Goal: Task Accomplishment & Management: Manage account settings

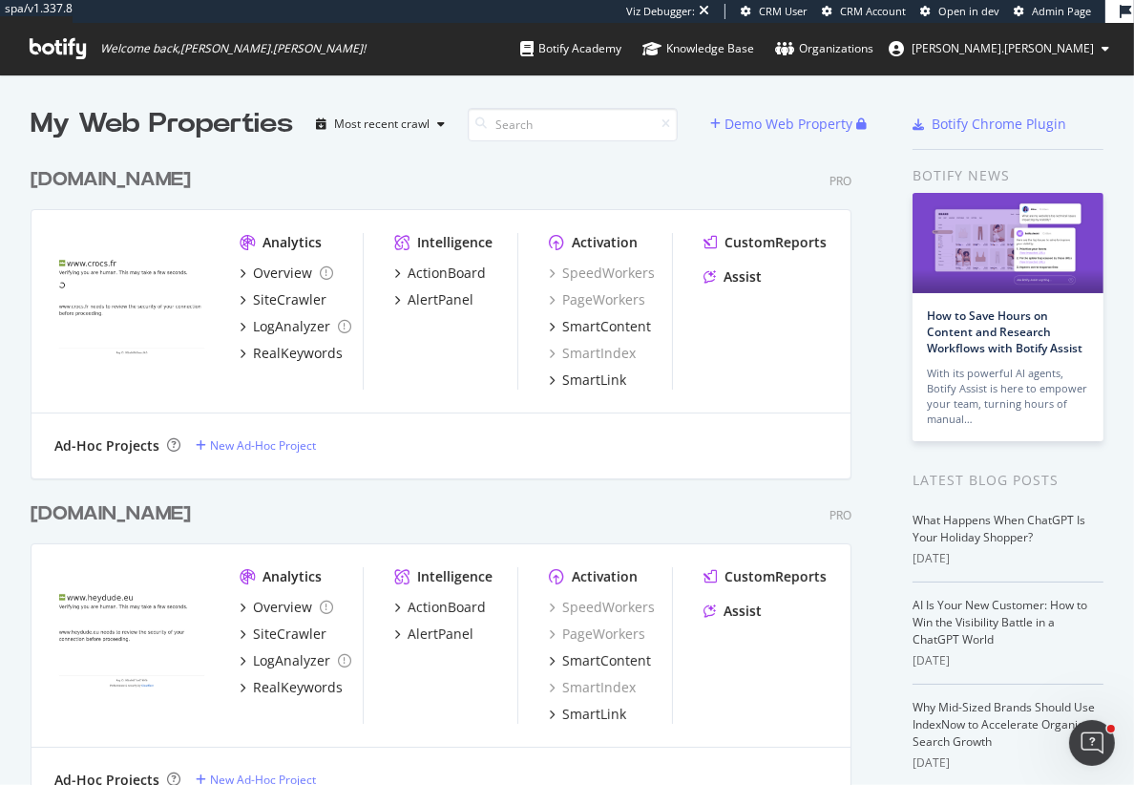
scroll to position [784, 1134]
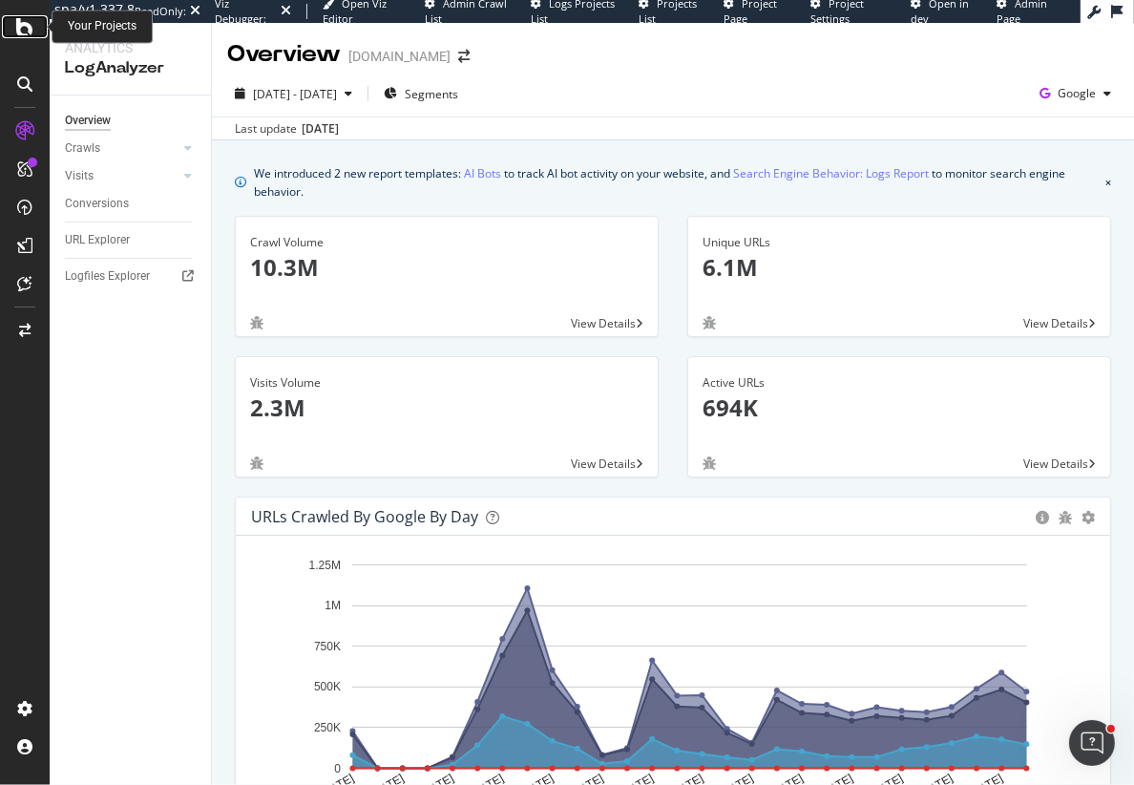
click at [31, 24] on icon at bounding box center [24, 26] width 17 height 23
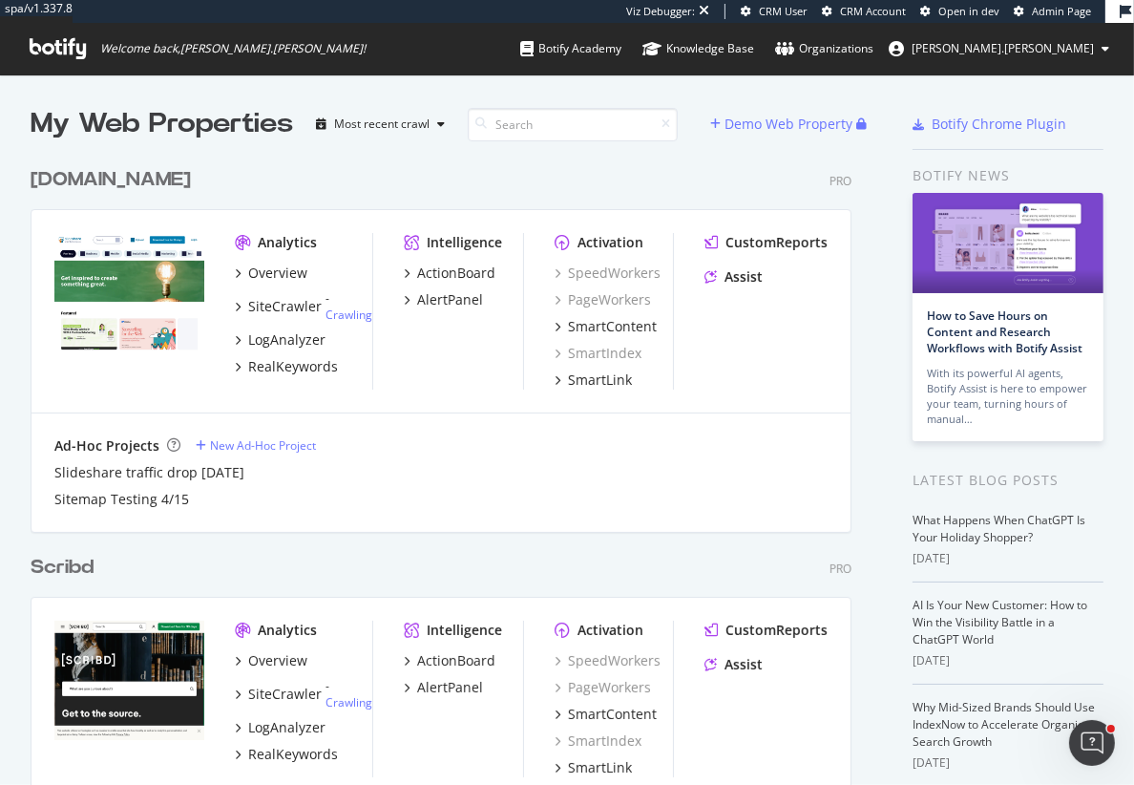
click at [96, 173] on div "slideshare.net" at bounding box center [111, 180] width 160 height 28
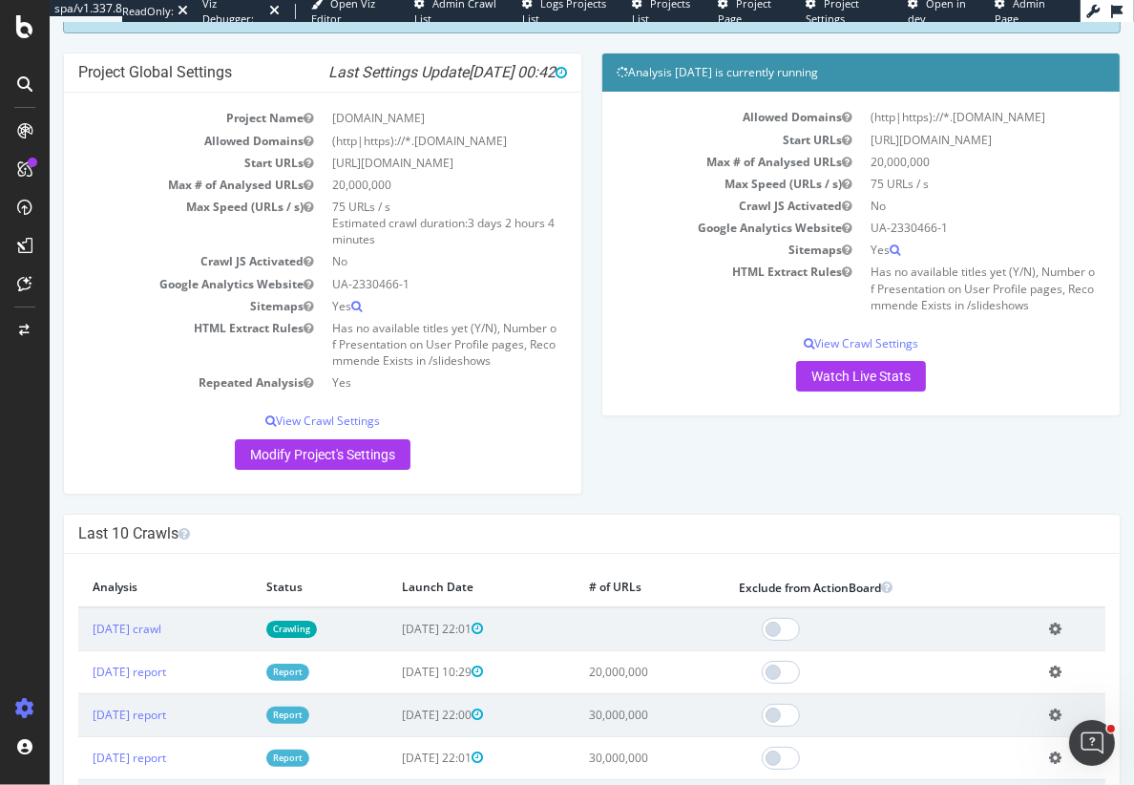
scroll to position [139, 0]
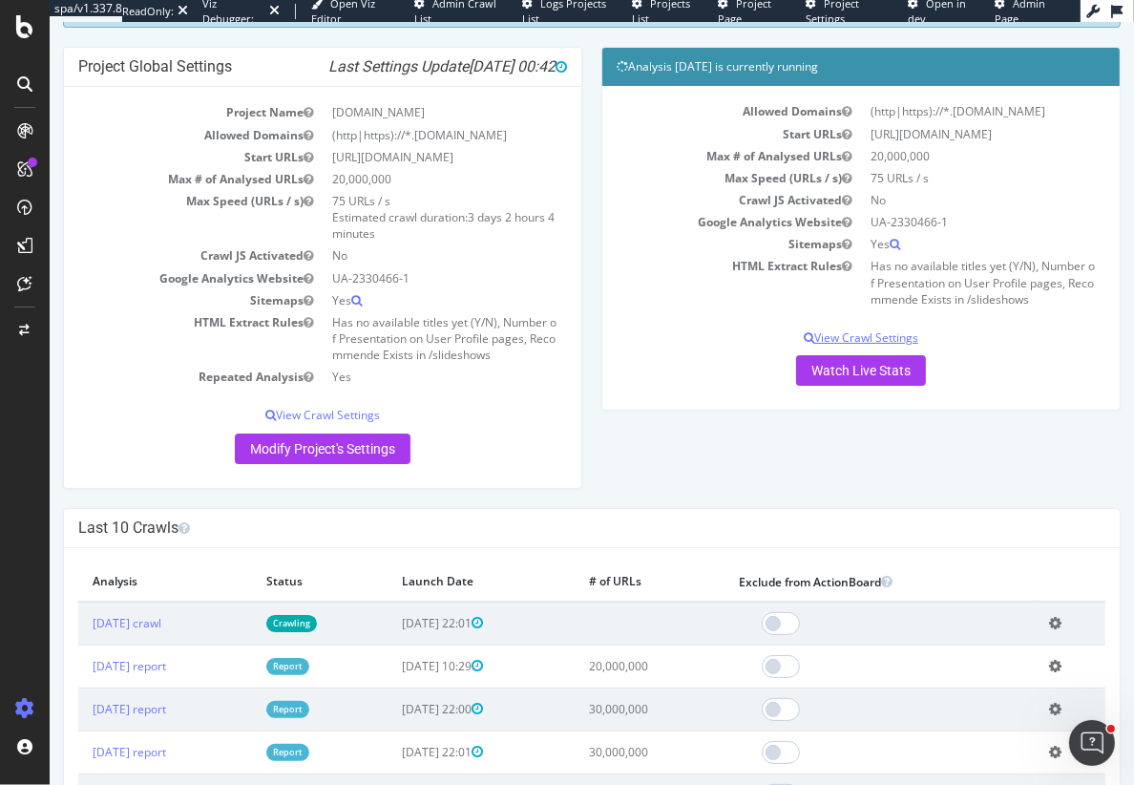
click at [855, 330] on p "View Crawl Settings" at bounding box center [860, 337] width 489 height 16
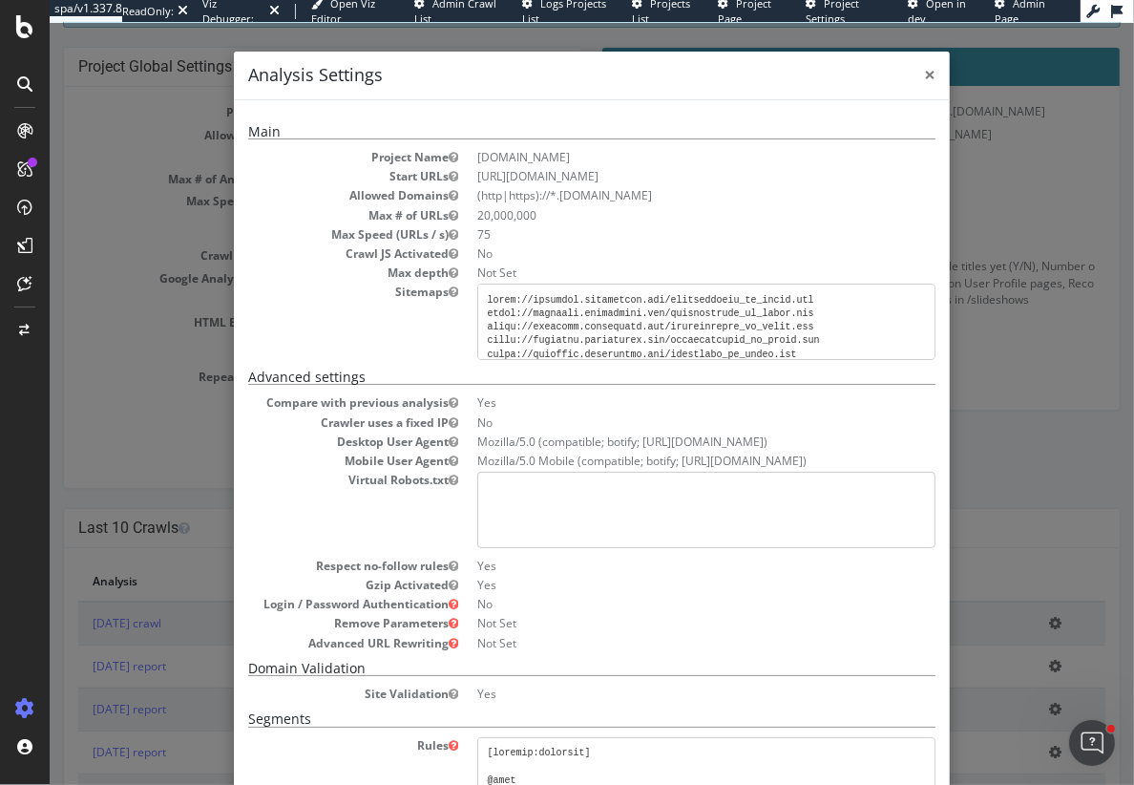
click at [927, 74] on span "×" at bounding box center [928, 74] width 11 height 27
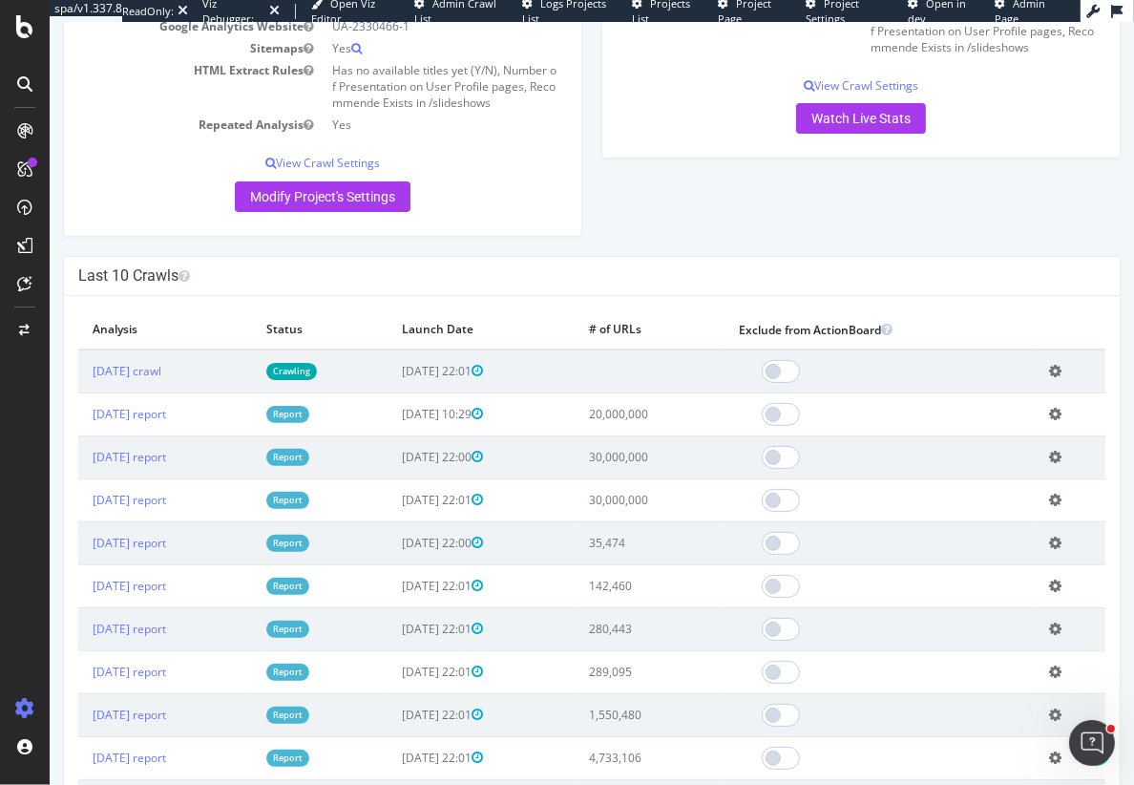
scroll to position [391, 0]
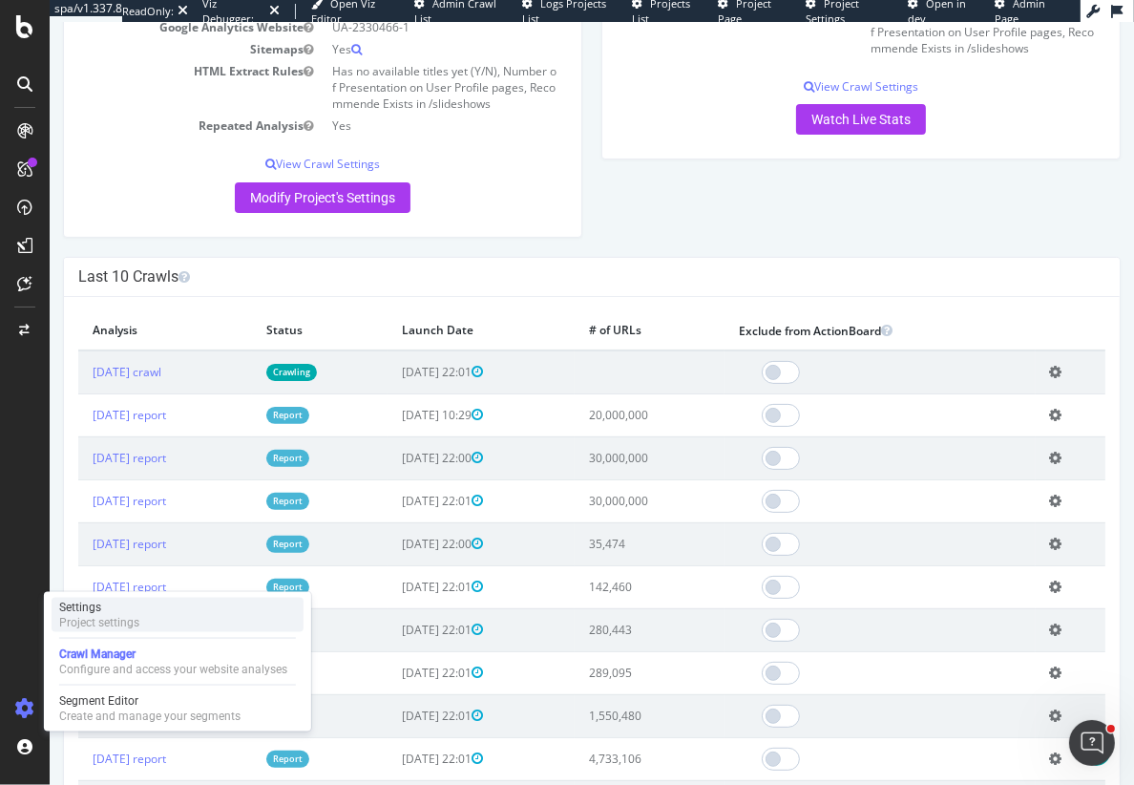
click at [98, 605] on div "Settings" at bounding box center [99, 607] width 80 height 15
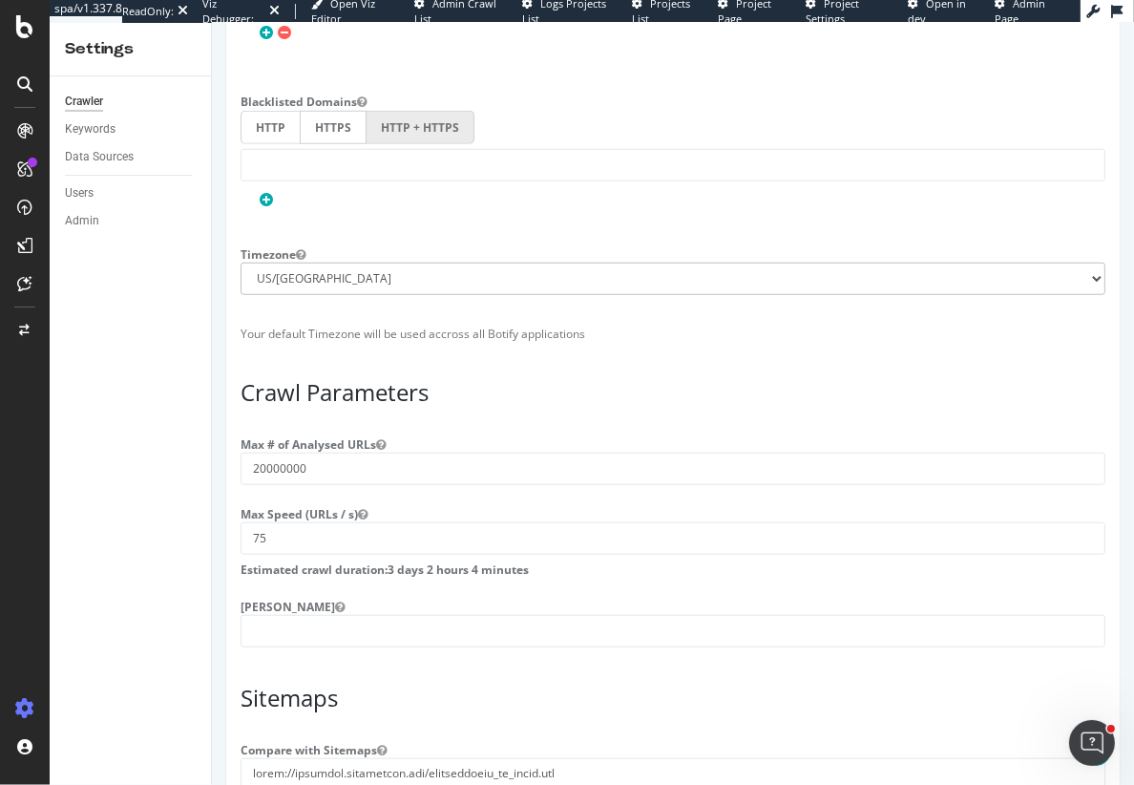
scroll to position [1509, 0]
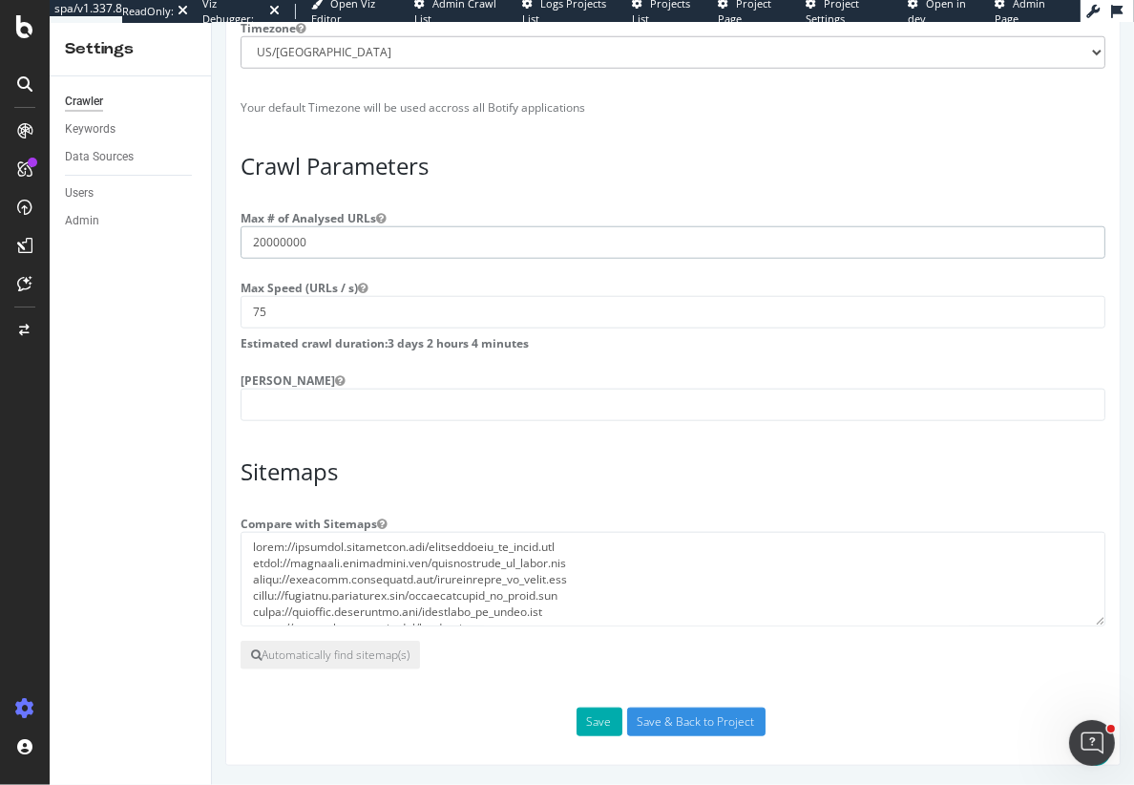
click at [258, 239] on input "20000000" at bounding box center [672, 242] width 865 height 32
type input "30000000"
click at [580, 726] on button "Save" at bounding box center [599, 721] width 46 height 29
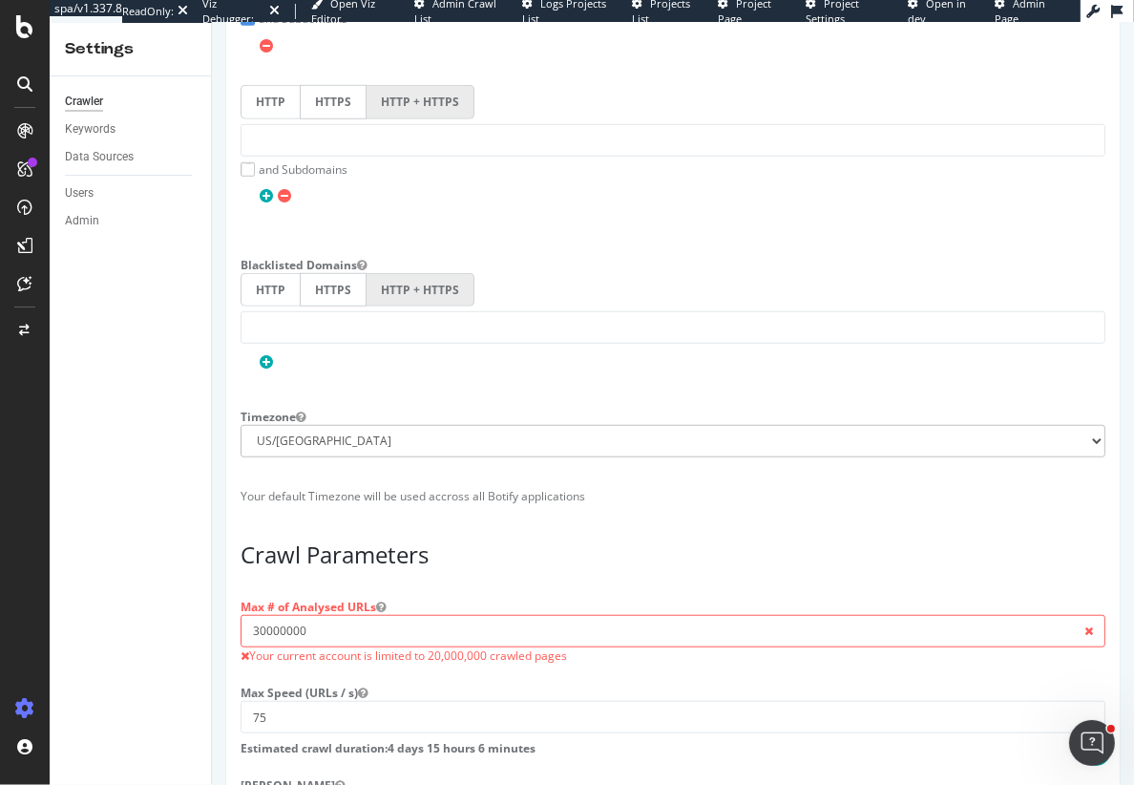
scroll to position [1193, 0]
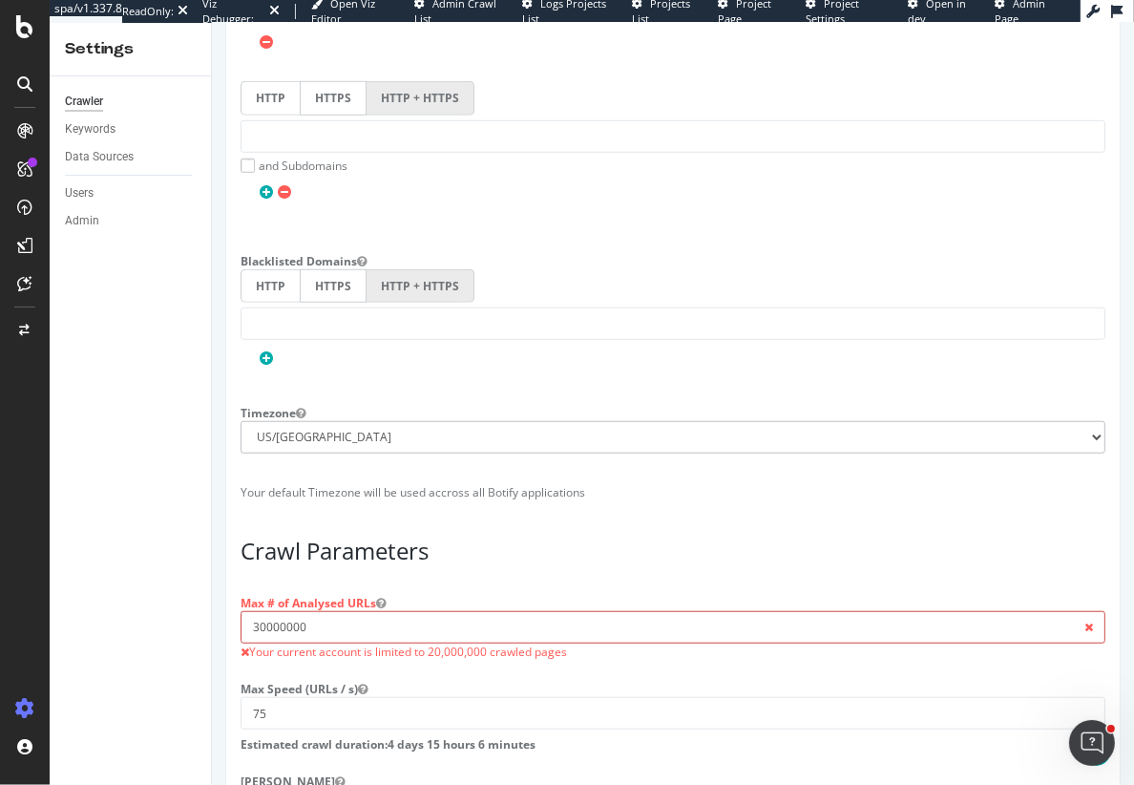
click at [405, 617] on input "30000000" at bounding box center [672, 627] width 865 height 32
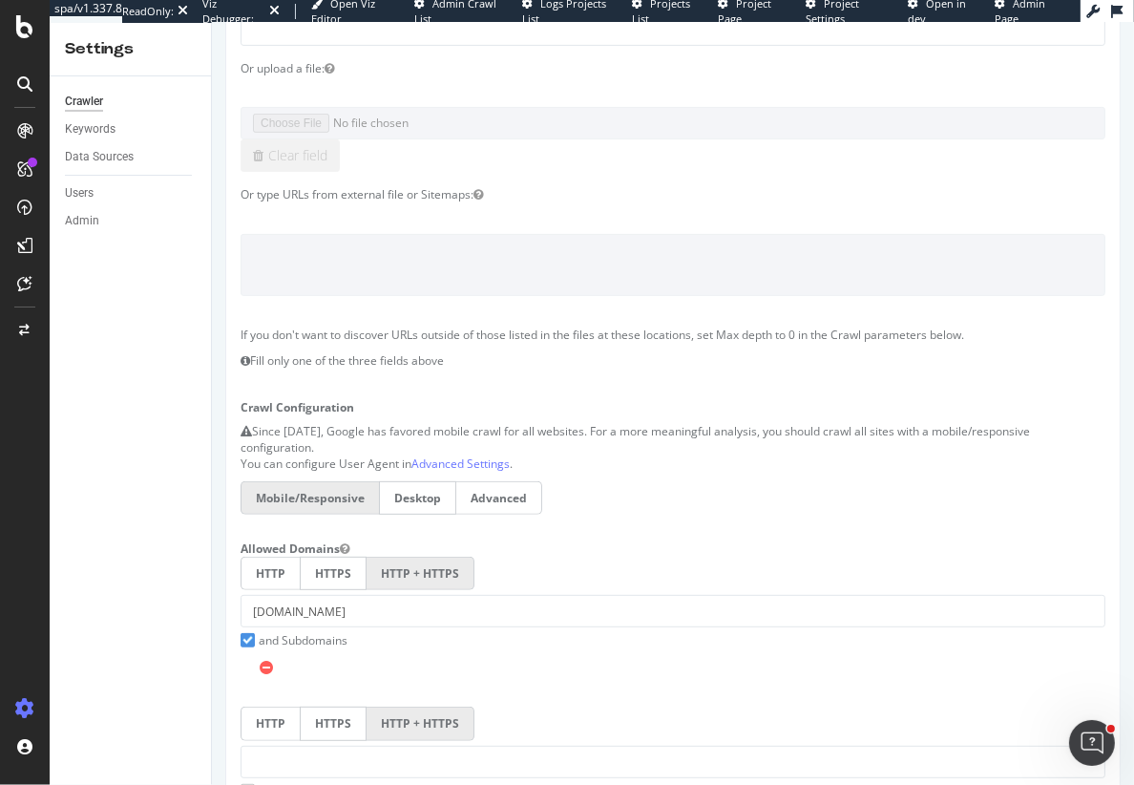
scroll to position [0, 0]
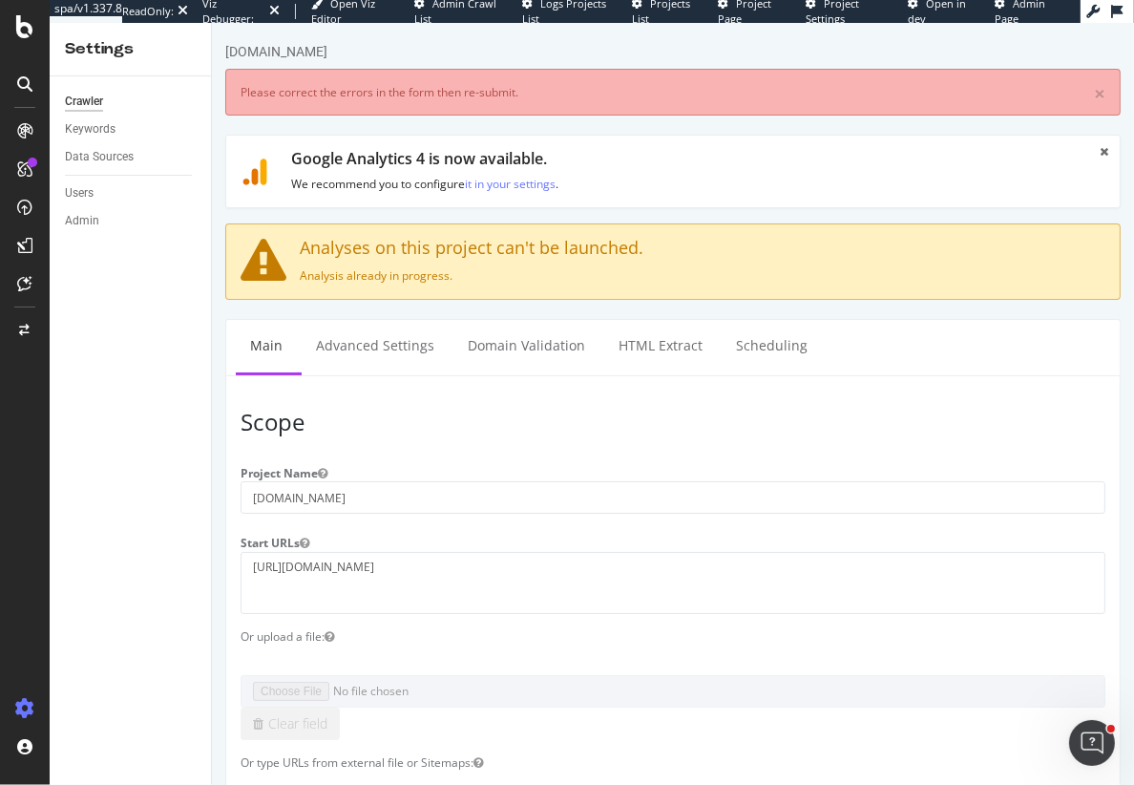
drag, startPoint x: 290, startPoint y: 88, endPoint x: 602, endPoint y: 87, distance: 311.3
click at [602, 88] on div "× Please correct the errors in the form then re-submit." at bounding box center [672, 92] width 896 height 47
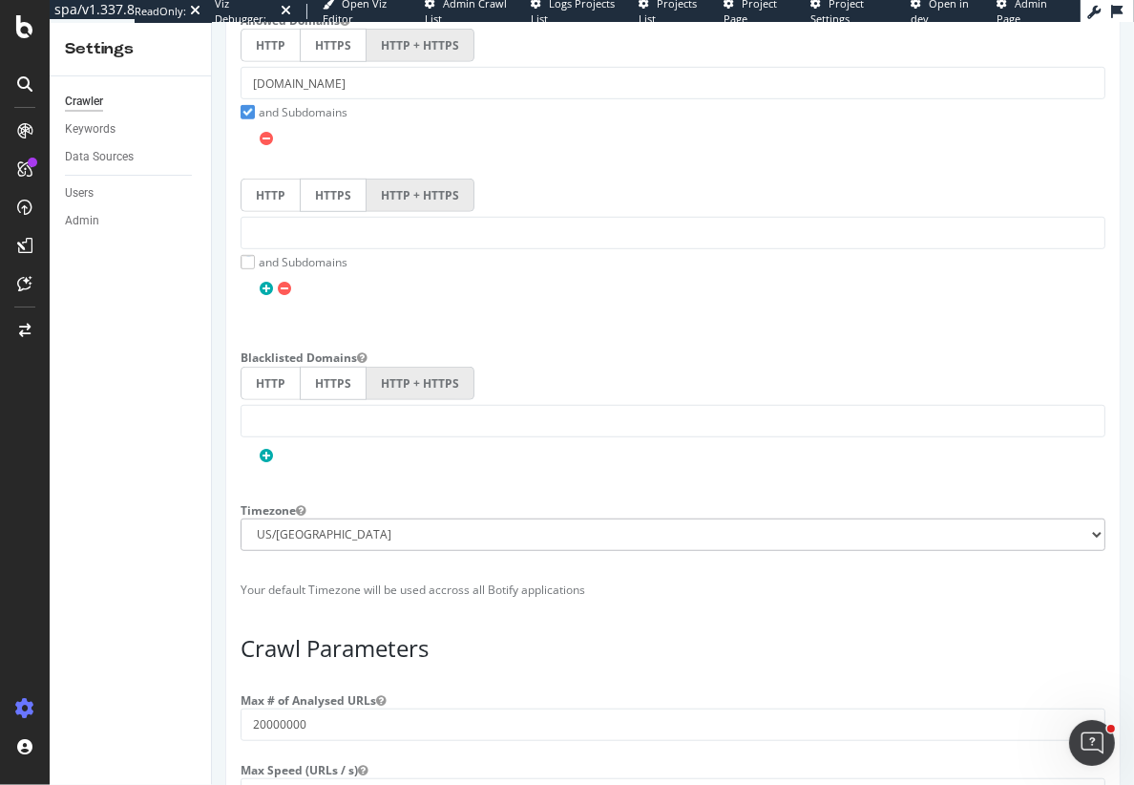
scroll to position [1509, 0]
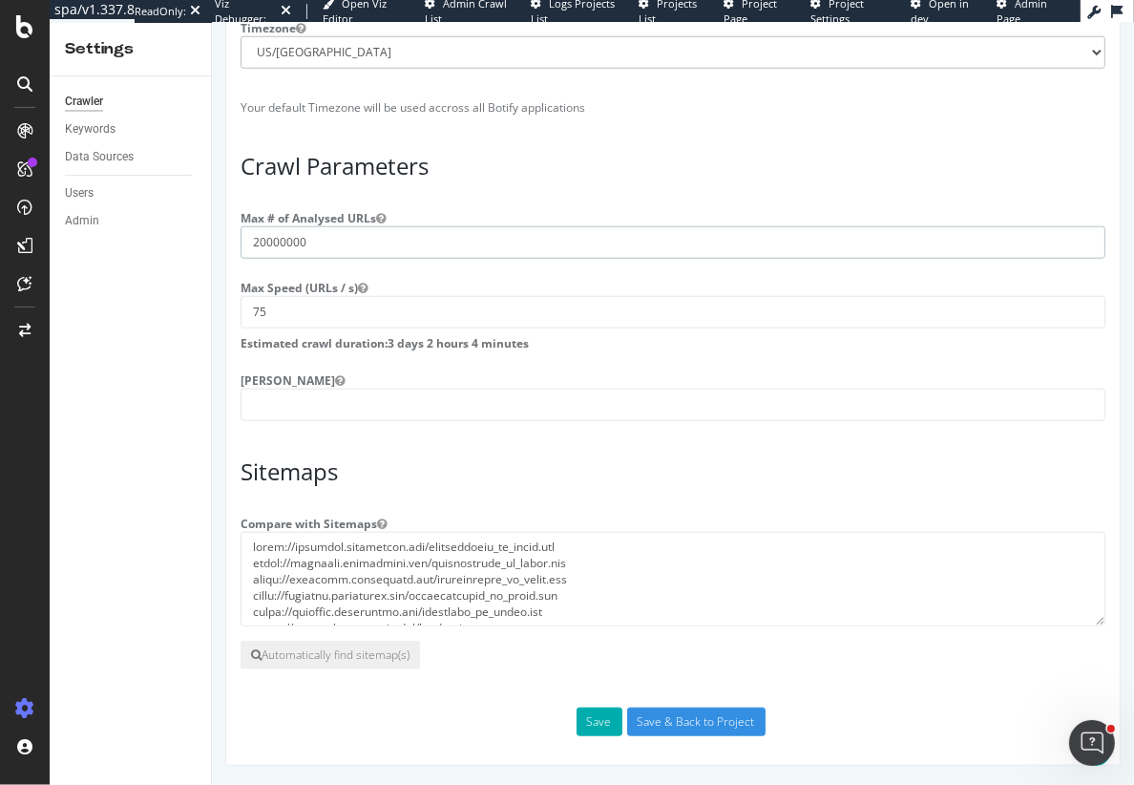
click at [254, 243] on input "20000000" at bounding box center [672, 242] width 865 height 32
type input "30000000"
click at [594, 717] on button "Save" at bounding box center [599, 721] width 46 height 29
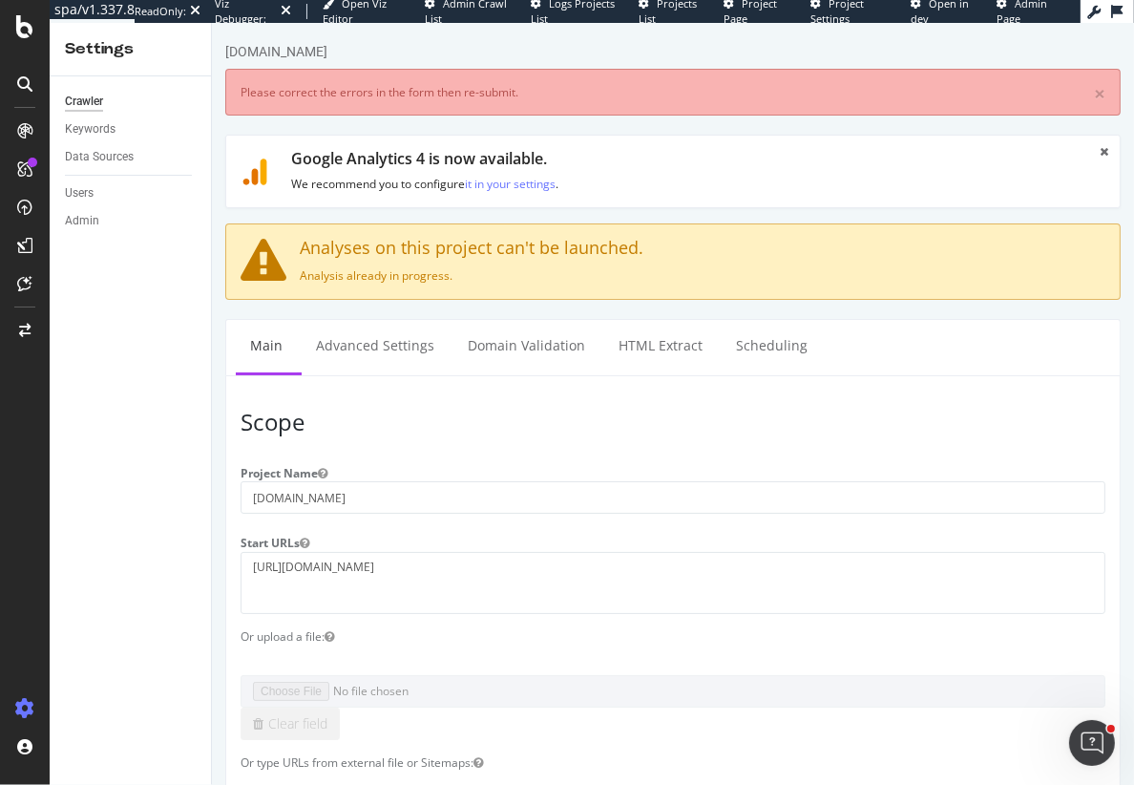
scroll to position [0, 0]
drag, startPoint x: 330, startPoint y: 180, endPoint x: 512, endPoint y: 189, distance: 181.6
click at [513, 189] on p "We recommend you to configure it in your settings ." at bounding box center [683, 184] width 786 height 16
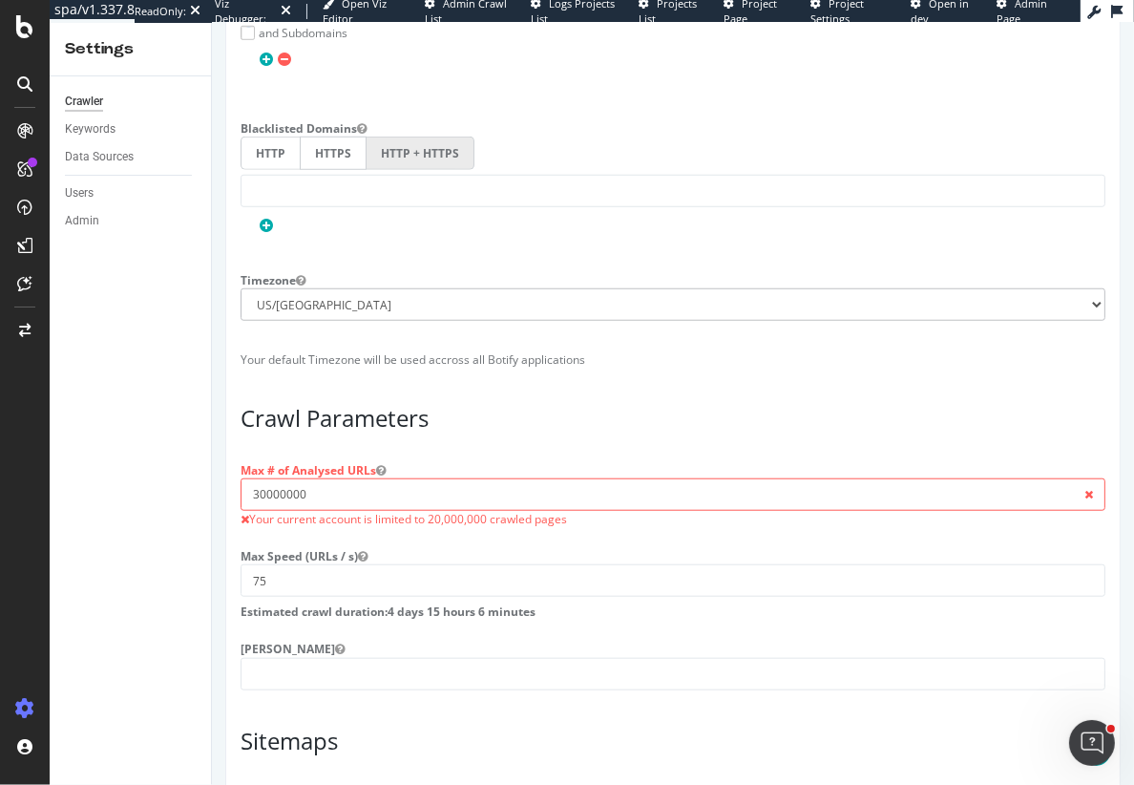
scroll to position [1593, 0]
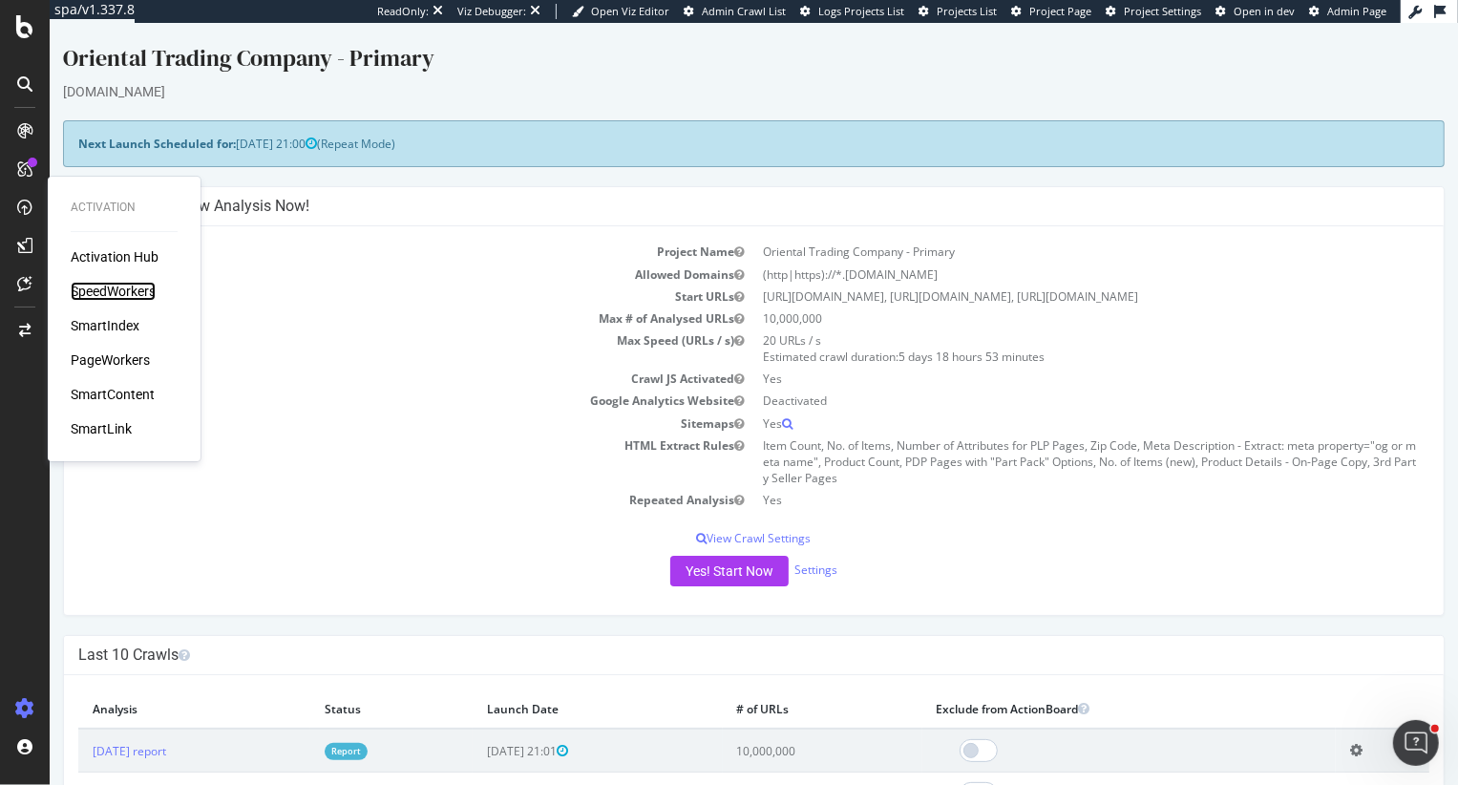
click at [99, 291] on div "SpeedWorkers" at bounding box center [113, 291] width 85 height 19
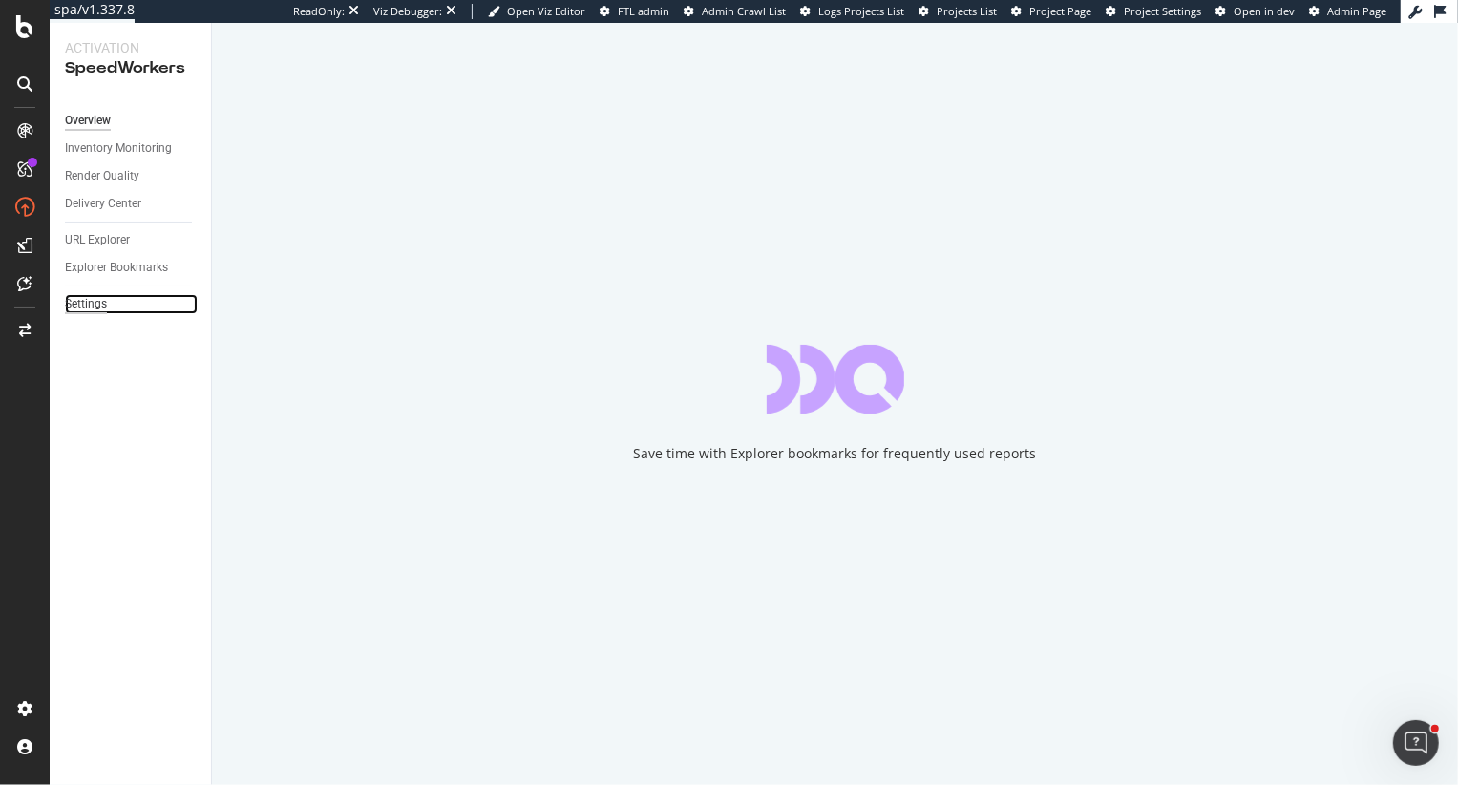
click at [92, 307] on div "Settings" at bounding box center [86, 304] width 42 height 20
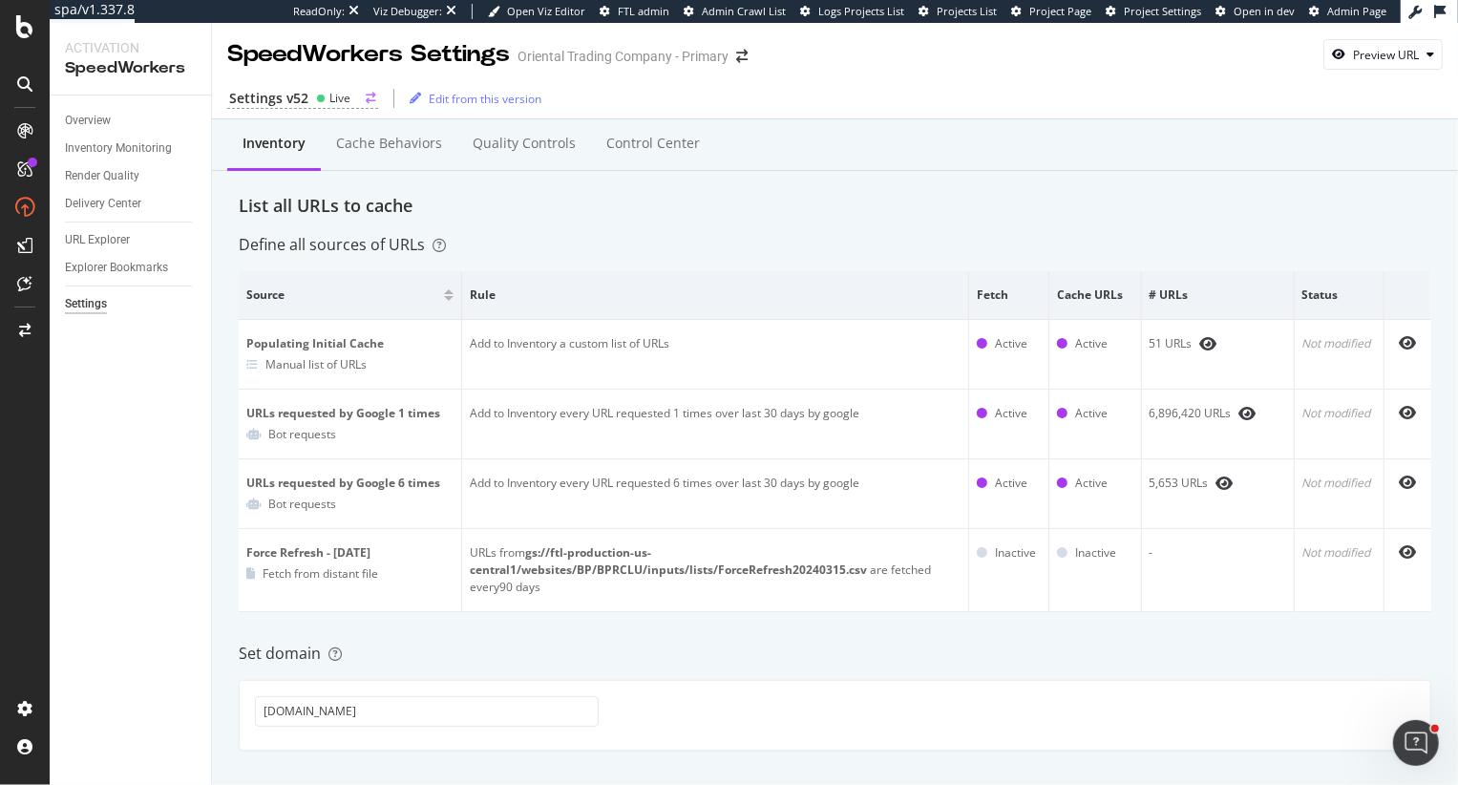
click at [303, 99] on div "Settings v52" at bounding box center [268, 98] width 79 height 19
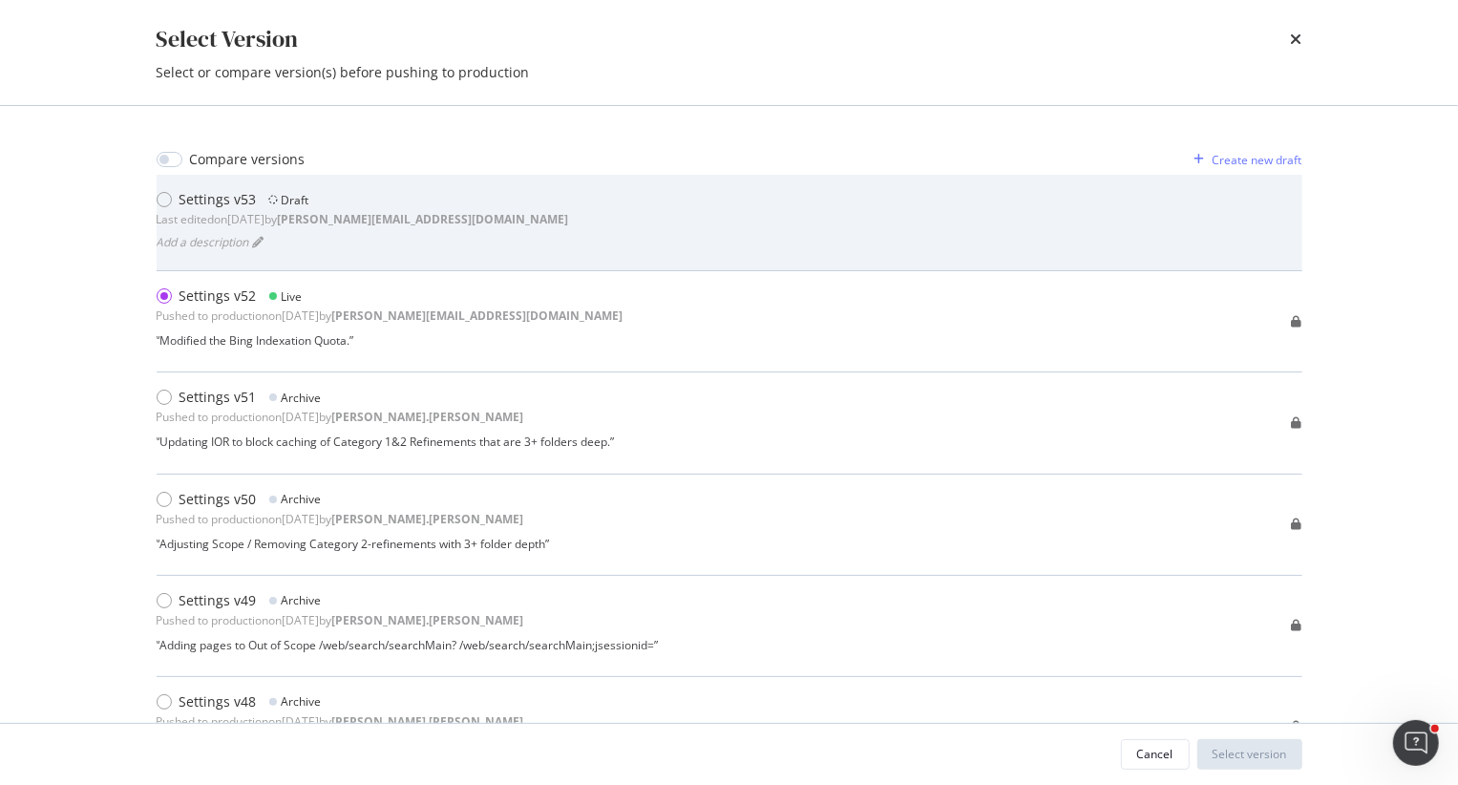
click at [337, 203] on div "Settings v53 Draft" at bounding box center [363, 199] width 412 height 19
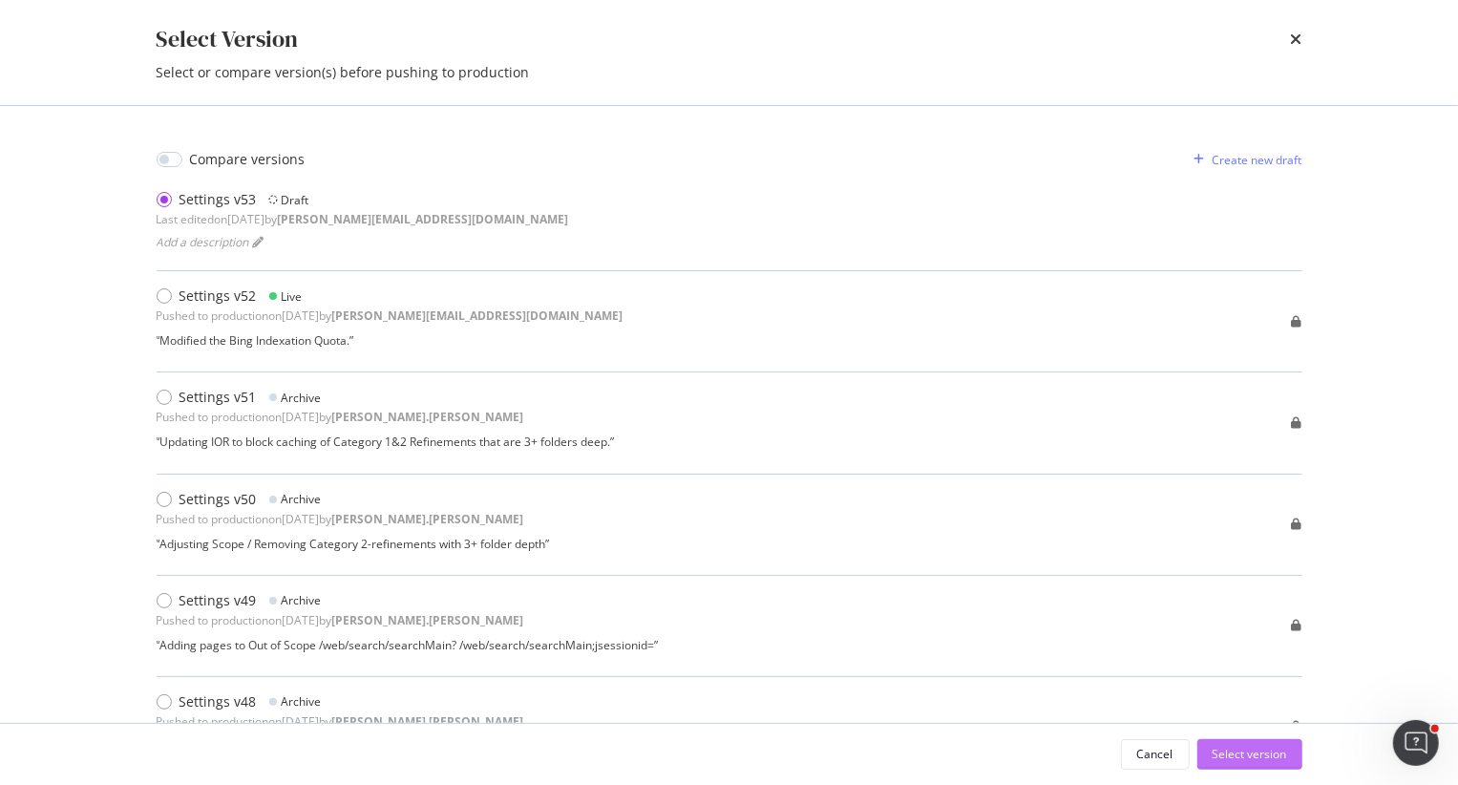
click at [1190, 762] on div "Select version" at bounding box center [1250, 754] width 74 height 29
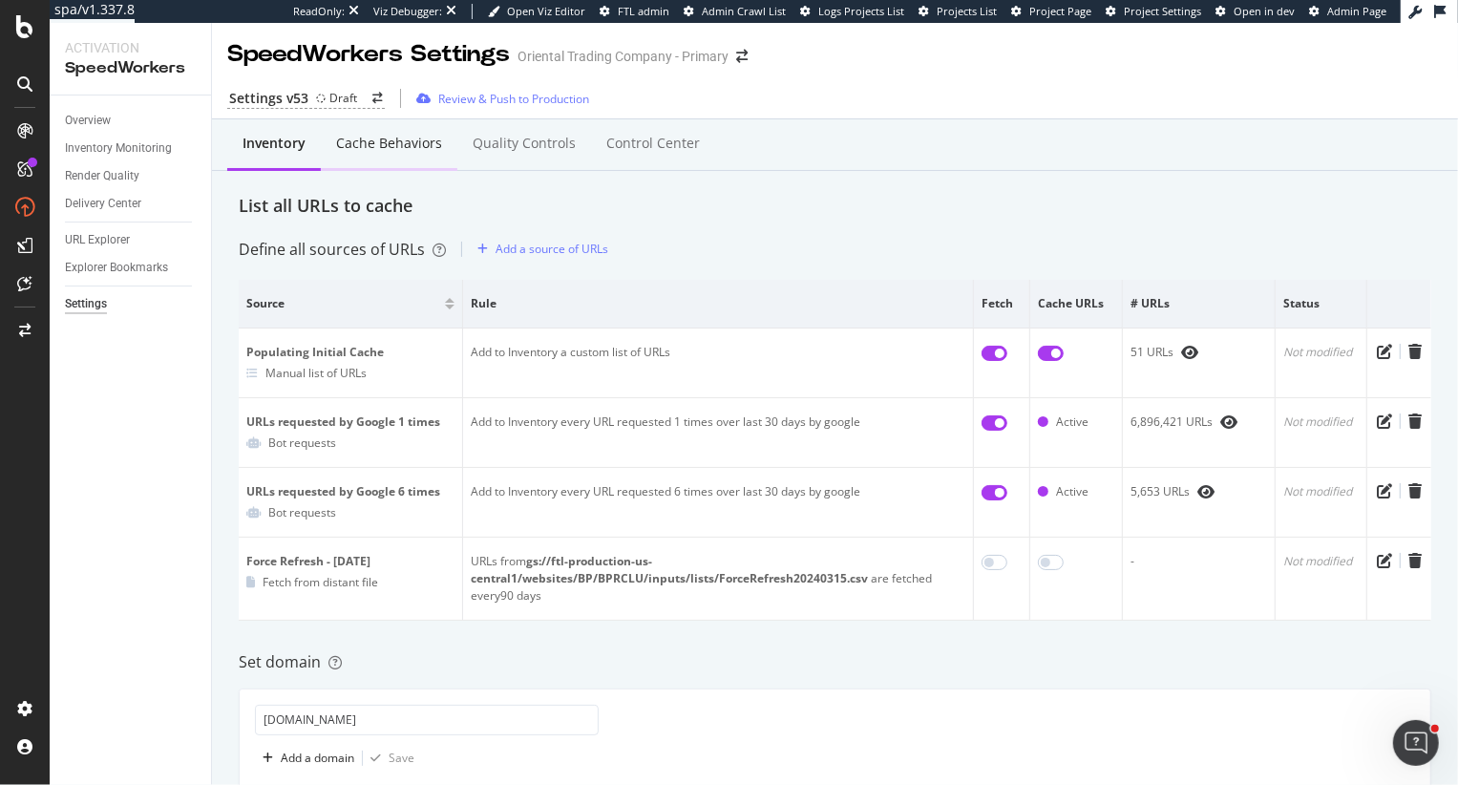
click at [374, 154] on div "Cache behaviors" at bounding box center [389, 144] width 137 height 53
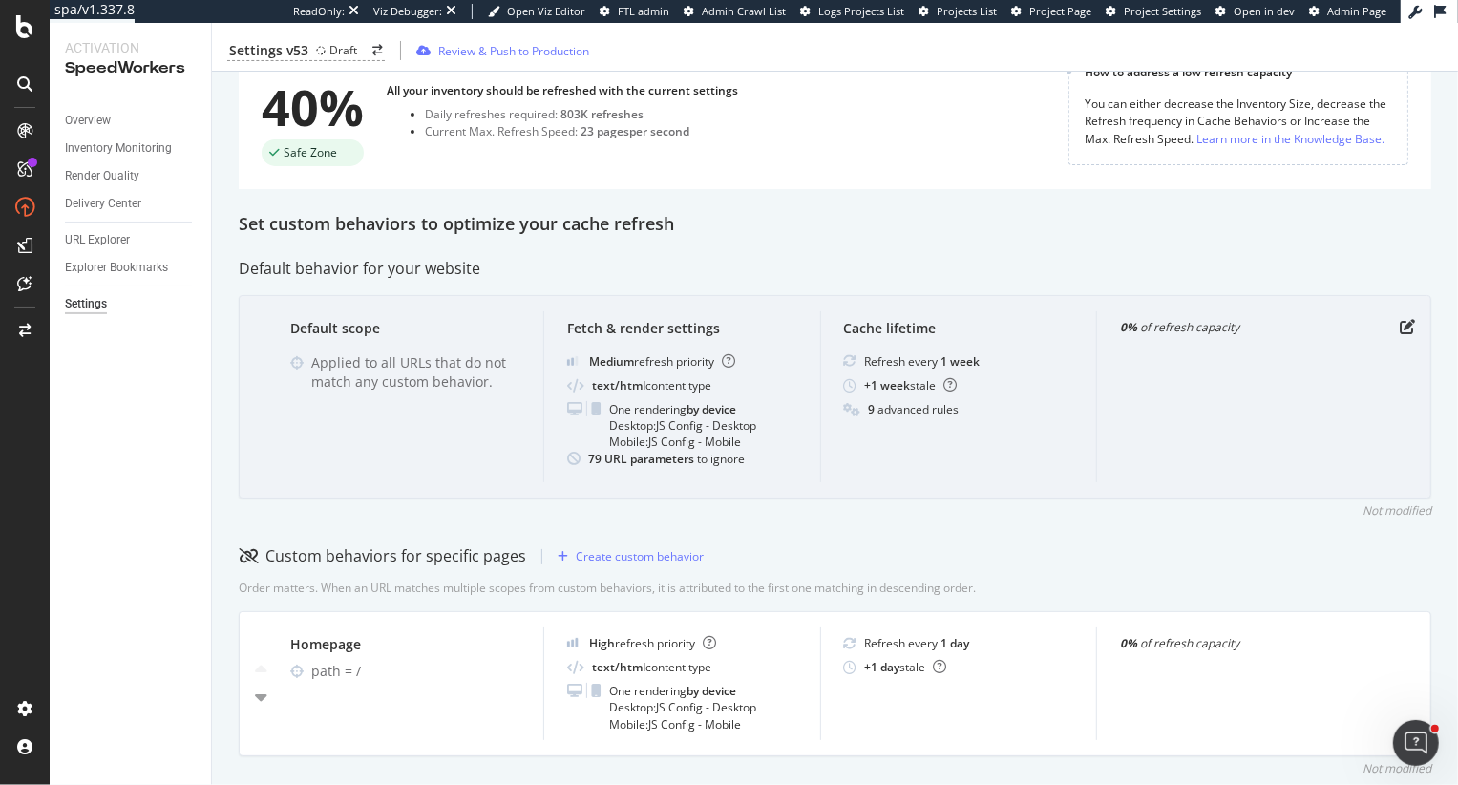
scroll to position [170, 0]
click at [1190, 327] on icon "pen-to-square" at bounding box center [1407, 325] width 15 height 15
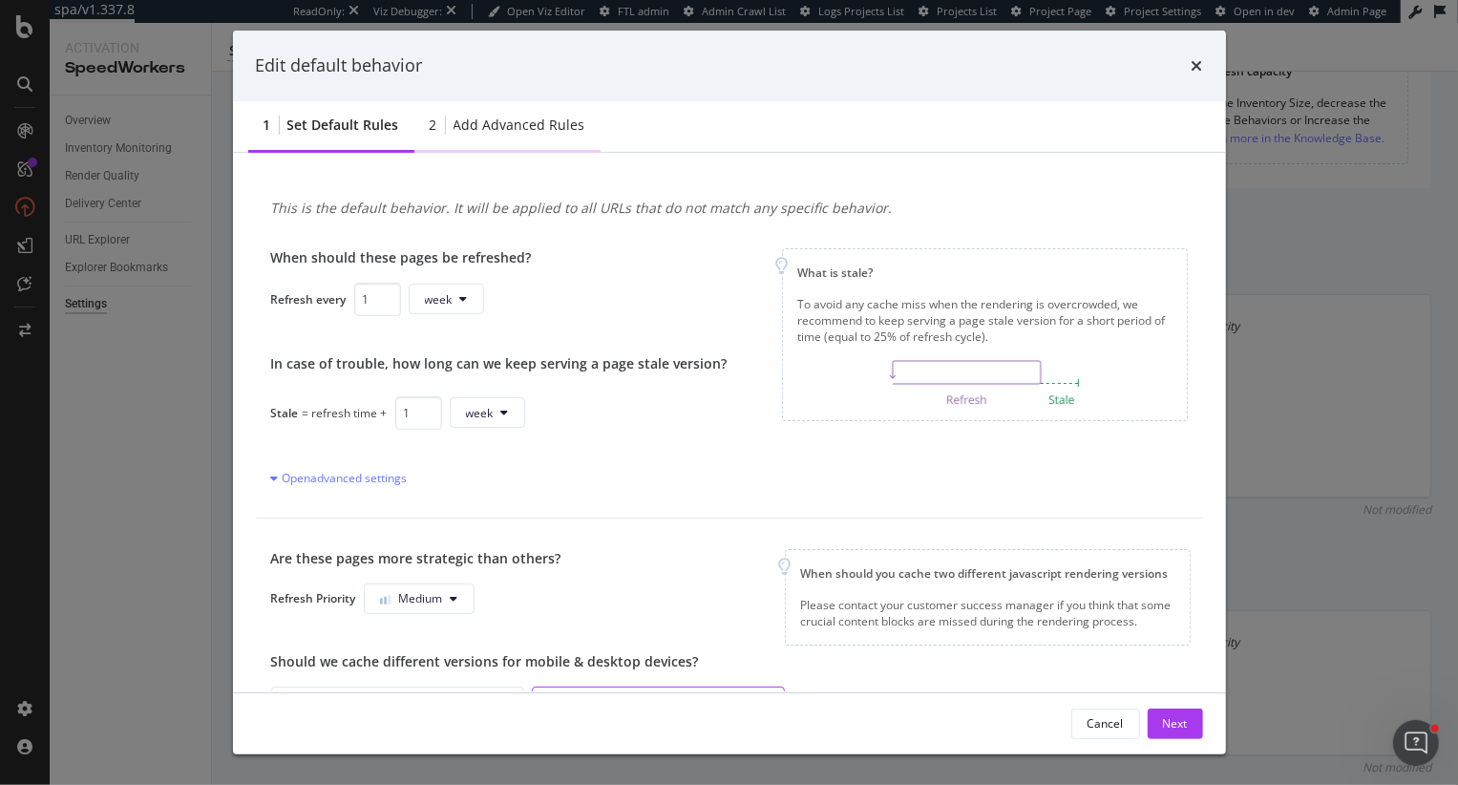
click at [487, 134] on div "Add advanced rules" at bounding box center [520, 125] width 132 height 19
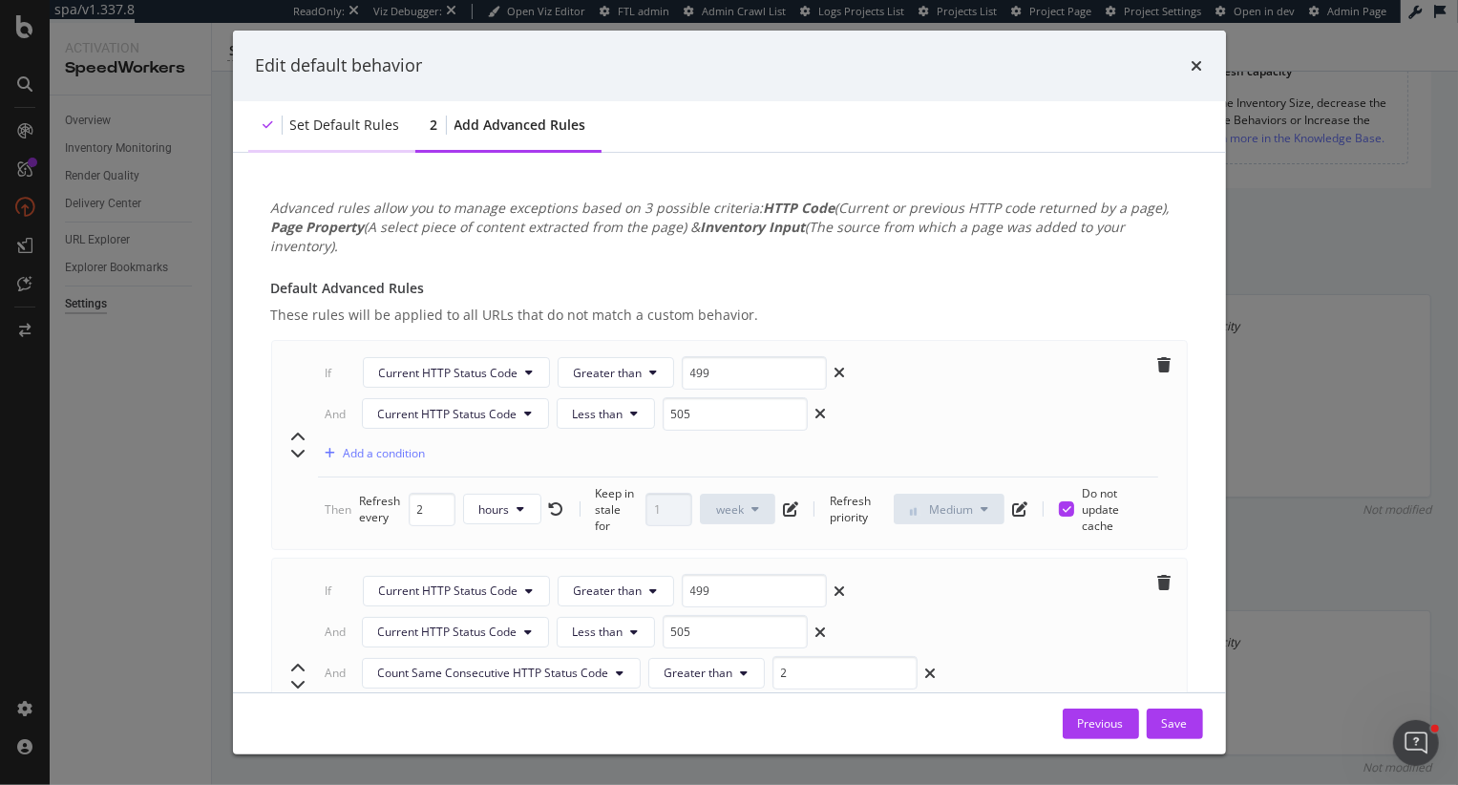
click at [380, 130] on div "Set default rules" at bounding box center [345, 125] width 110 height 19
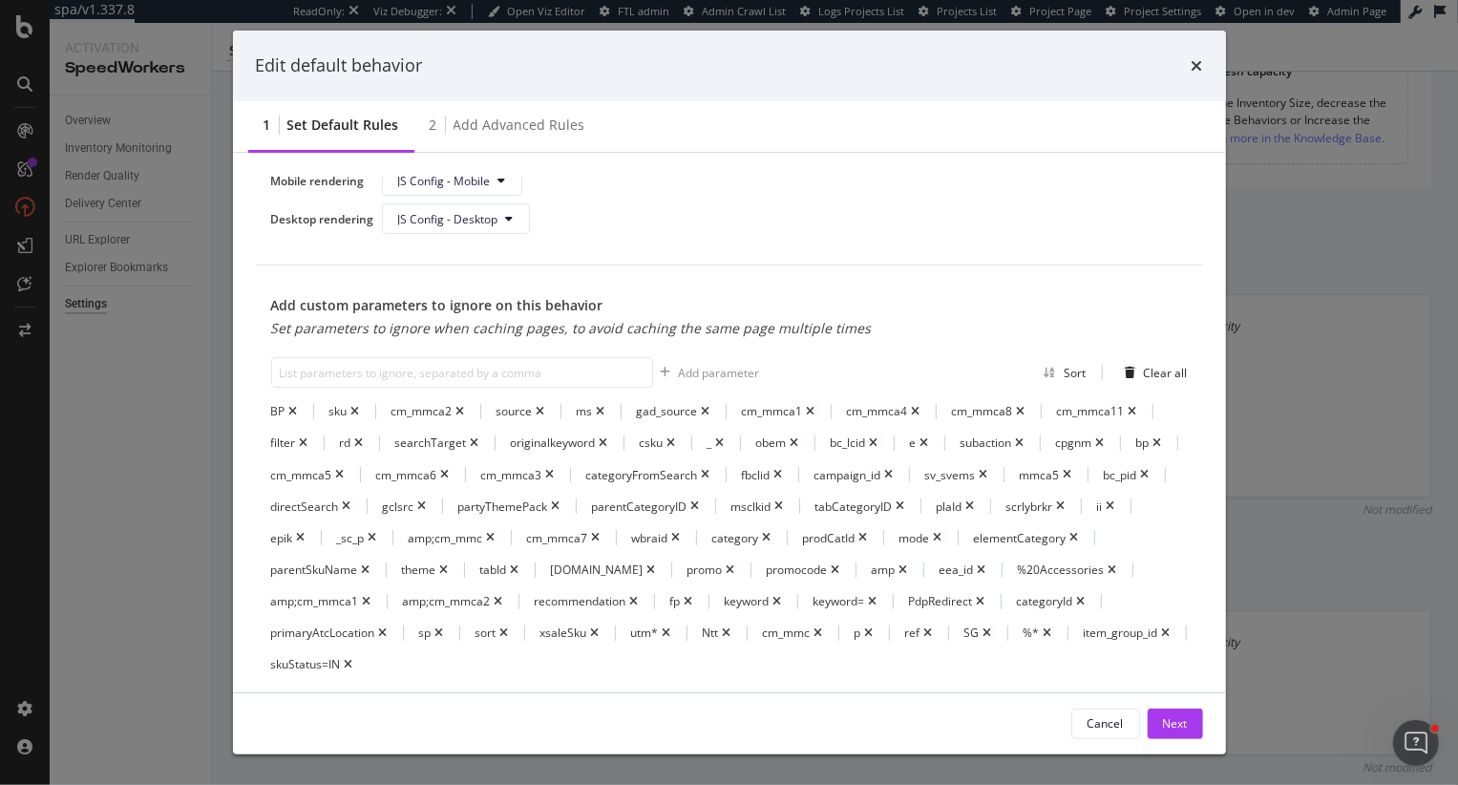
scroll to position [790, 0]
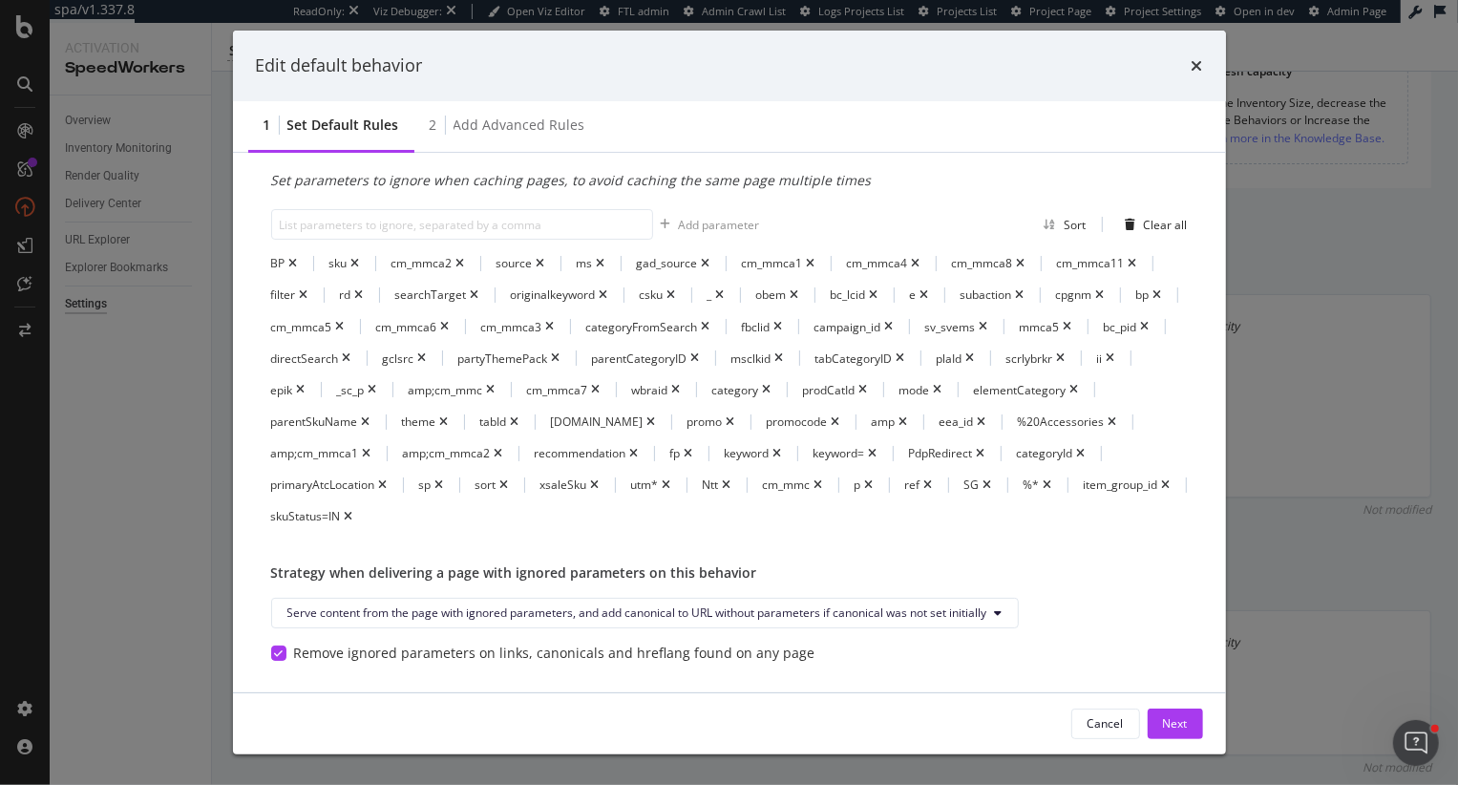
click at [866, 141] on div "1 Set default rules 2 Add advanced rules" at bounding box center [729, 127] width 993 height 52
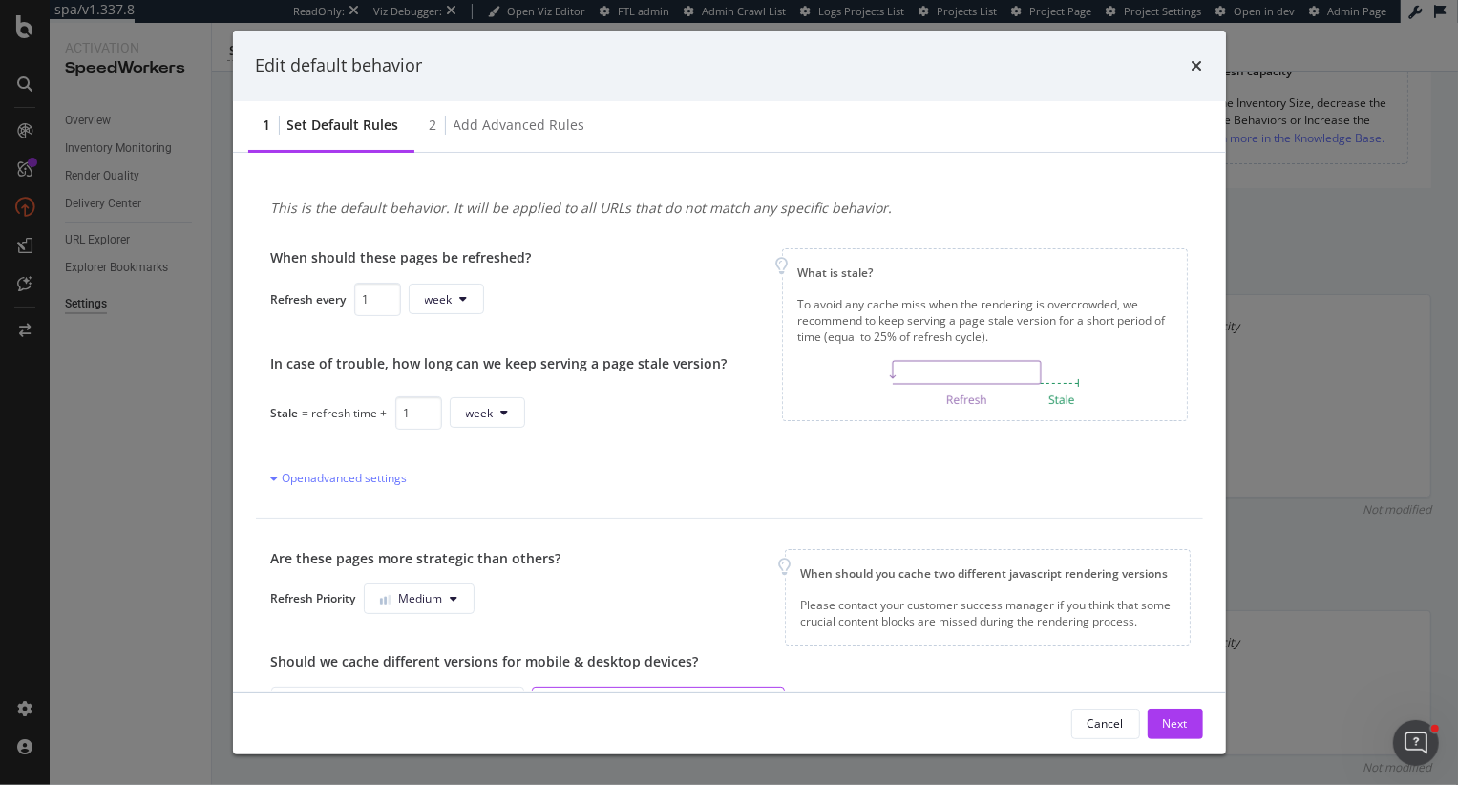
scroll to position [682, 0]
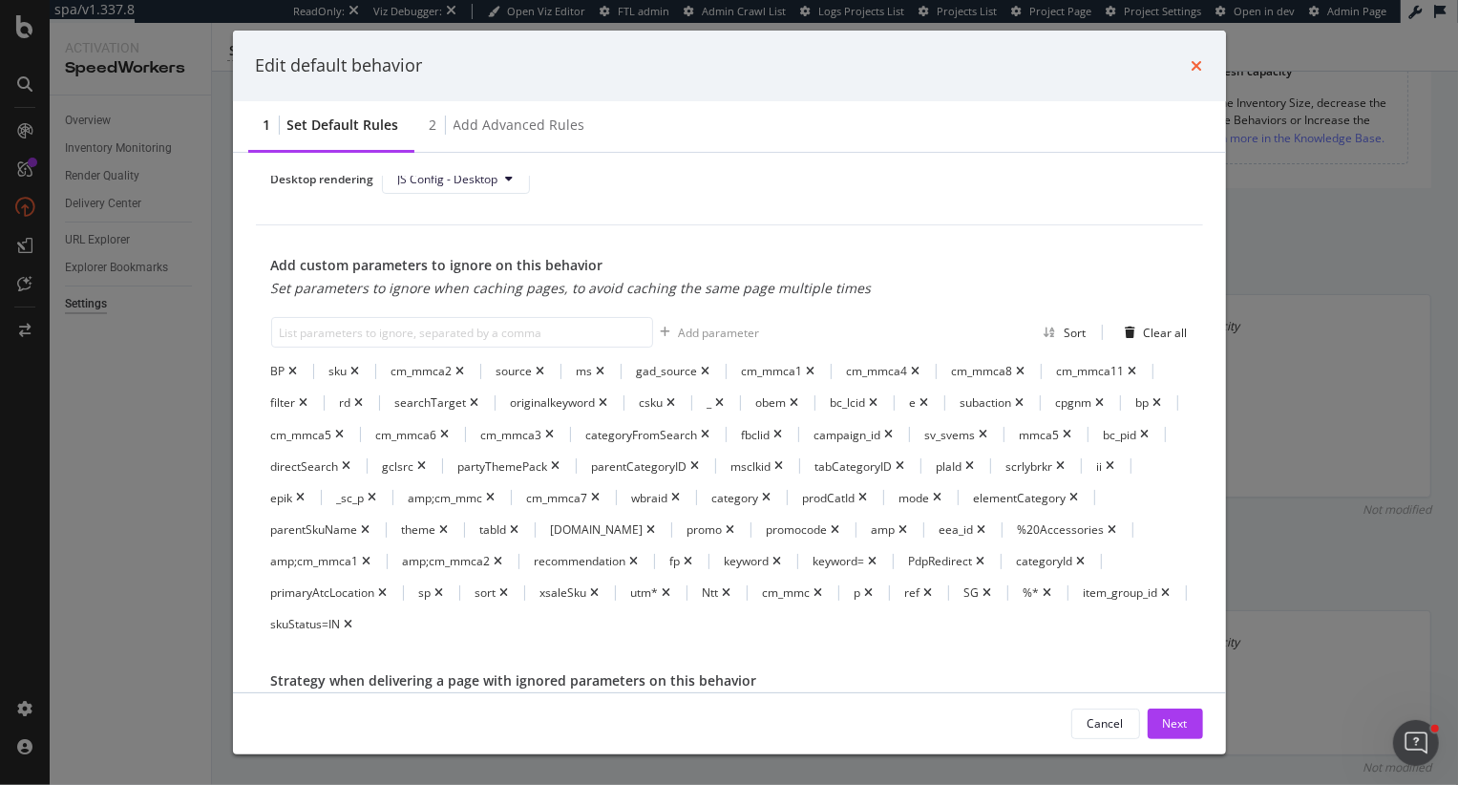
click at [1190, 63] on icon "times" at bounding box center [1197, 65] width 11 height 15
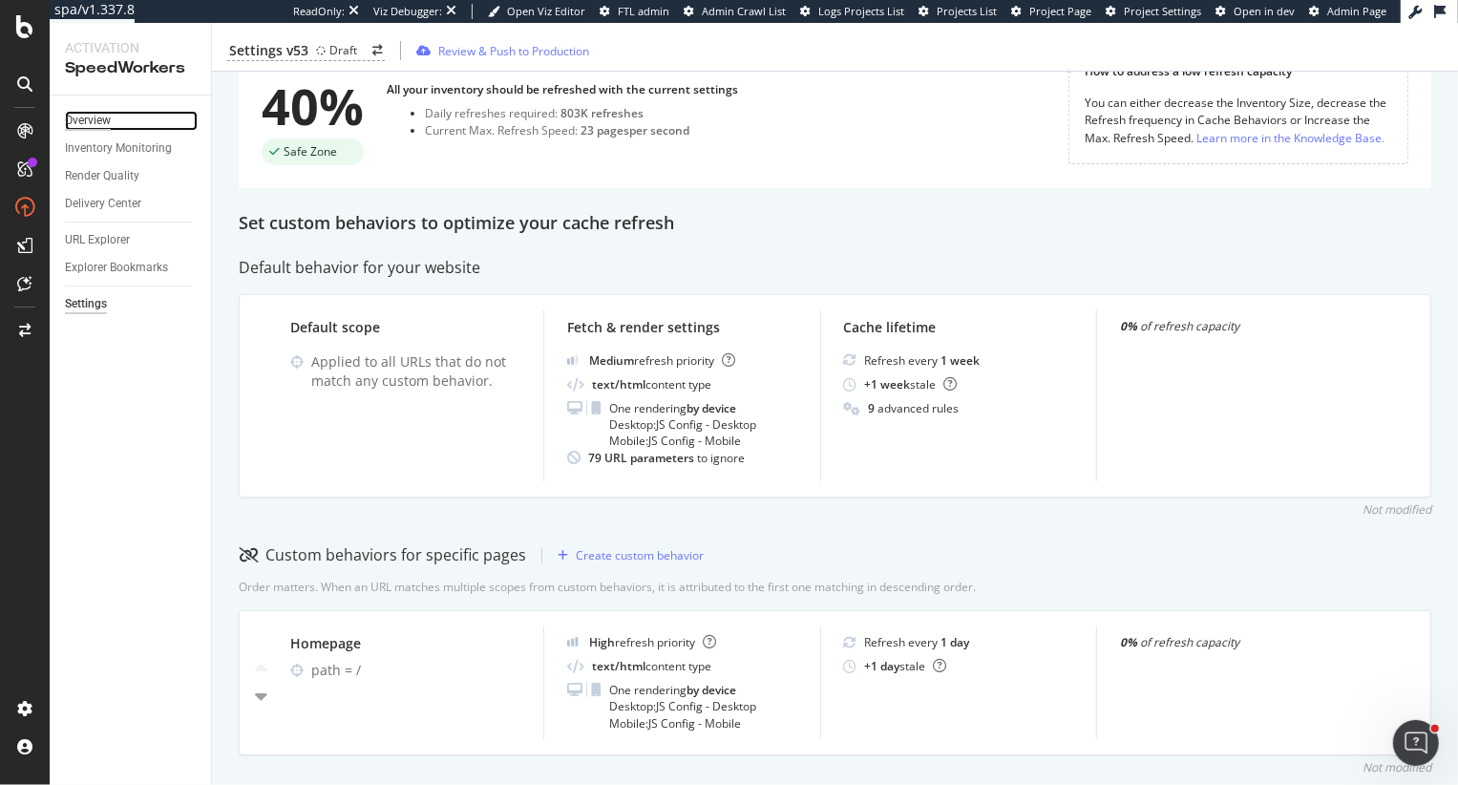
click at [98, 125] on div "Overview" at bounding box center [88, 121] width 46 height 20
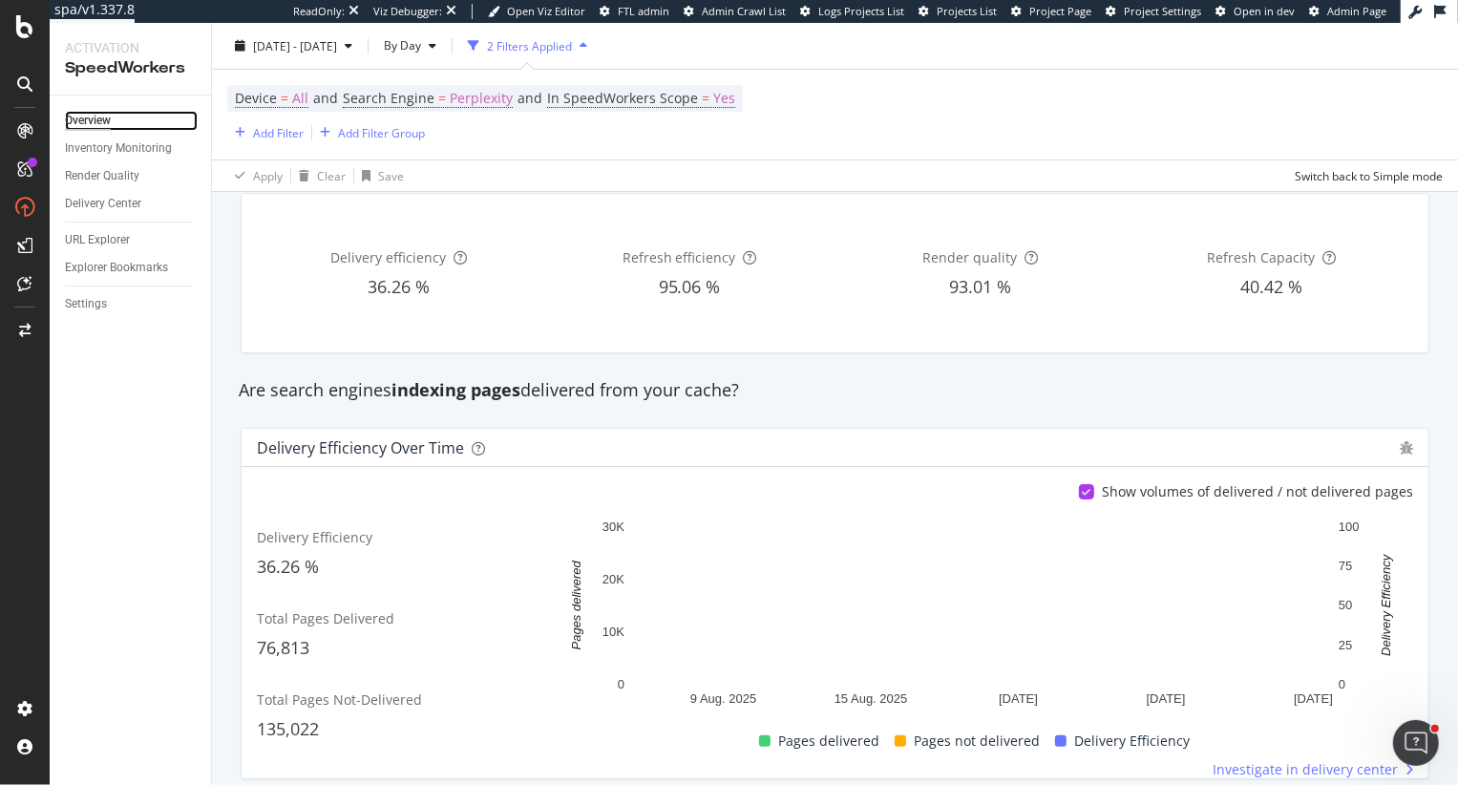
scroll to position [163, 0]
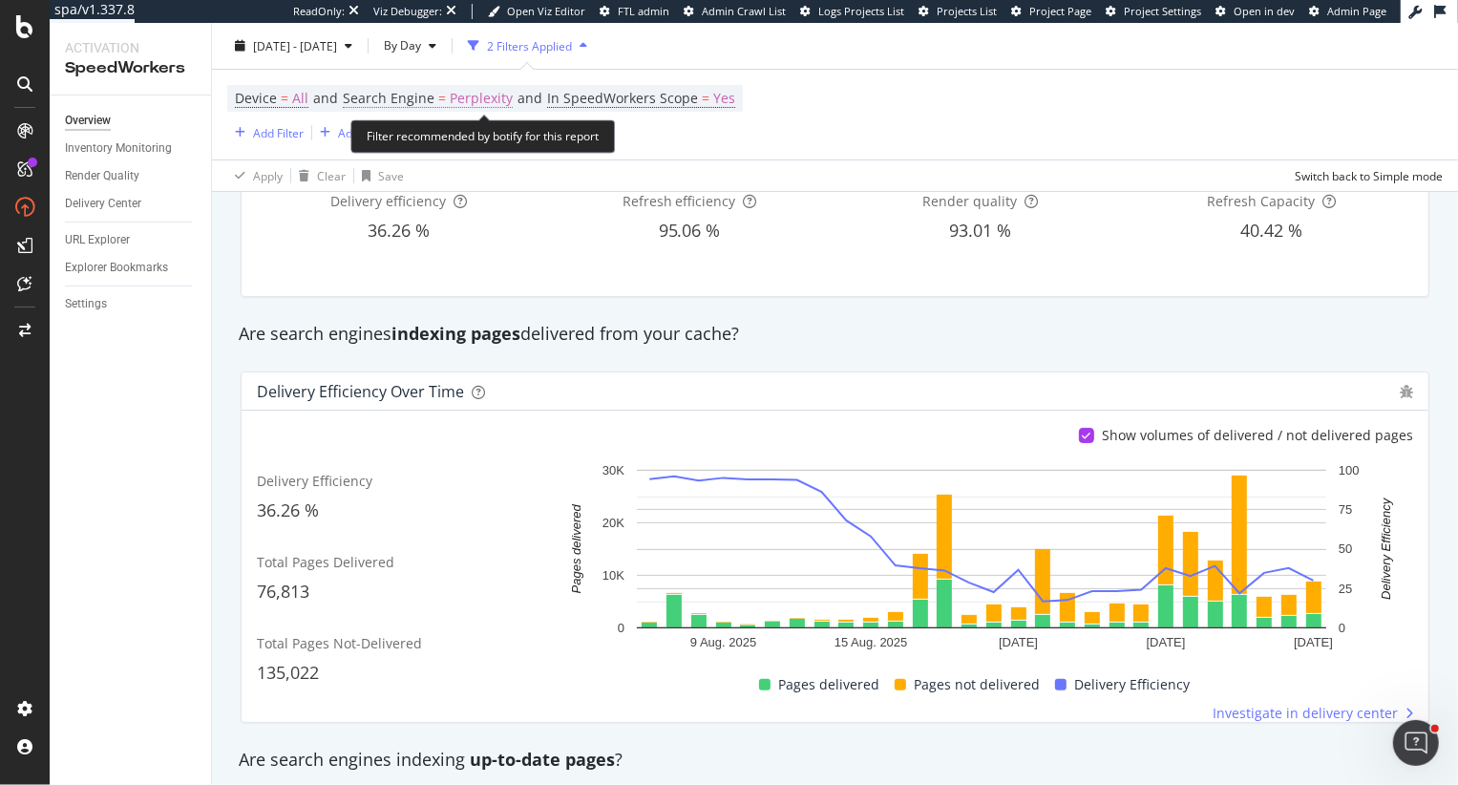
click at [478, 104] on span "Perplexity" at bounding box center [481, 98] width 63 height 27
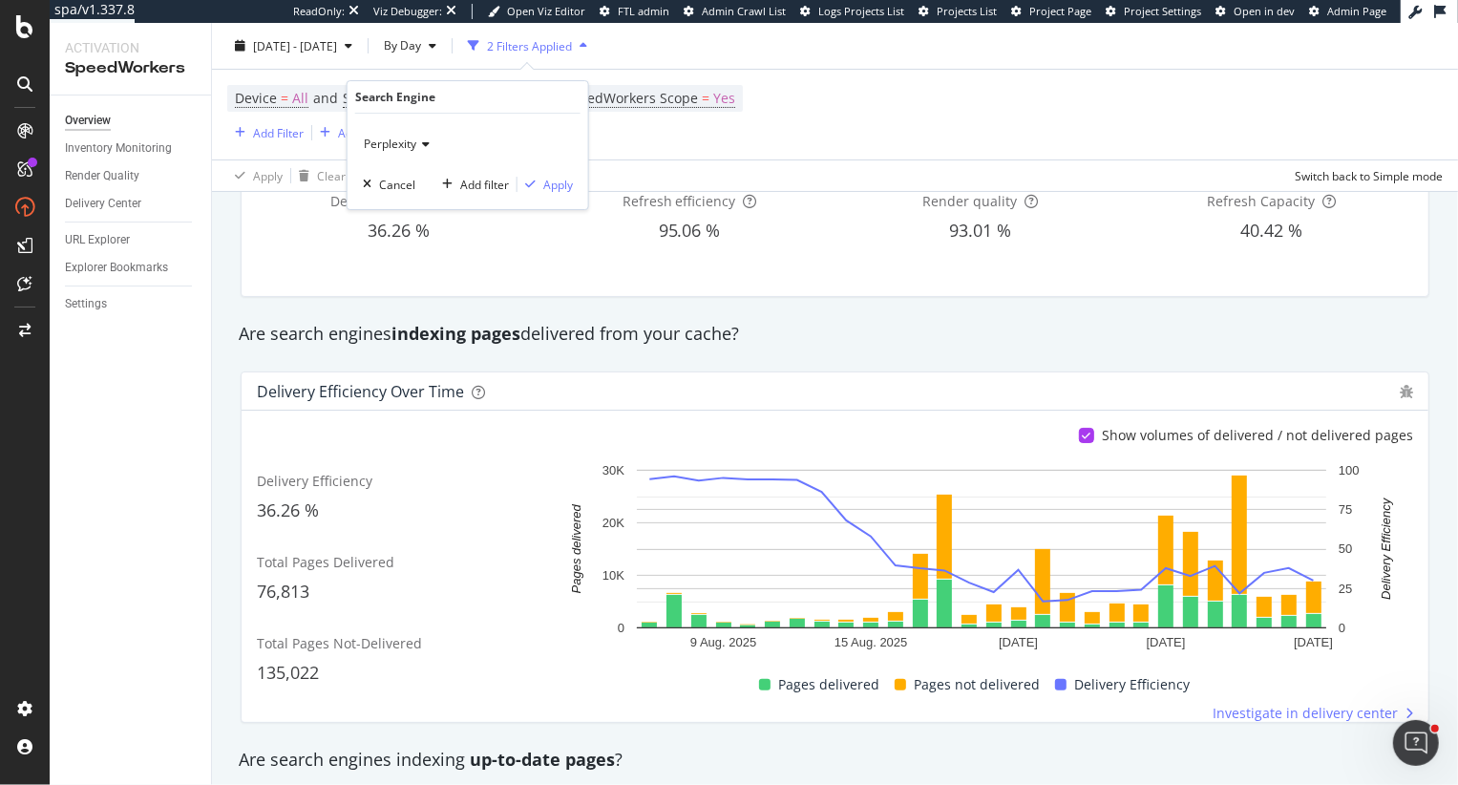
click at [379, 141] on span "Perplexity" at bounding box center [390, 144] width 53 height 16
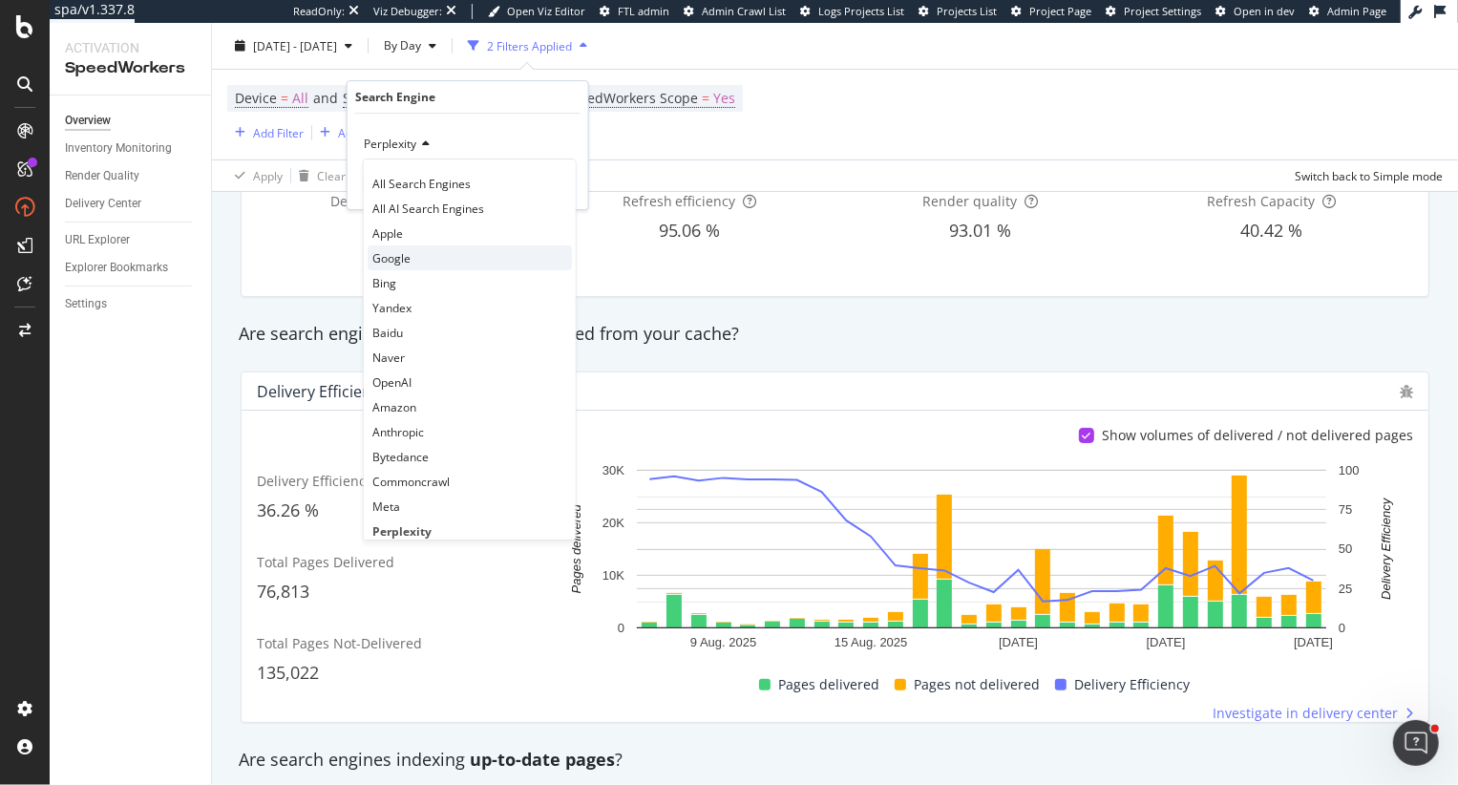
click at [400, 255] on span "Google" at bounding box center [391, 258] width 38 height 16
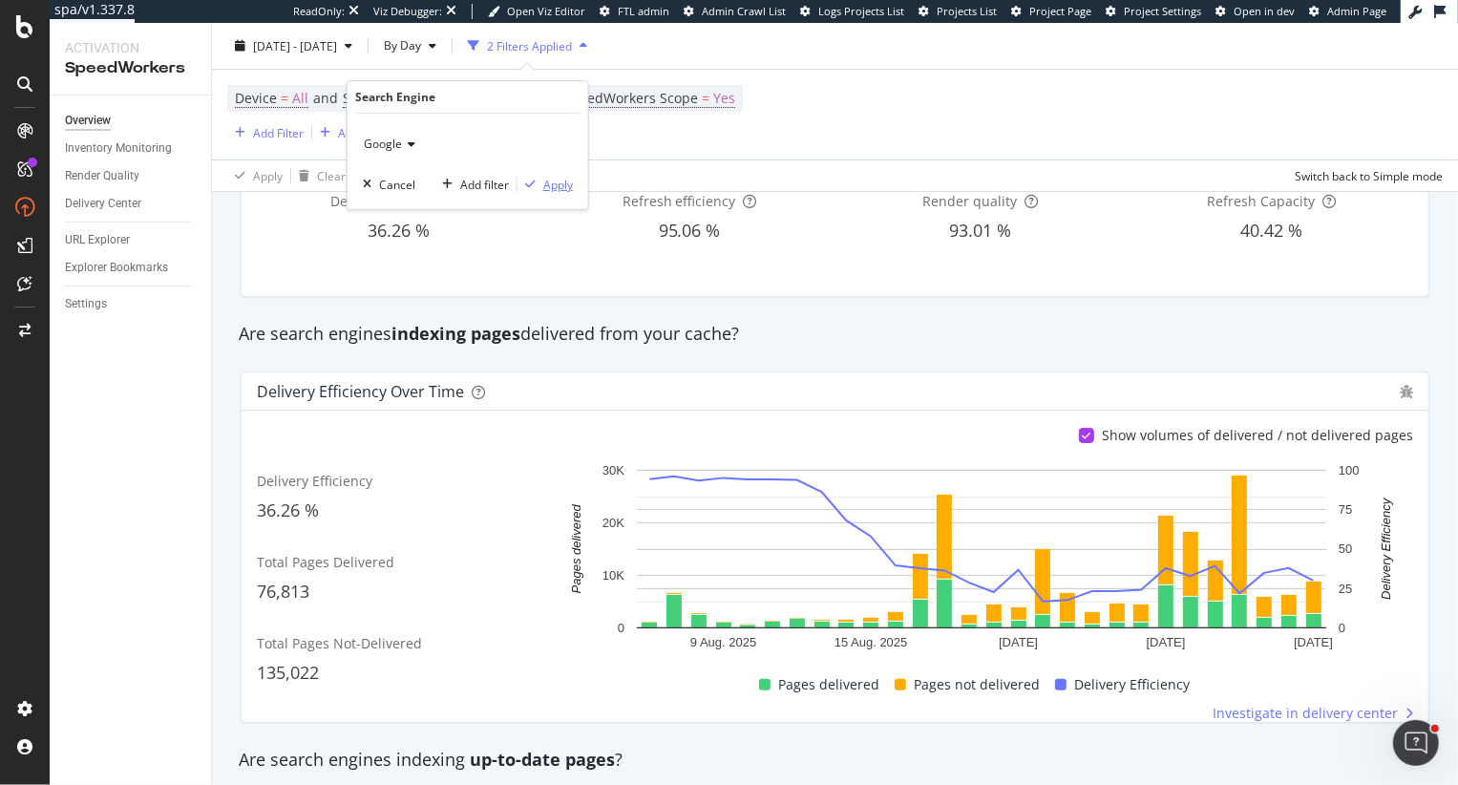
click at [555, 184] on div "Apply" at bounding box center [558, 185] width 30 height 16
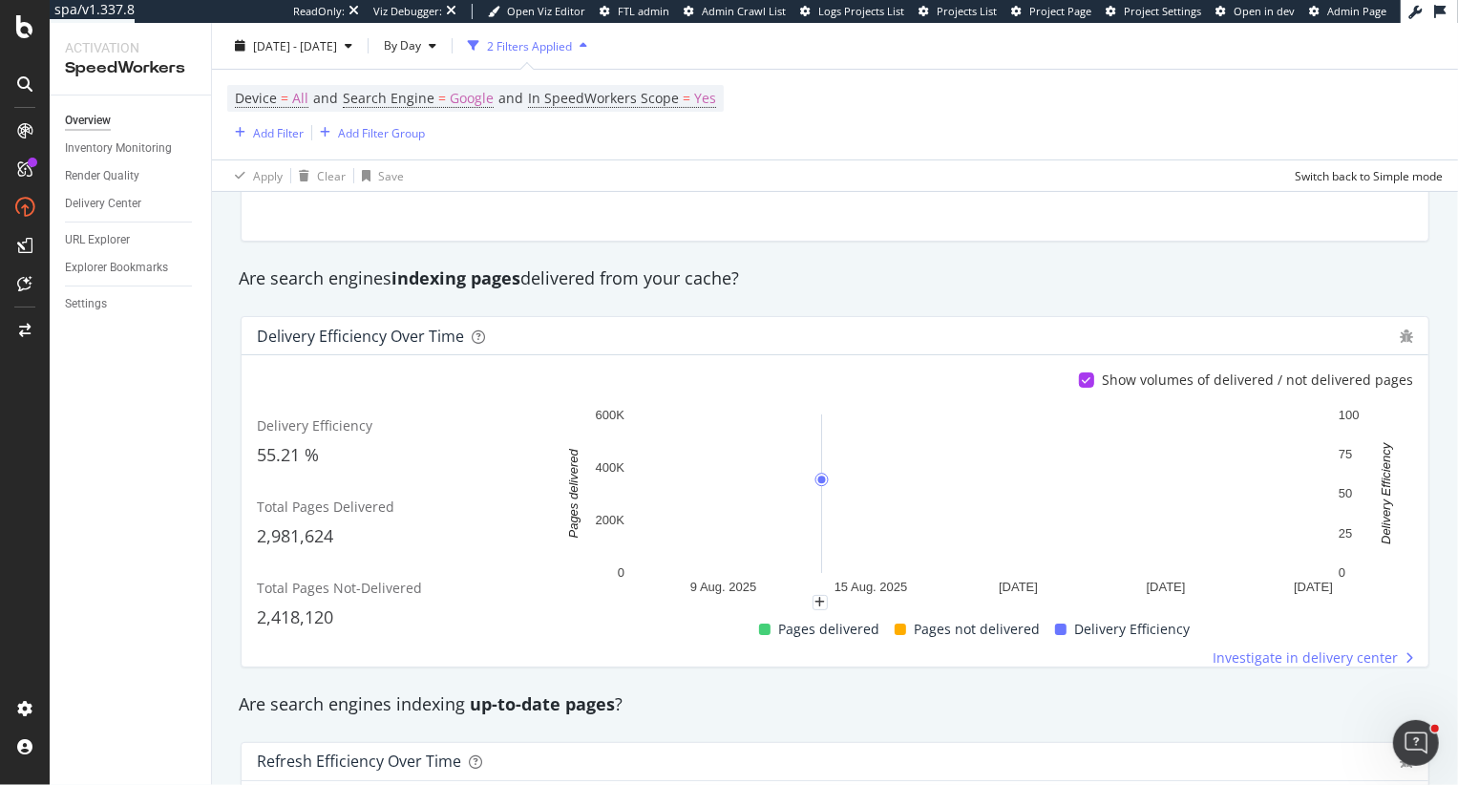
scroll to position [229, 0]
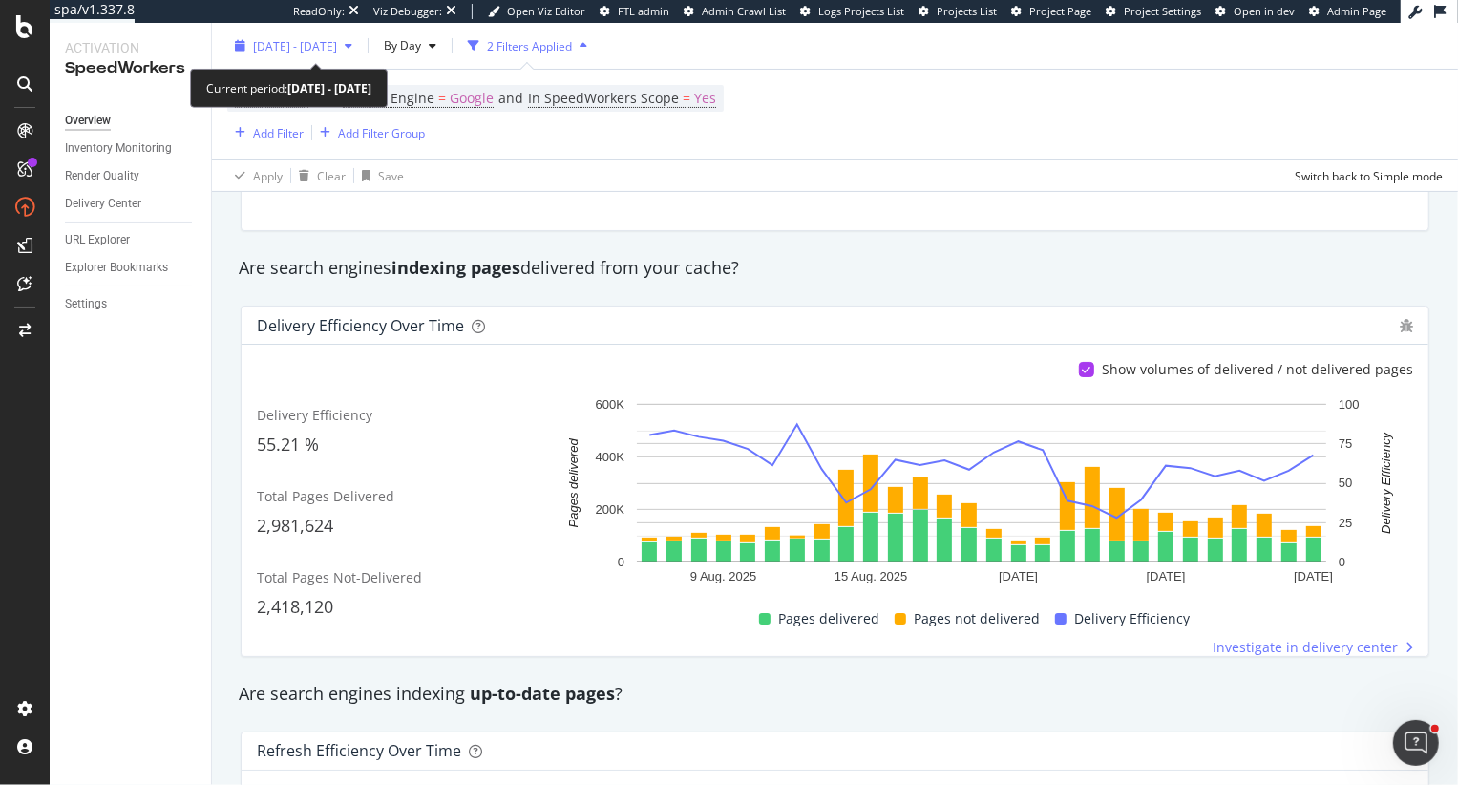
click at [325, 48] on span "[DATE] - [DATE]" at bounding box center [295, 45] width 84 height 16
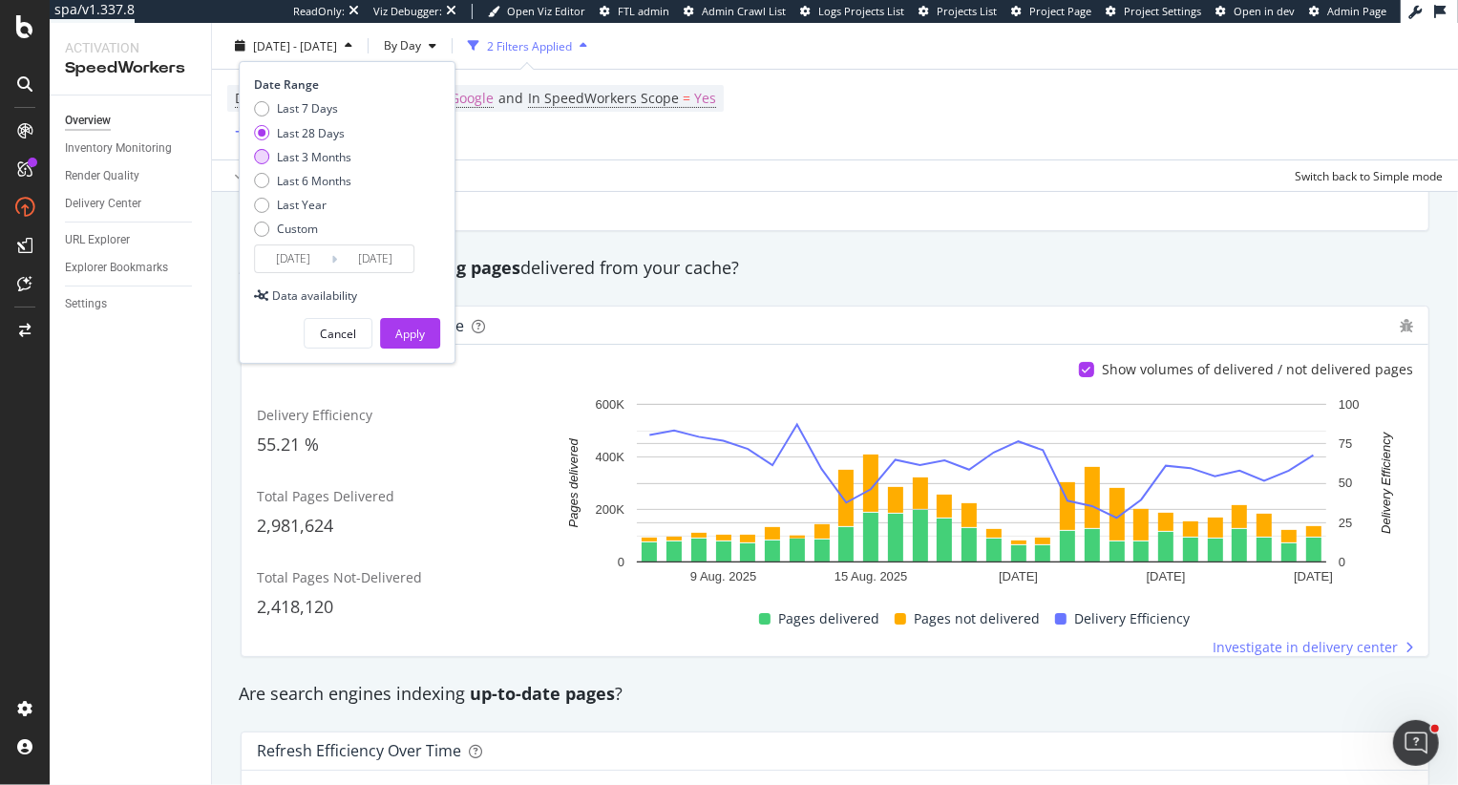
click at [288, 154] on div "Last 3 Months" at bounding box center [314, 156] width 74 height 16
type input "[DATE]"
click at [411, 329] on div "Apply" at bounding box center [410, 334] width 30 height 16
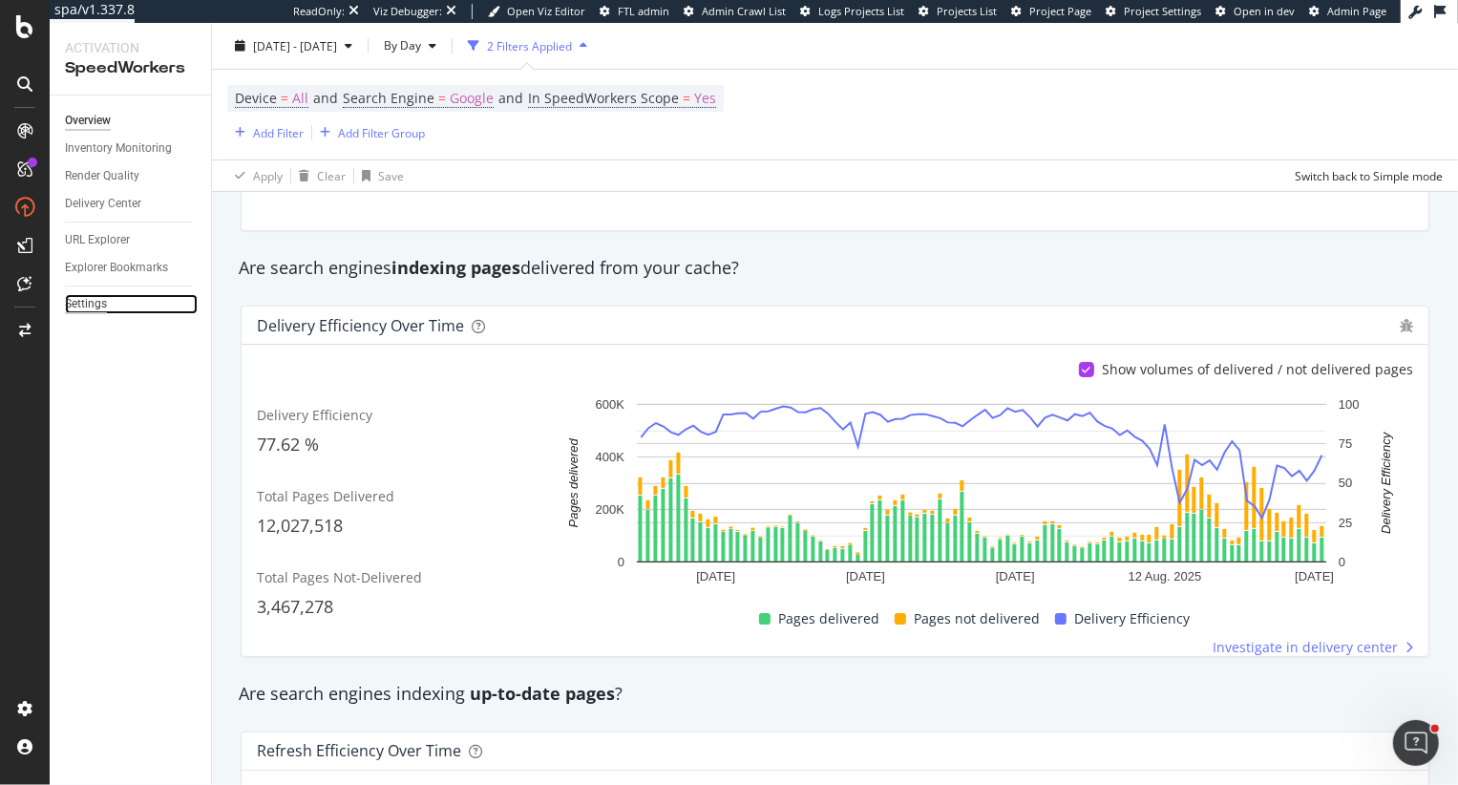
click at [93, 306] on div "Settings" at bounding box center [86, 304] width 42 height 20
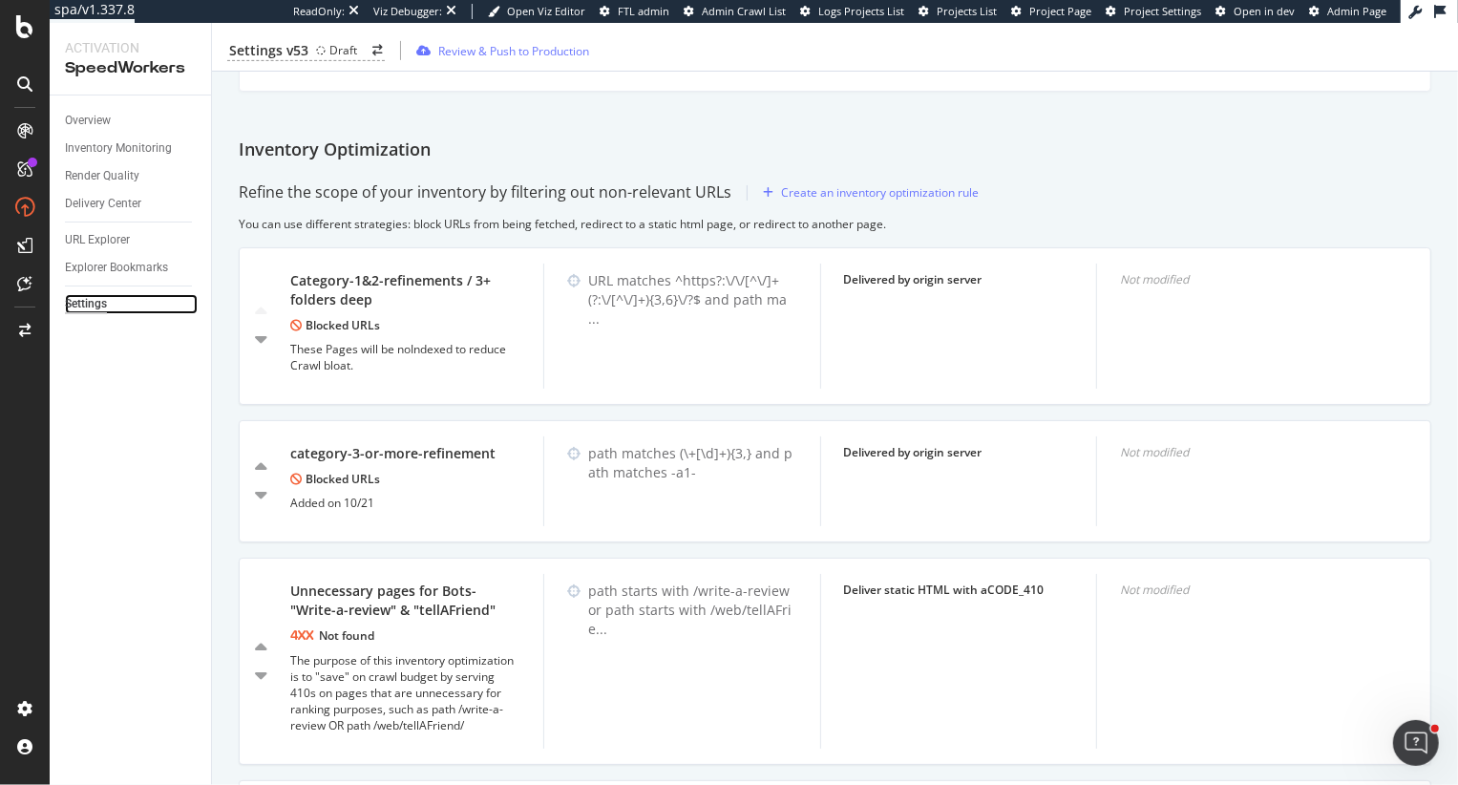
scroll to position [696, 0]
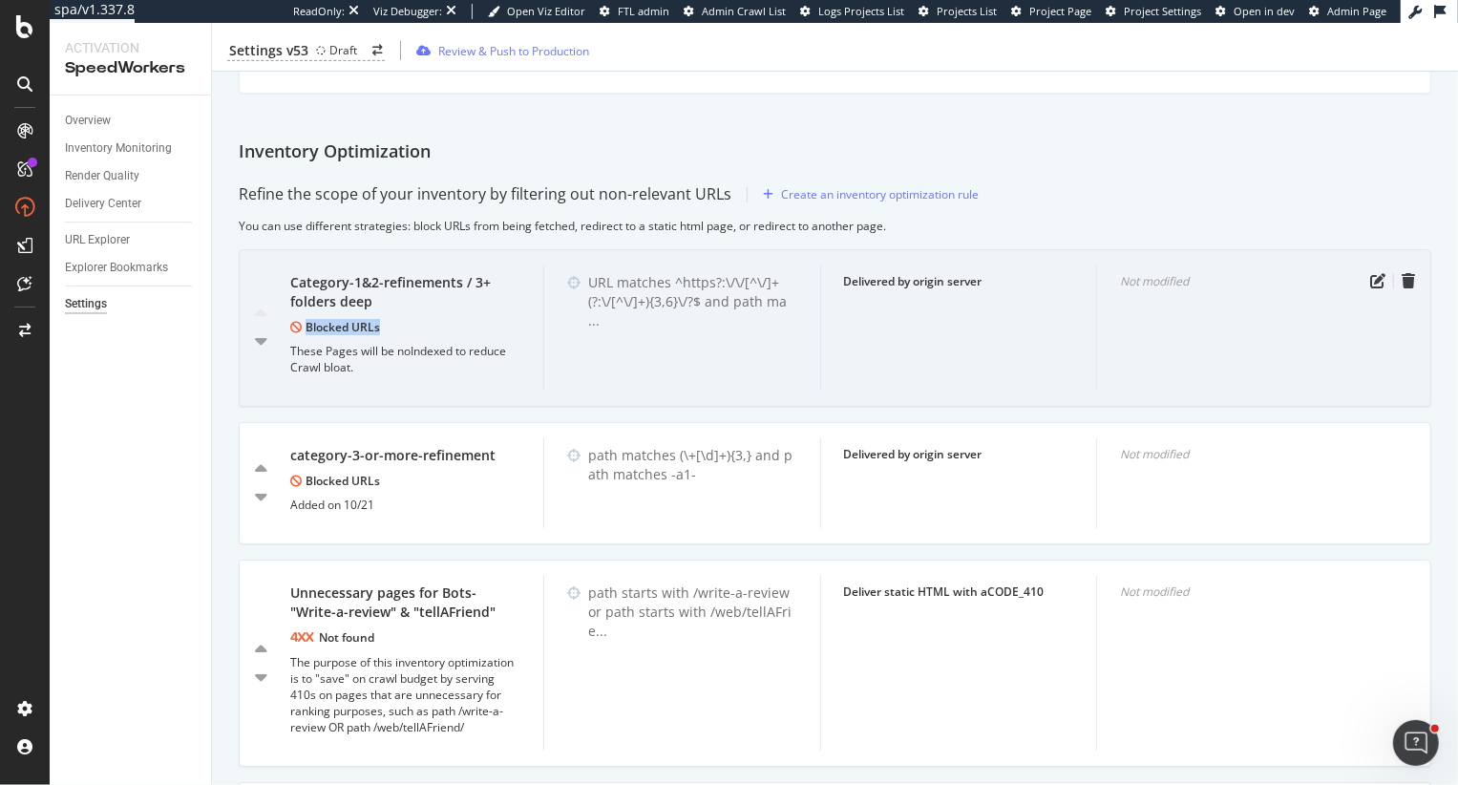
drag, startPoint x: 303, startPoint y: 329, endPoint x: 383, endPoint y: 330, distance: 80.2
click at [384, 330] on div "Blocked URLs" at bounding box center [405, 327] width 230 height 16
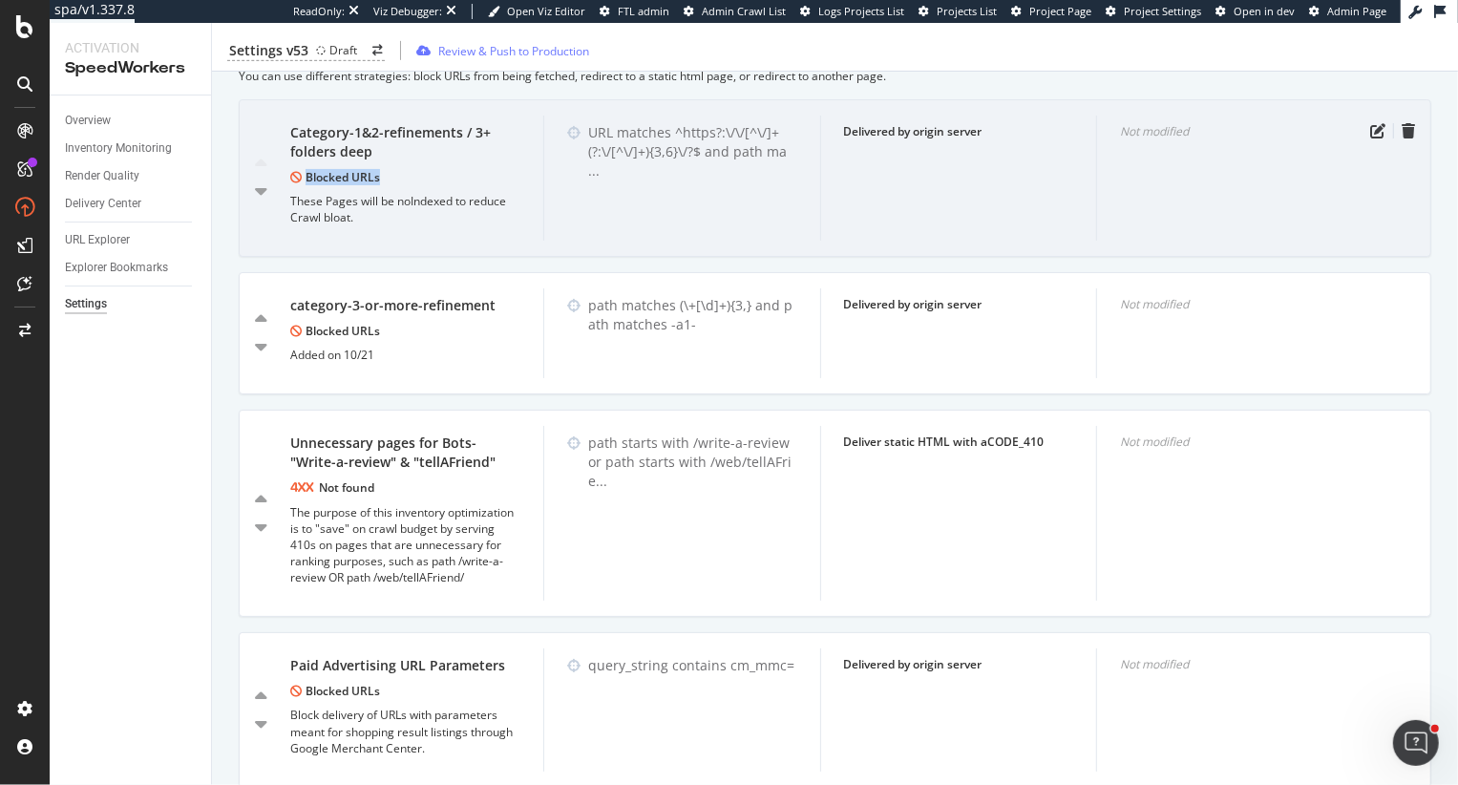
scroll to position [0, 0]
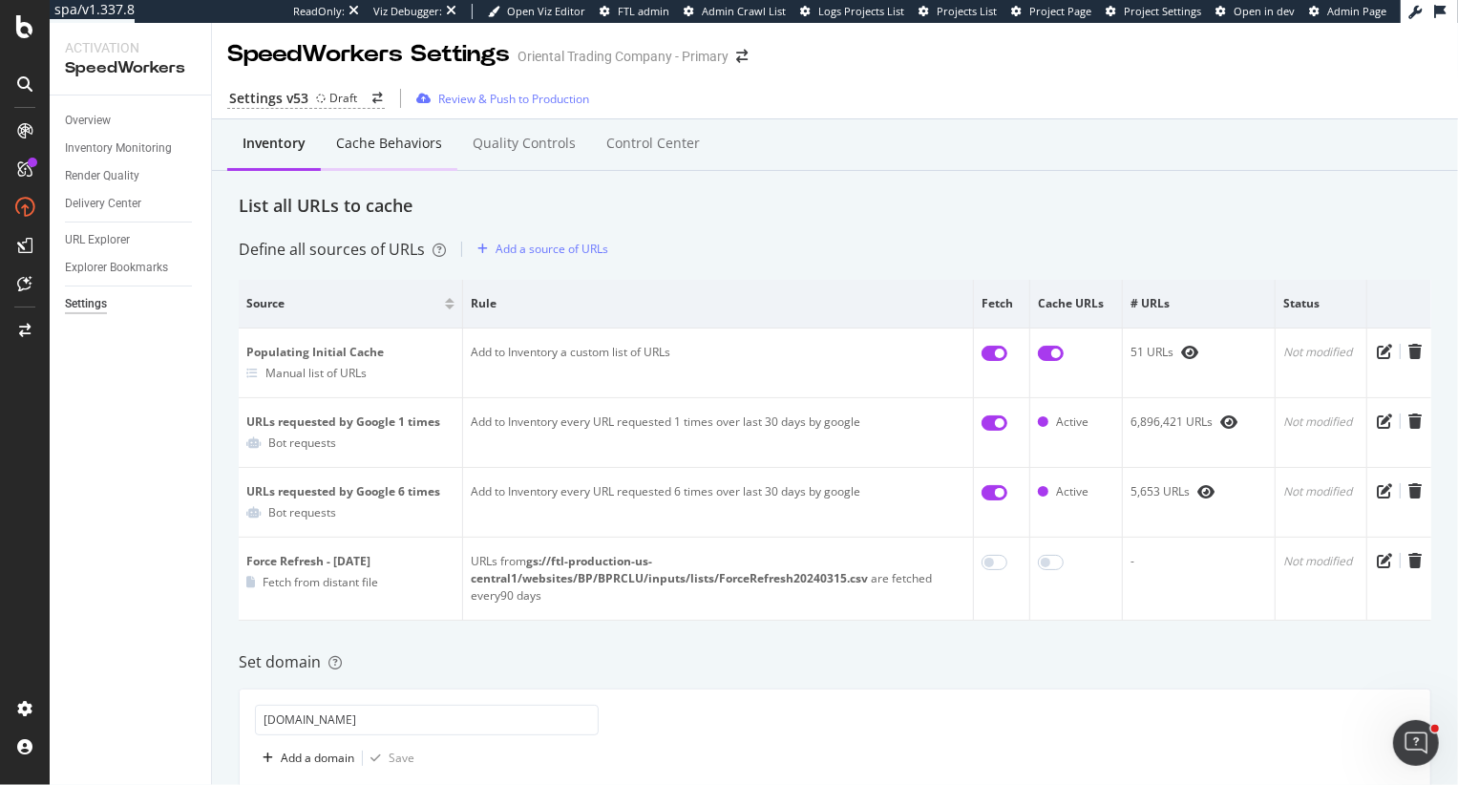
click at [371, 161] on div "Cache behaviors" at bounding box center [389, 144] width 137 height 53
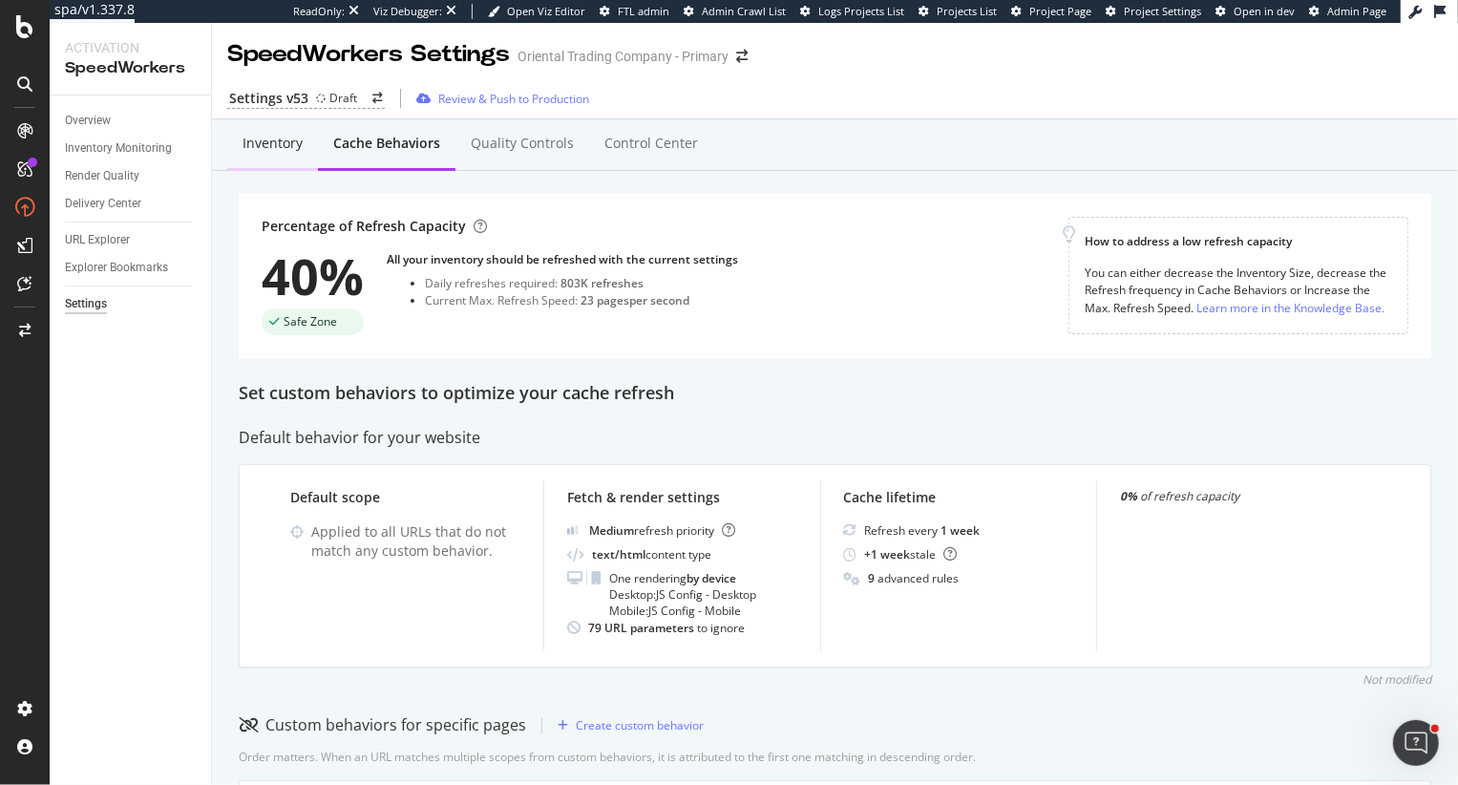
click at [262, 143] on div "Inventory" at bounding box center [273, 143] width 60 height 19
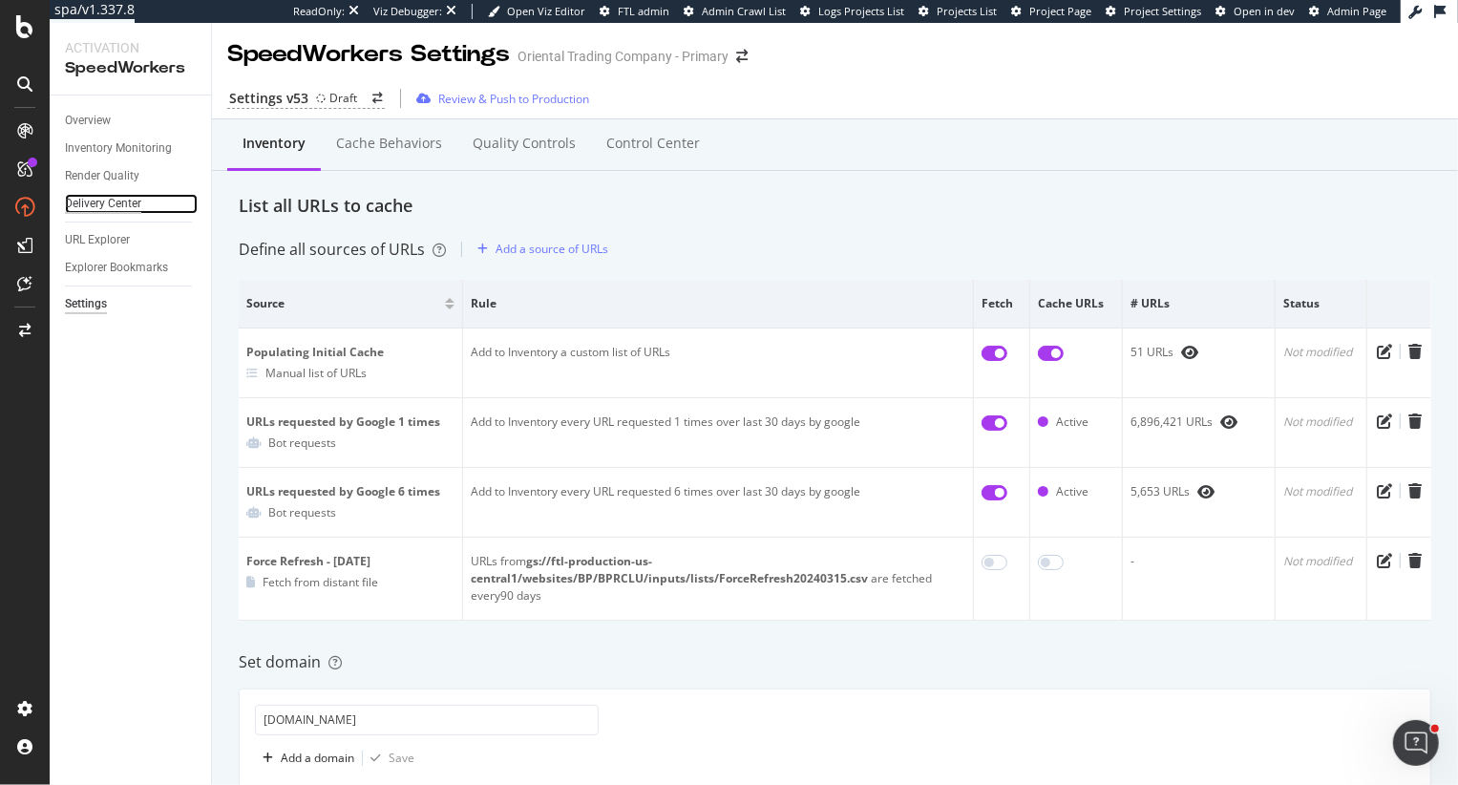
click at [98, 211] on div "Delivery Center" at bounding box center [103, 204] width 76 height 20
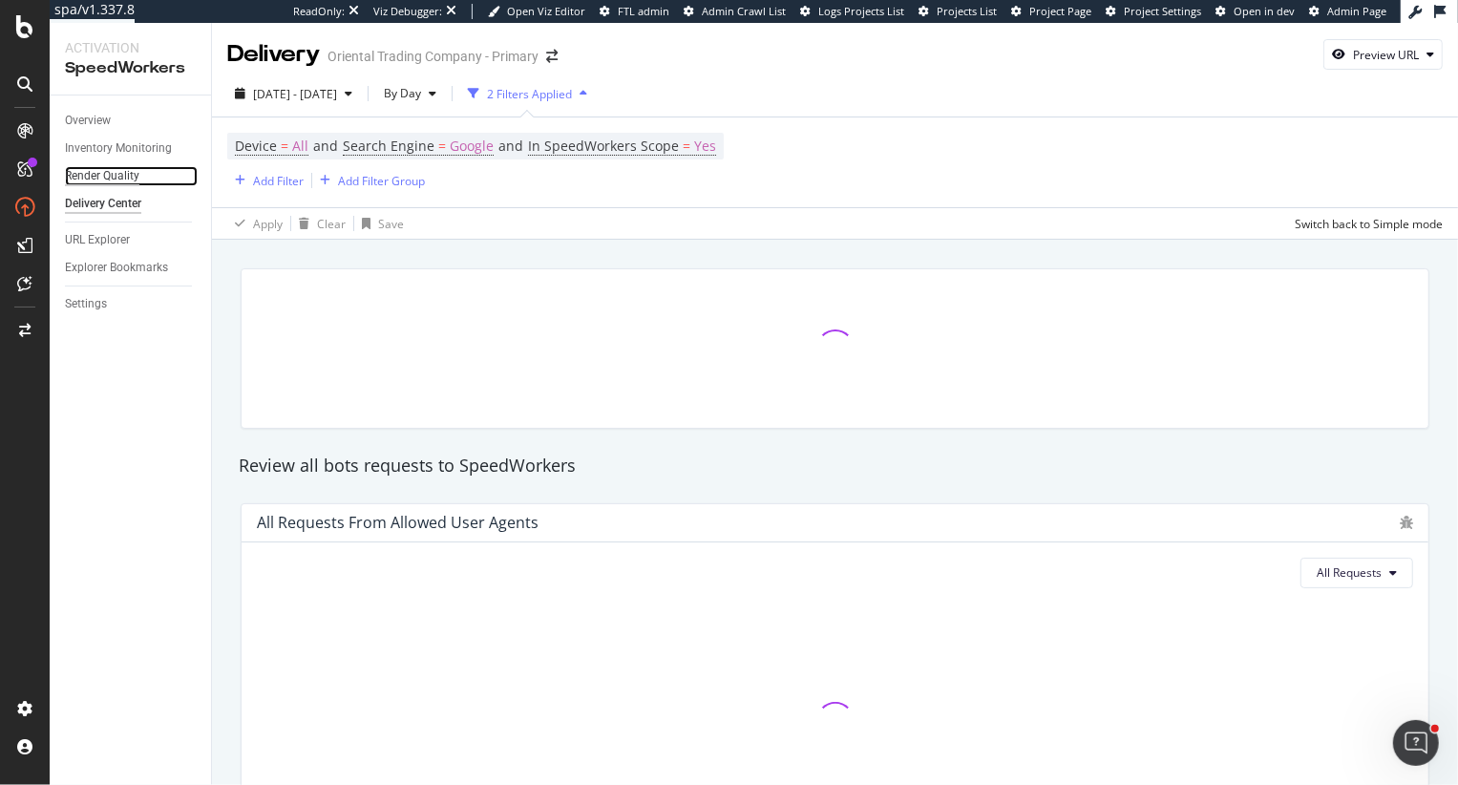
click at [97, 179] on div "Render Quality" at bounding box center [102, 176] width 74 height 20
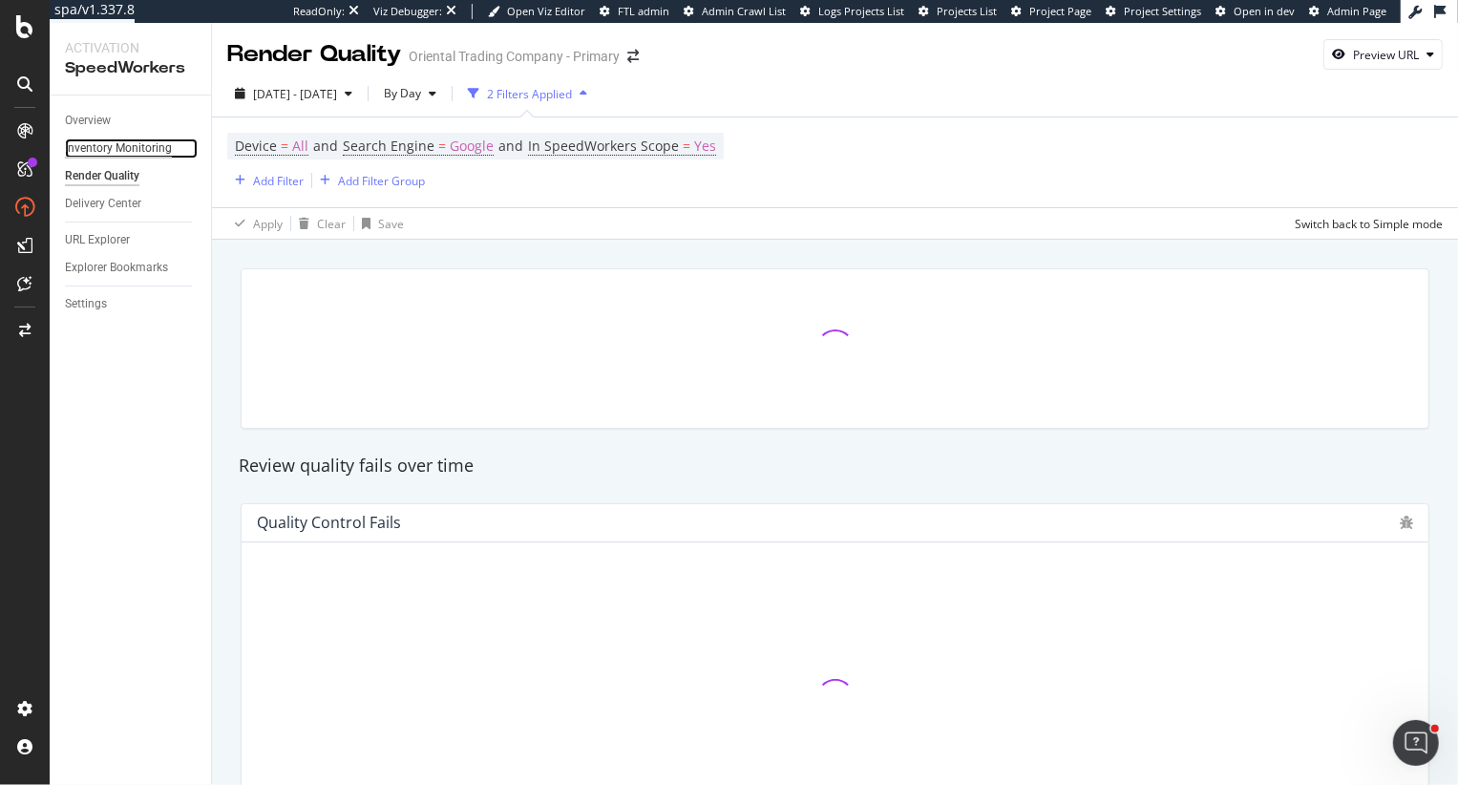
click at [97, 148] on div "Inventory Monitoring" at bounding box center [118, 148] width 107 height 20
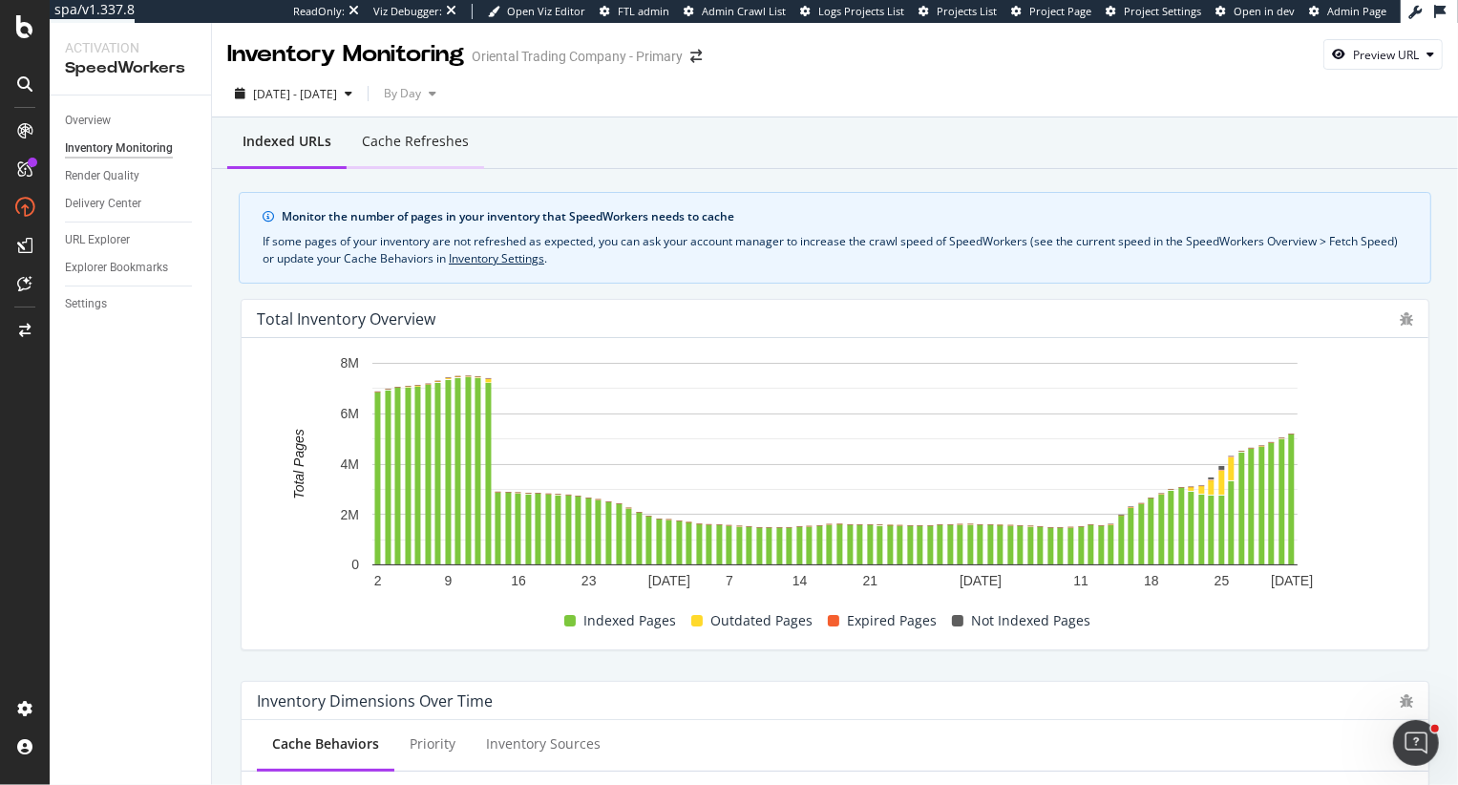
click at [421, 133] on div "Cache refreshes" at bounding box center [415, 141] width 107 height 19
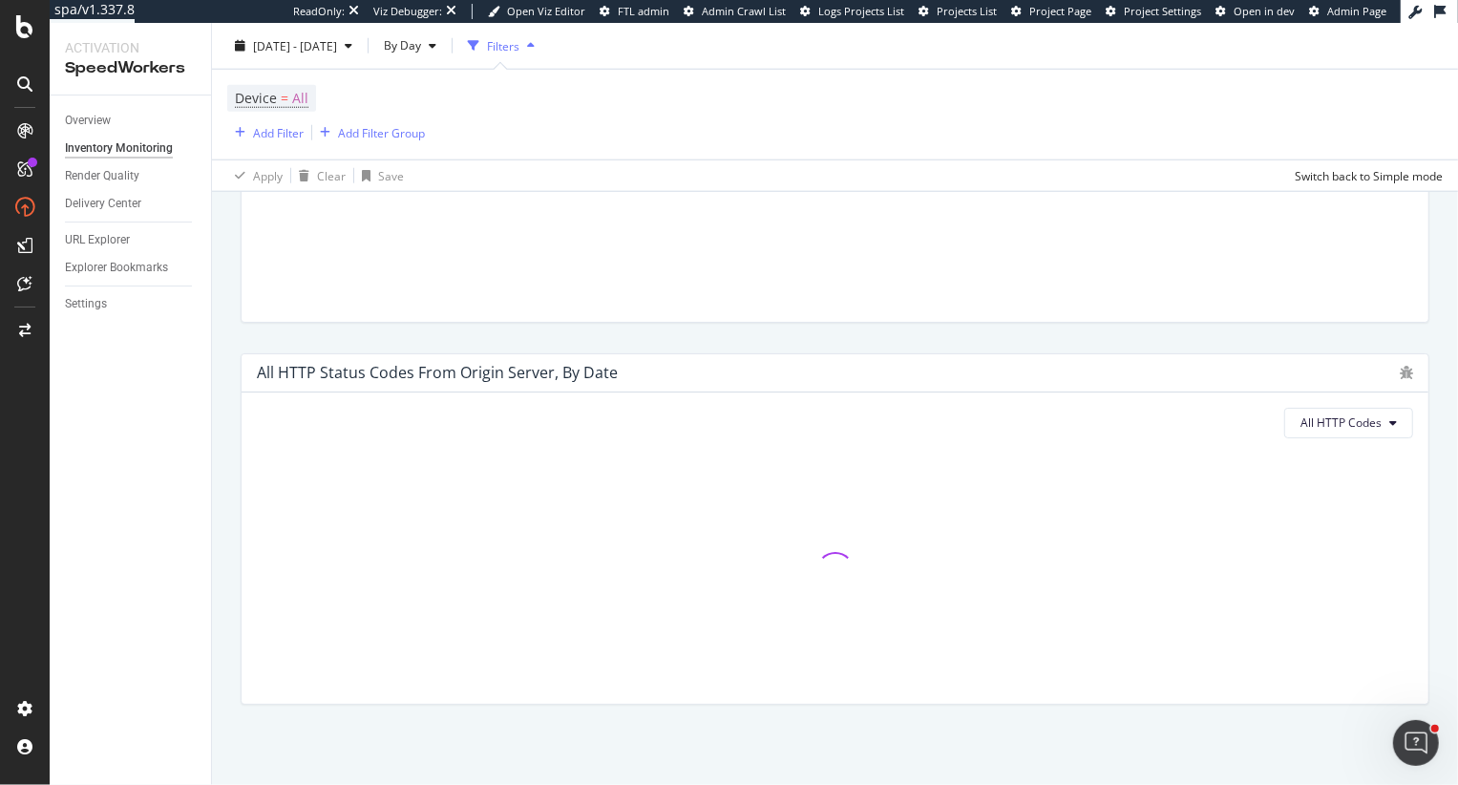
scroll to position [1402, 0]
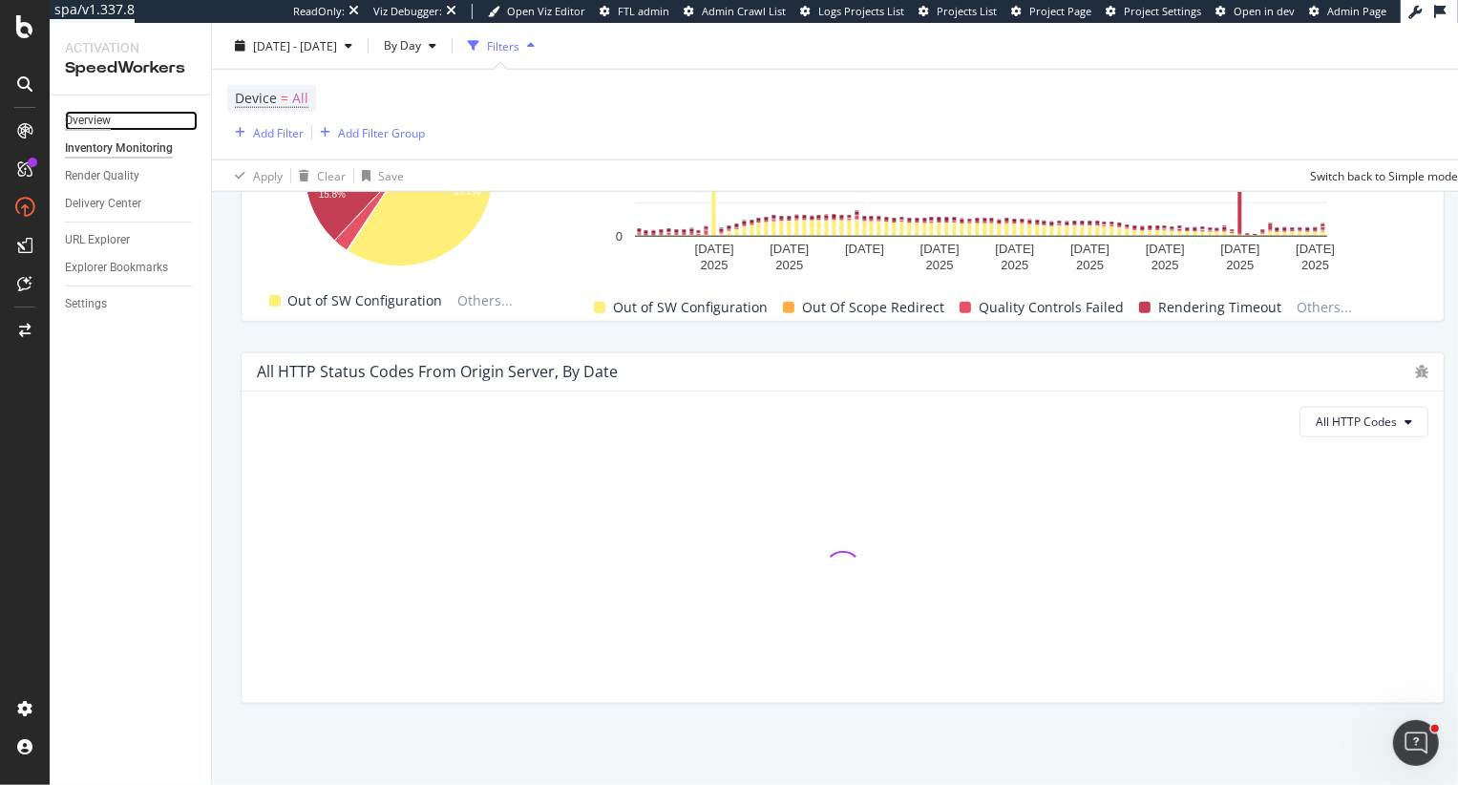
click at [80, 115] on div "Overview" at bounding box center [88, 121] width 46 height 20
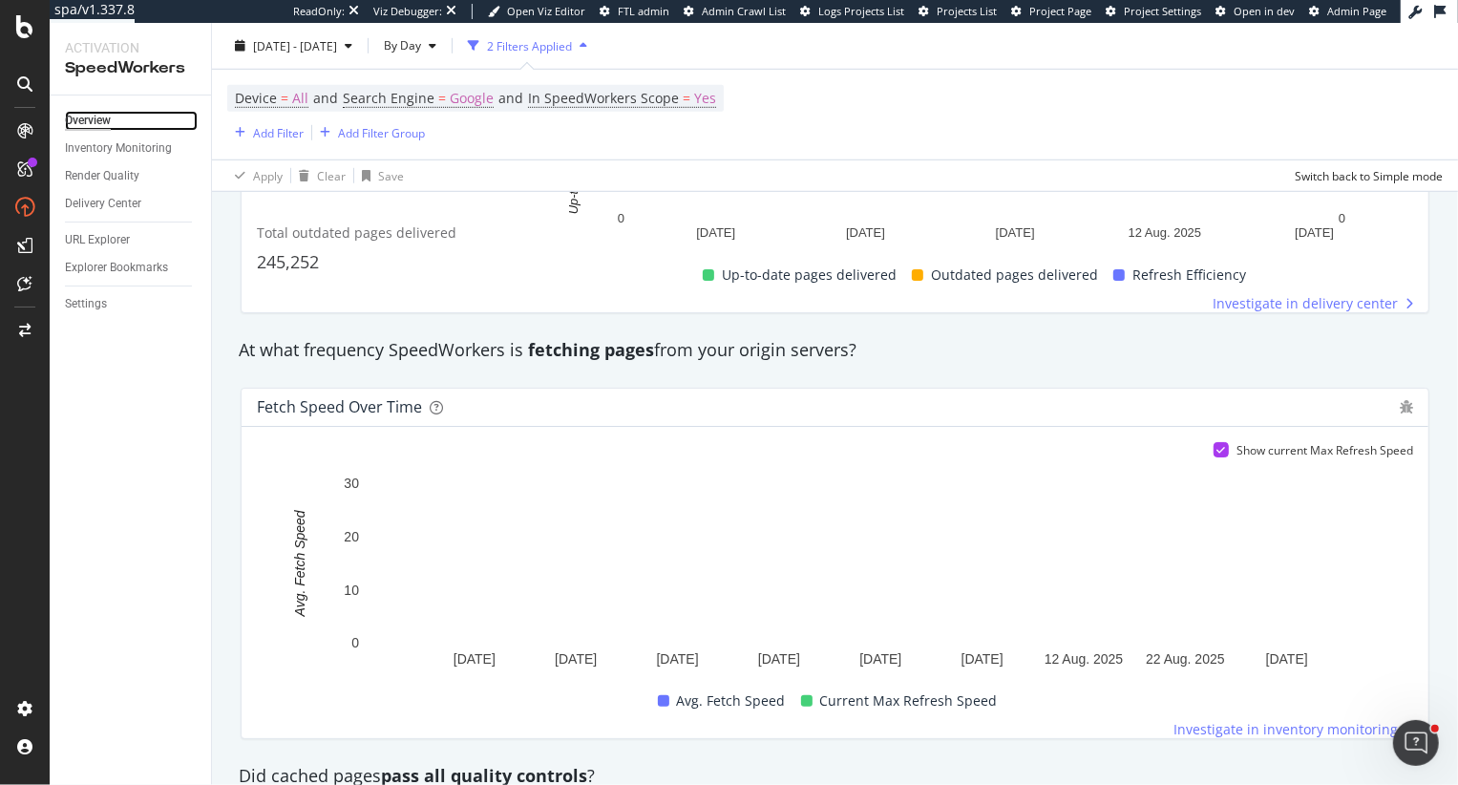
scroll to position [1003, 0]
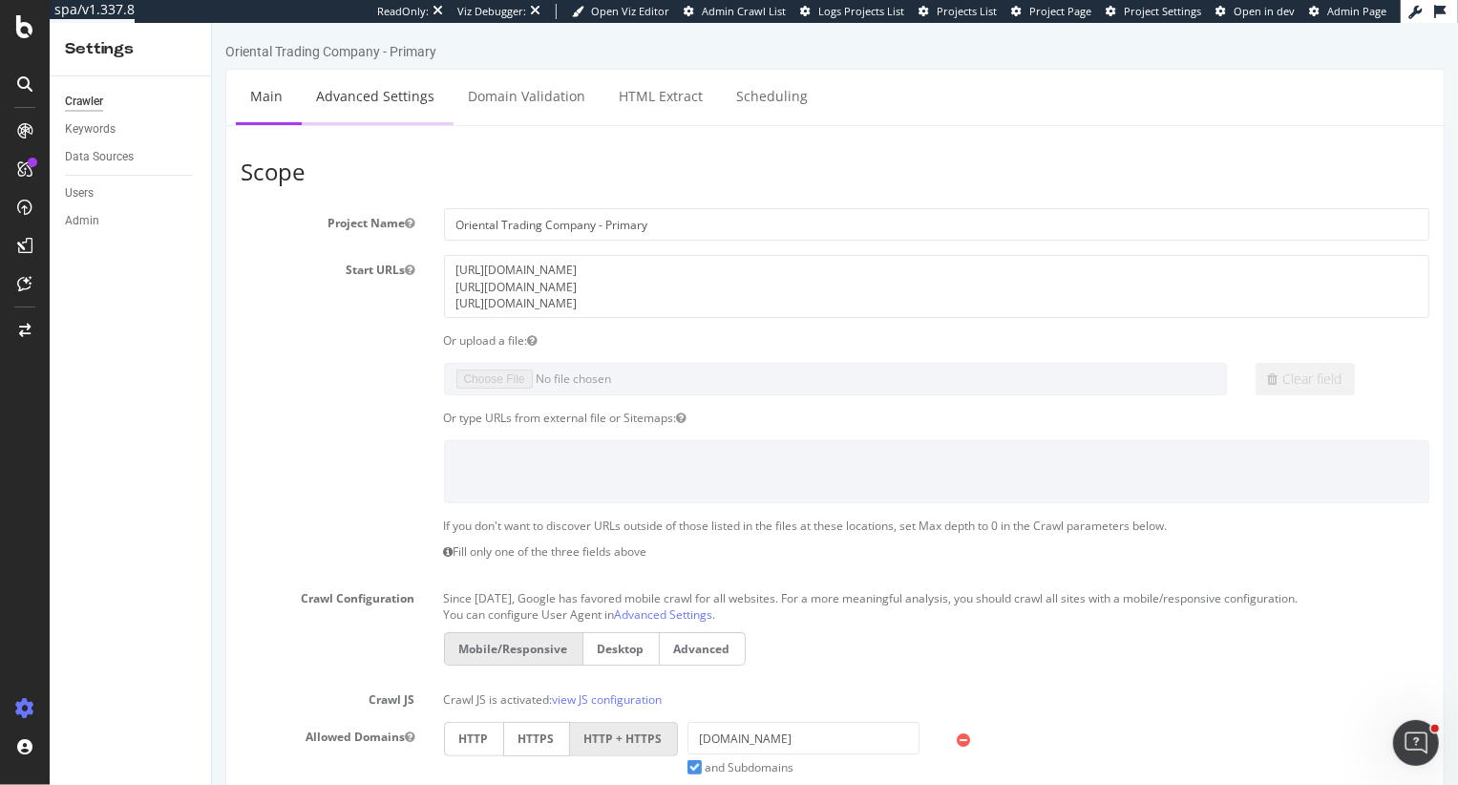
click at [360, 104] on link "Advanced Settings" at bounding box center [374, 96] width 147 height 53
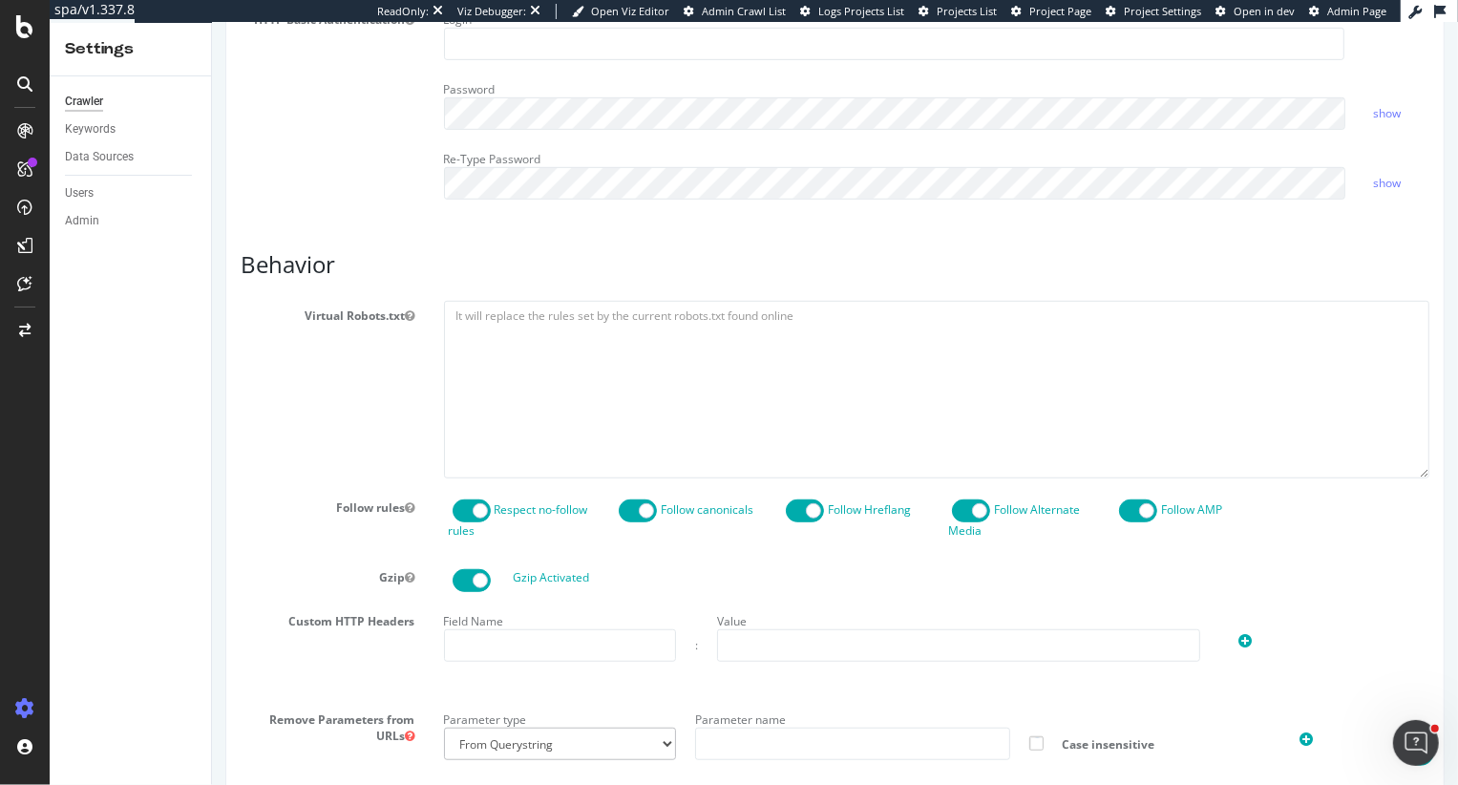
scroll to position [749, 0]
type input "heidi@botify.com"
click at [517, 347] on textarea at bounding box center [936, 390] width 986 height 177
paste textarea "User-agent: * Disallow: /*-a1-*+*+*+* Disallow: /checkout/* Disallow: /rest/* s…"
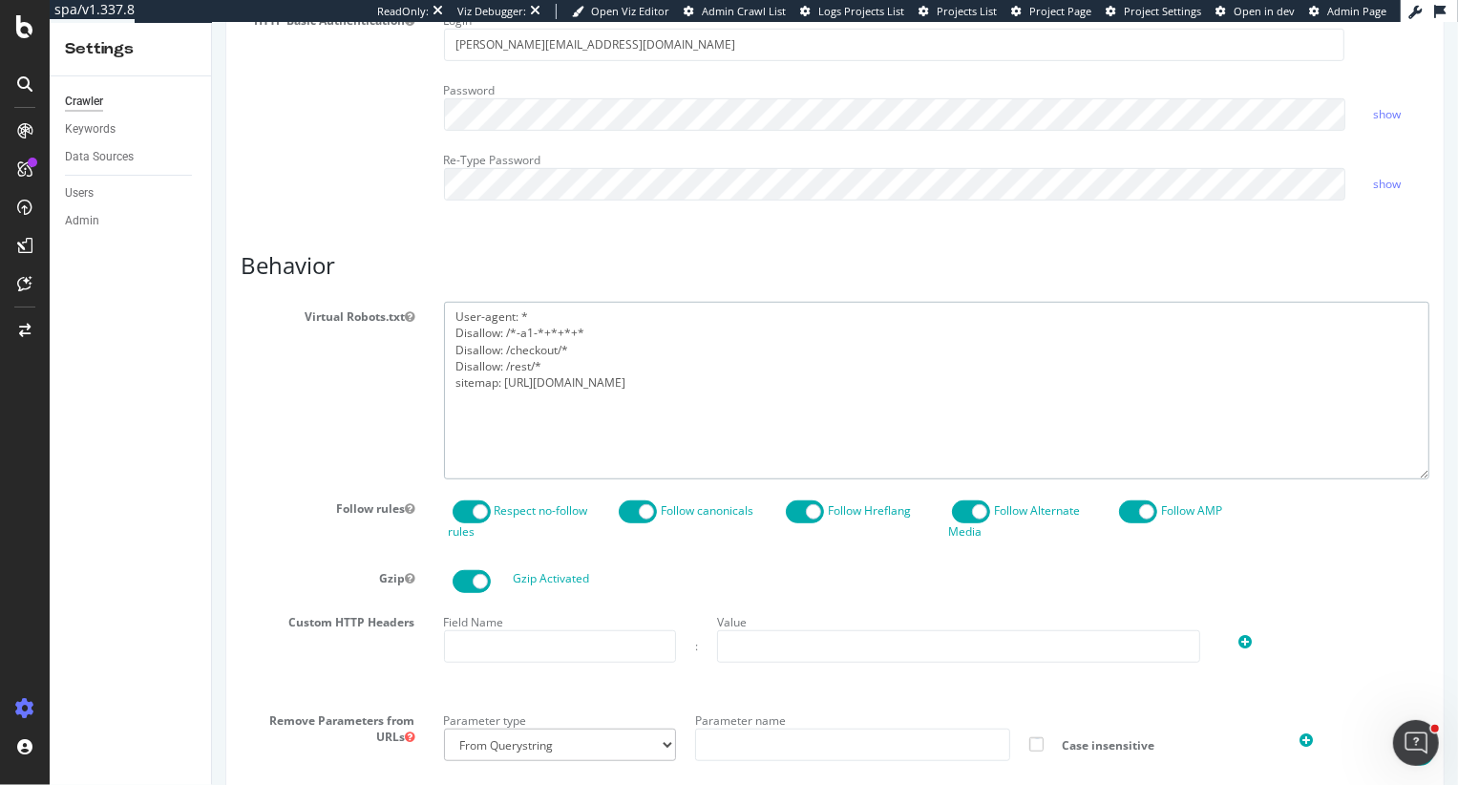
click at [559, 357] on textarea "User-agent: * Disallow: /*-a1-*+*+*+* Disallow: /checkout/* Disallow: /rest/* s…" at bounding box center [936, 390] width 986 height 177
paste textarea "?recommendation="
click at [503, 383] on textarea "User-agent: * Disallow: /*-a1-*+*+*+* Disallow: /checkout/* Disallow: /rest/* D…" at bounding box center [936, 390] width 986 height 177
click at [635, 381] on textarea "User-agent: * Disallow: /*-a1-*+*+*+* Disallow: /checkout/* Disallow: /rest/* D…" at bounding box center [936, 390] width 986 height 177
click at [644, 378] on textarea "User-agent: * Disallow: /*-a1-*+*+*+* Disallow: /checkout/* Disallow: /rest/* D…" at bounding box center [936, 390] width 986 height 177
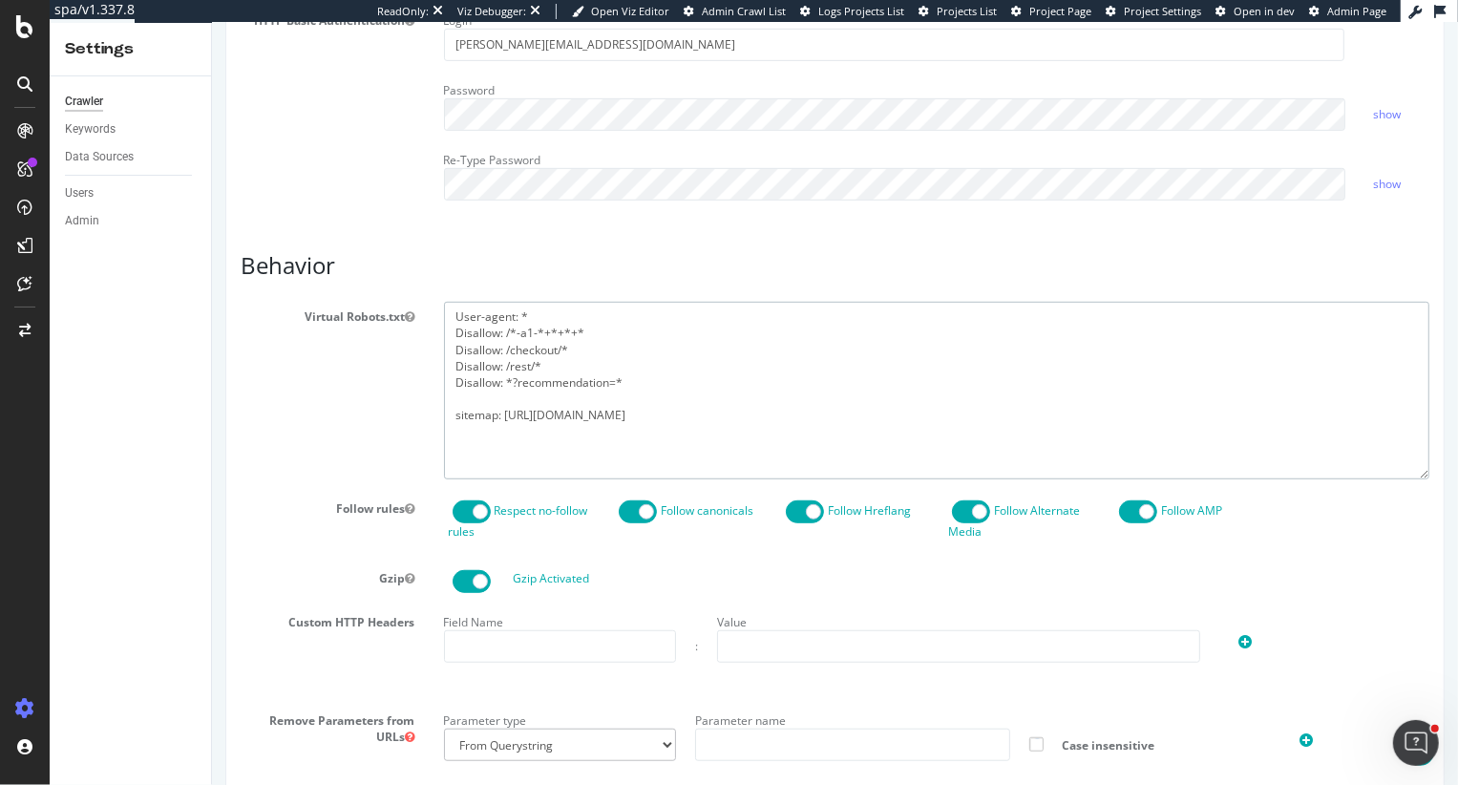
paste textarea "/web/browse/productQuickView*"
drag, startPoint x: 505, startPoint y: 382, endPoint x: 439, endPoint y: 380, distance: 65.9
click at [439, 380] on div "User-agent: * Disallow: /*-a1-*+*+*+* Disallow: /checkout/* Disallow: /rest/* D…" at bounding box center [936, 390] width 1015 height 177
click at [453, 395] on textarea "User-agent: * Disallow: /*-a1-*+*+*+* Disallow: /checkout/* Disallow: /rest/* D…" at bounding box center [936, 390] width 986 height 177
paste textarea "Disallow:"
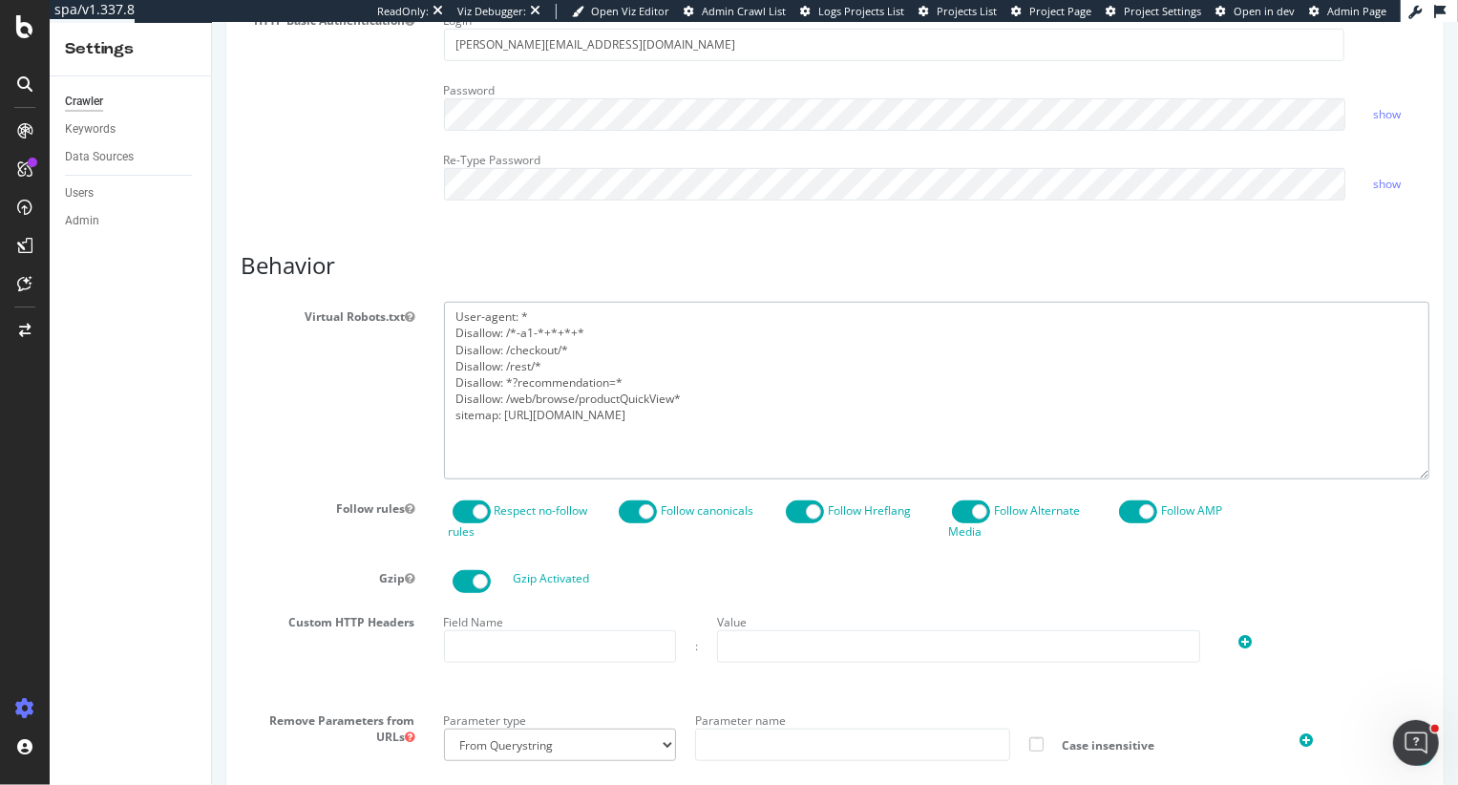
click at [737, 395] on textarea "User-agent: * Disallow: /*-a1-*+*+*+* Disallow: /checkout/* Disallow: /rest/* D…" at bounding box center [936, 390] width 986 height 177
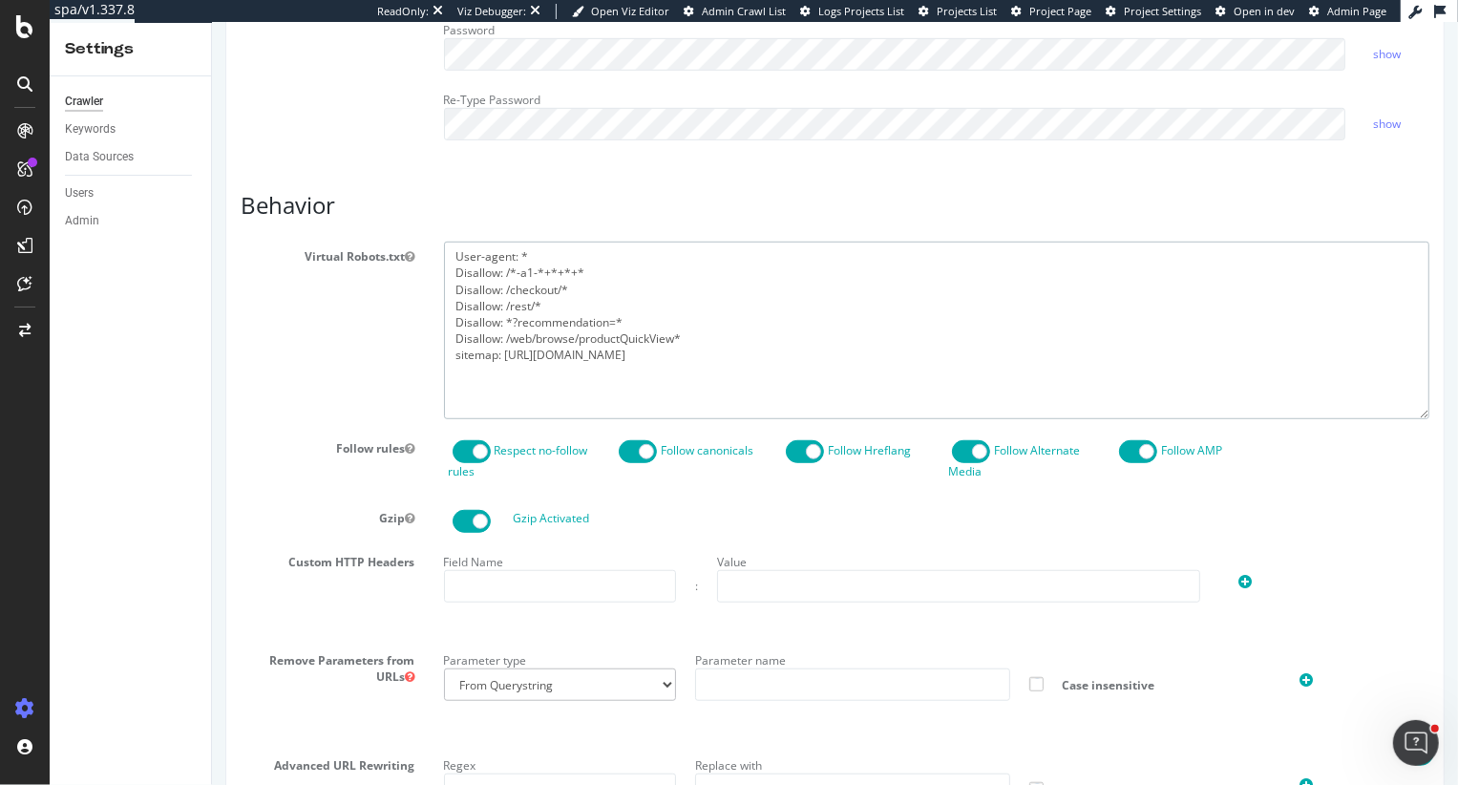
scroll to position [813, 0]
click at [510, 331] on textarea "User-agent: * Disallow: /*-a1-*+*+*+* Disallow: /checkout/* Disallow: /rest/* D…" at bounding box center [936, 327] width 986 height 177
click at [512, 327] on textarea "User-agent: * Disallow: /*-a1-*+*+*+* Disallow: /checkout/* Disallow: /rest/* D…" at bounding box center [936, 327] width 986 height 177
click at [701, 327] on textarea "User-agent: * Disallow: /*-a1-*+*+*+* Disallow: /checkout/* Disallow: /rest/* D…" at bounding box center [936, 327] width 986 height 177
paste textarea "Disallow: /web/browse/productQuickView Disallow: /*?recommendation="
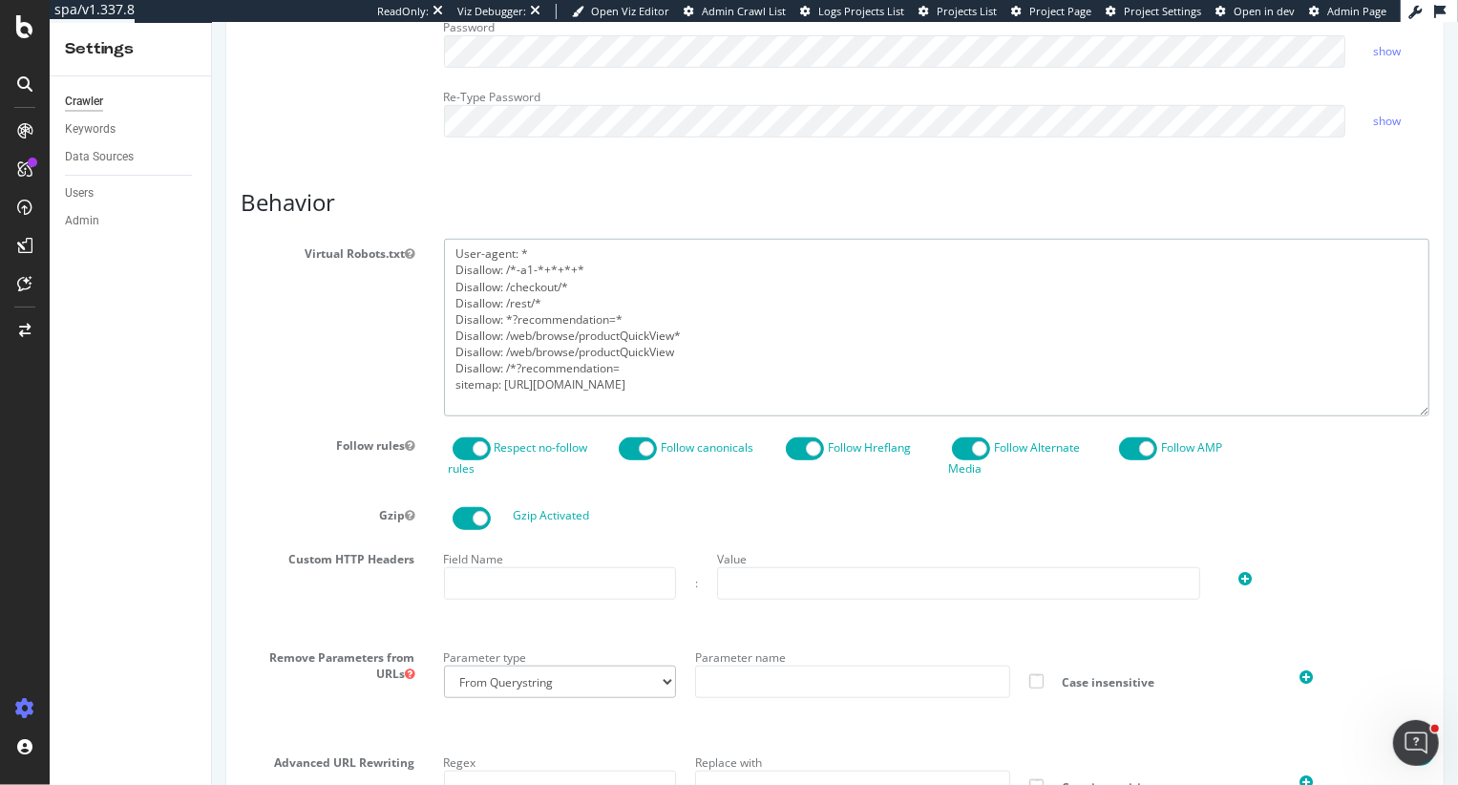
click at [673, 327] on textarea "User-agent: * Disallow: /*-a1-*+*+*+* Disallow: /checkout/* Disallow: /rest/* D…" at bounding box center [936, 327] width 986 height 177
drag, startPoint x: 698, startPoint y: 331, endPoint x: 450, endPoint y: 314, distance: 248.8
click at [450, 315] on textarea "User-agent: * Disallow: /*-a1-*+*+*+* Disallow: /checkout/* Disallow: /rest/* D…" at bounding box center [936, 327] width 986 height 177
drag, startPoint x: 827, startPoint y: 352, endPoint x: 305, endPoint y: 199, distance: 544.4
click at [305, 199] on article "Behavior Virtual Robots.txt User-agent: * Disallow: /*-a1-*+*+*+* Disallow: /ch…" at bounding box center [834, 635] width 1189 height 890
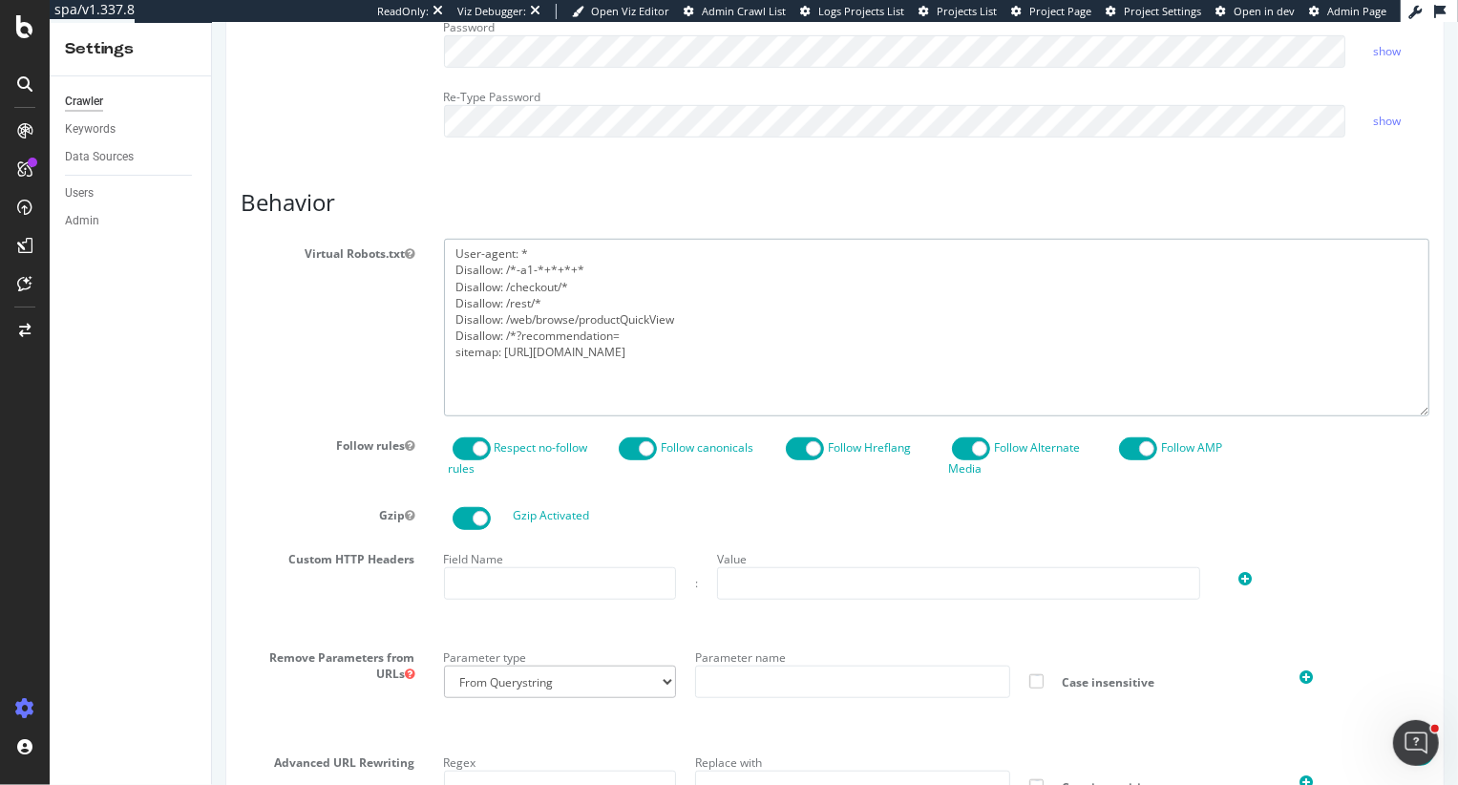
click at [648, 364] on textarea "User-agent: * Disallow: /*-a1-*+*+*+* Disallow: /checkout/* Disallow: /rest/* D…" at bounding box center [936, 327] width 986 height 177
click at [782, 338] on textarea "User-agent: * Disallow: /*-a1-*+*+*+* Disallow: /checkout/* Disallow: /rest/* D…" at bounding box center [936, 327] width 986 height 177
drag, startPoint x: 811, startPoint y: 367, endPoint x: 401, endPoint y: 364, distance: 409.6
click at [399, 364] on div "Virtual Robots.txt User-agent: * Disallow: /*-a1-*+*+*+* Disallow: /checkout/* …" at bounding box center [833, 327] width 1217 height 177
type textarea "User-agent: * Disallow: /*-a1-*+*+*+* Disallow: /checkout/* Disallow: /rest/* D…"
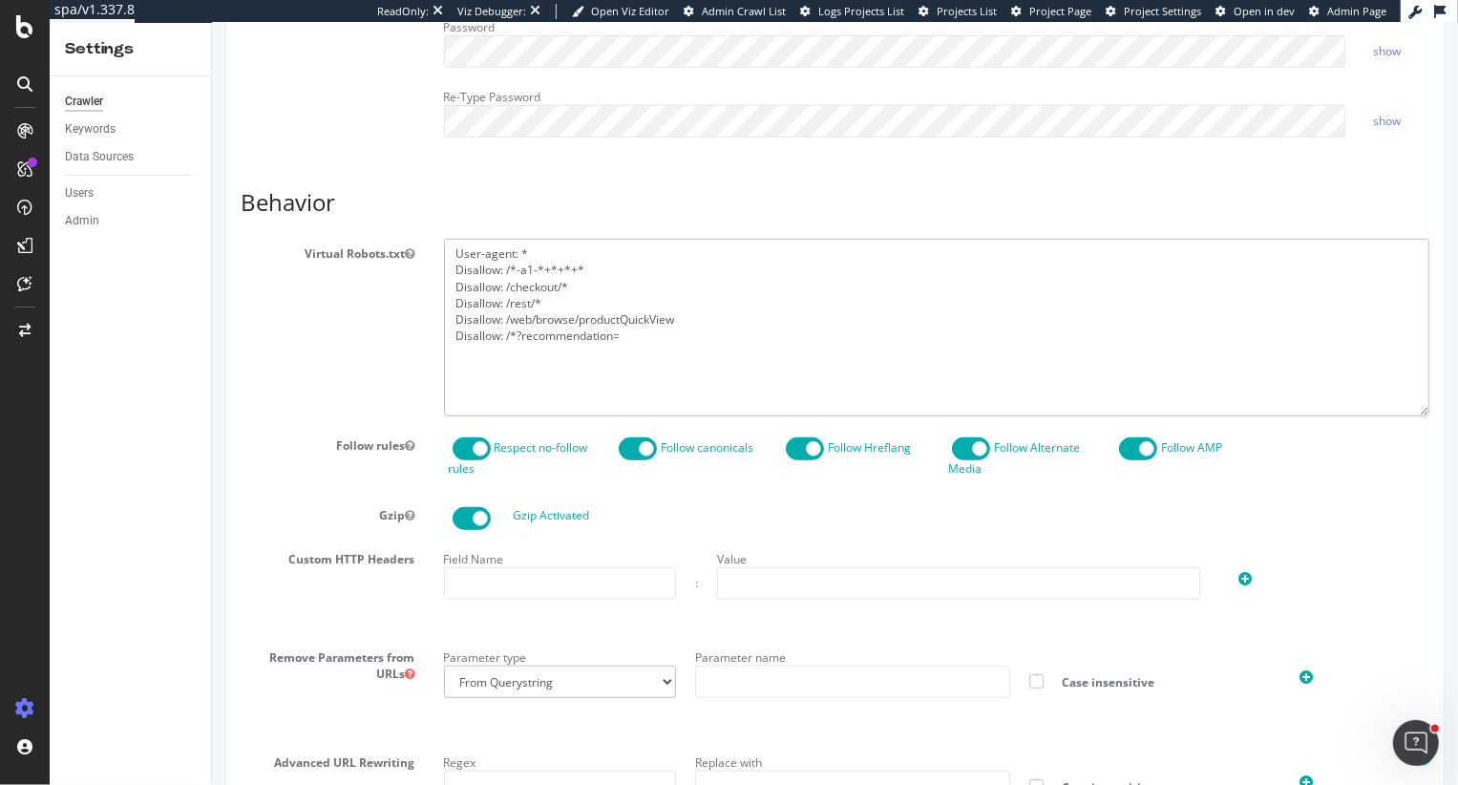
click at [623, 291] on textarea "User-agent: * Disallow: /*-a1-*+*+*+* Disallow: /checkout/* Disallow: /rest/* D…" at bounding box center [936, 327] width 986 height 177
click at [631, 336] on textarea "User-agent: * Disallow: /*-a1-*+*+*+* Disallow: /checkout/* Disallow: /rest/* D…" at bounding box center [936, 327] width 986 height 177
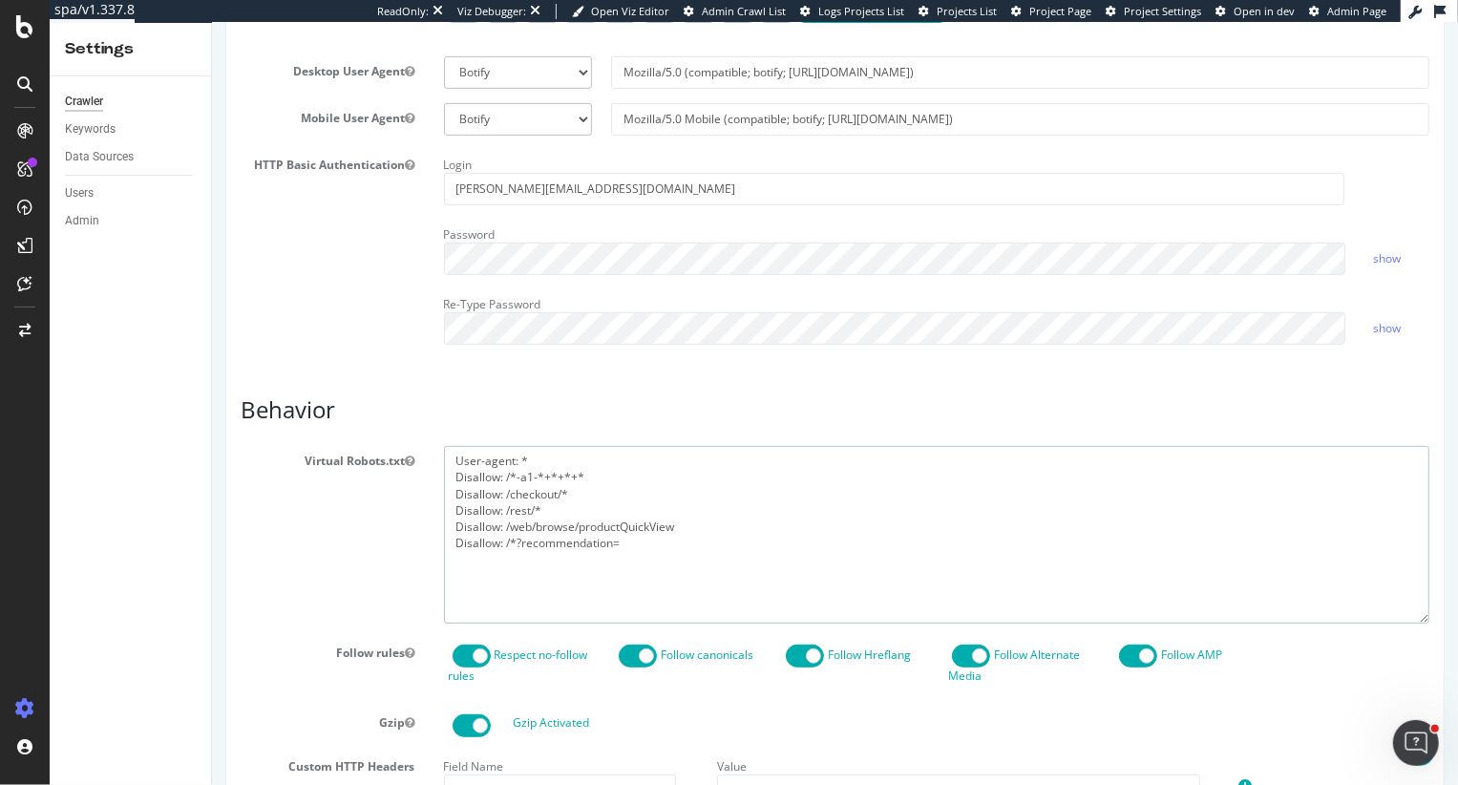
scroll to position [585, 0]
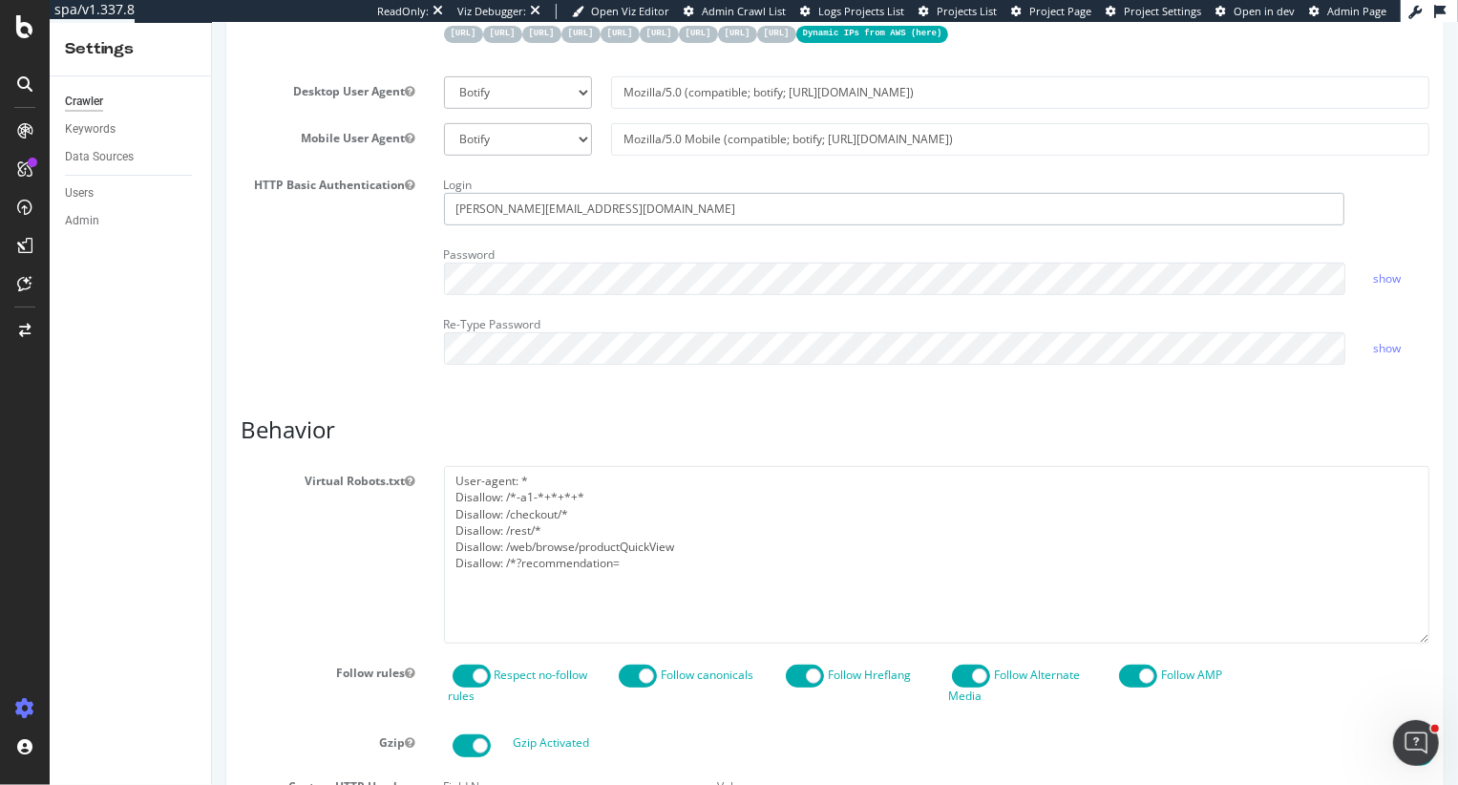
drag, startPoint x: 579, startPoint y: 192, endPoint x: 657, endPoint y: 227, distance: 85.9
click at [657, 227] on div "Login heidi@botify.com Password show Re-Type Password show" at bounding box center [936, 274] width 1015 height 209
click at [324, 273] on div "HTTP Basic Authentication Login Password show Re-Type Password show" at bounding box center [833, 274] width 1217 height 209
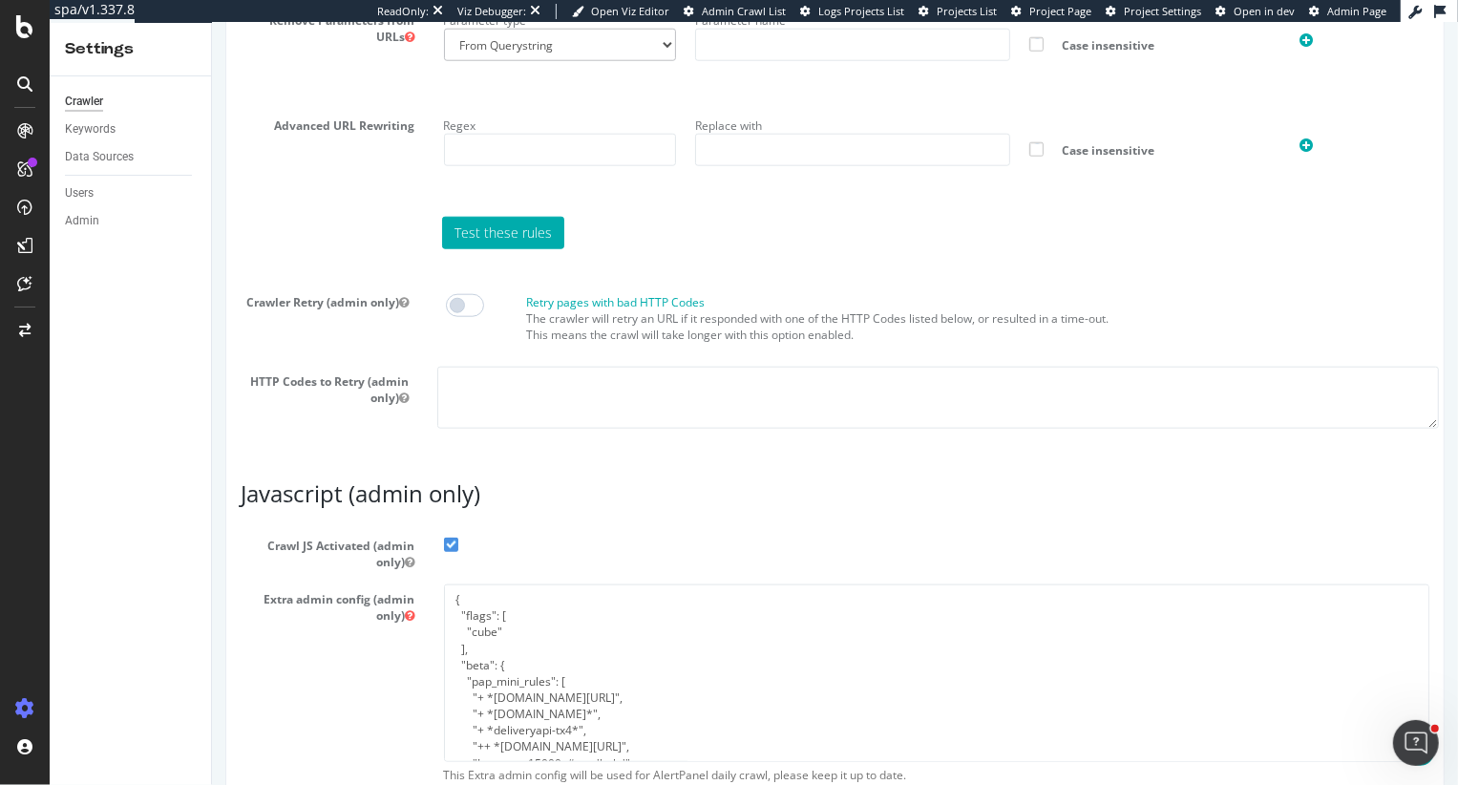
scroll to position [1569, 0]
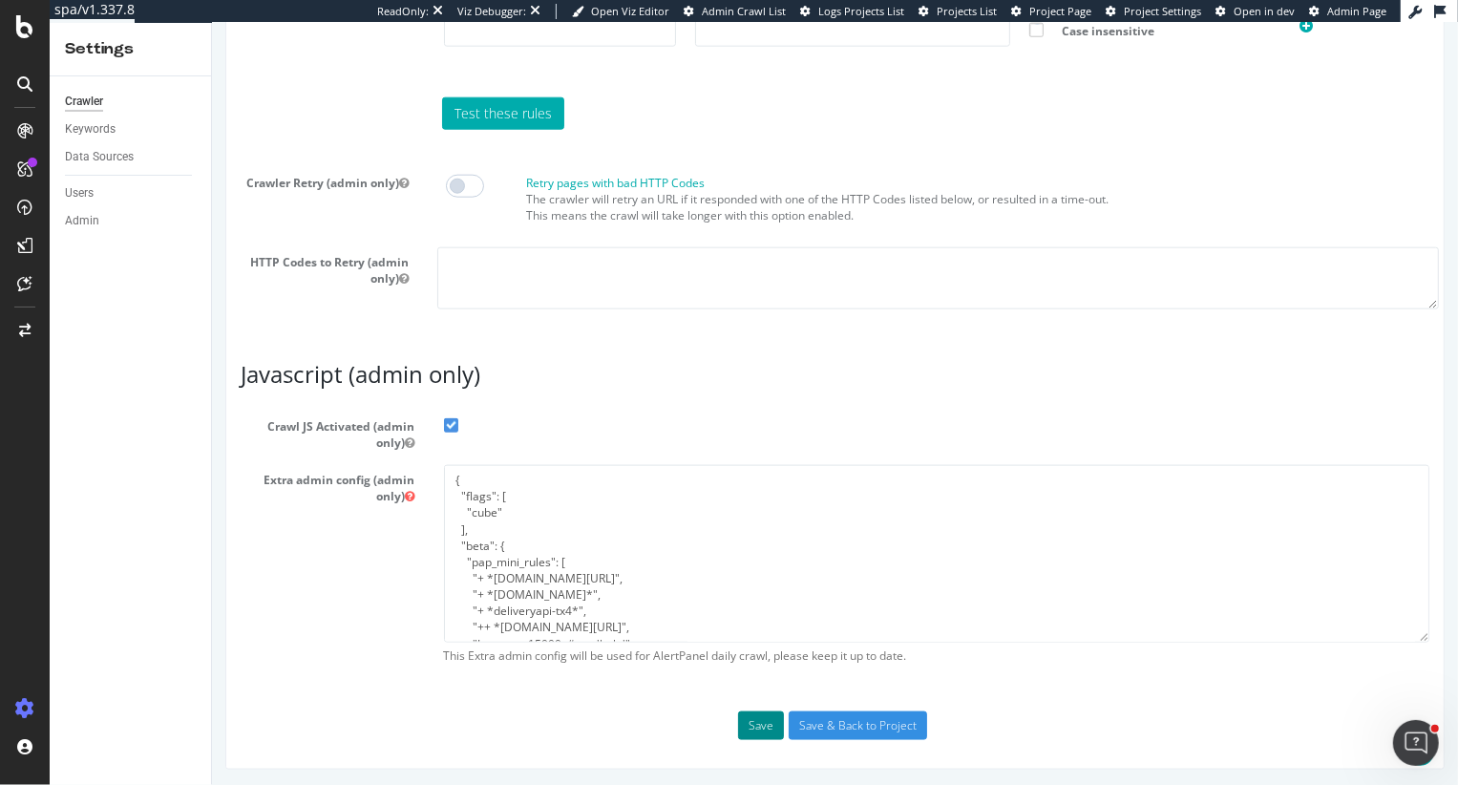
click at [764, 723] on button "Save" at bounding box center [760, 725] width 46 height 29
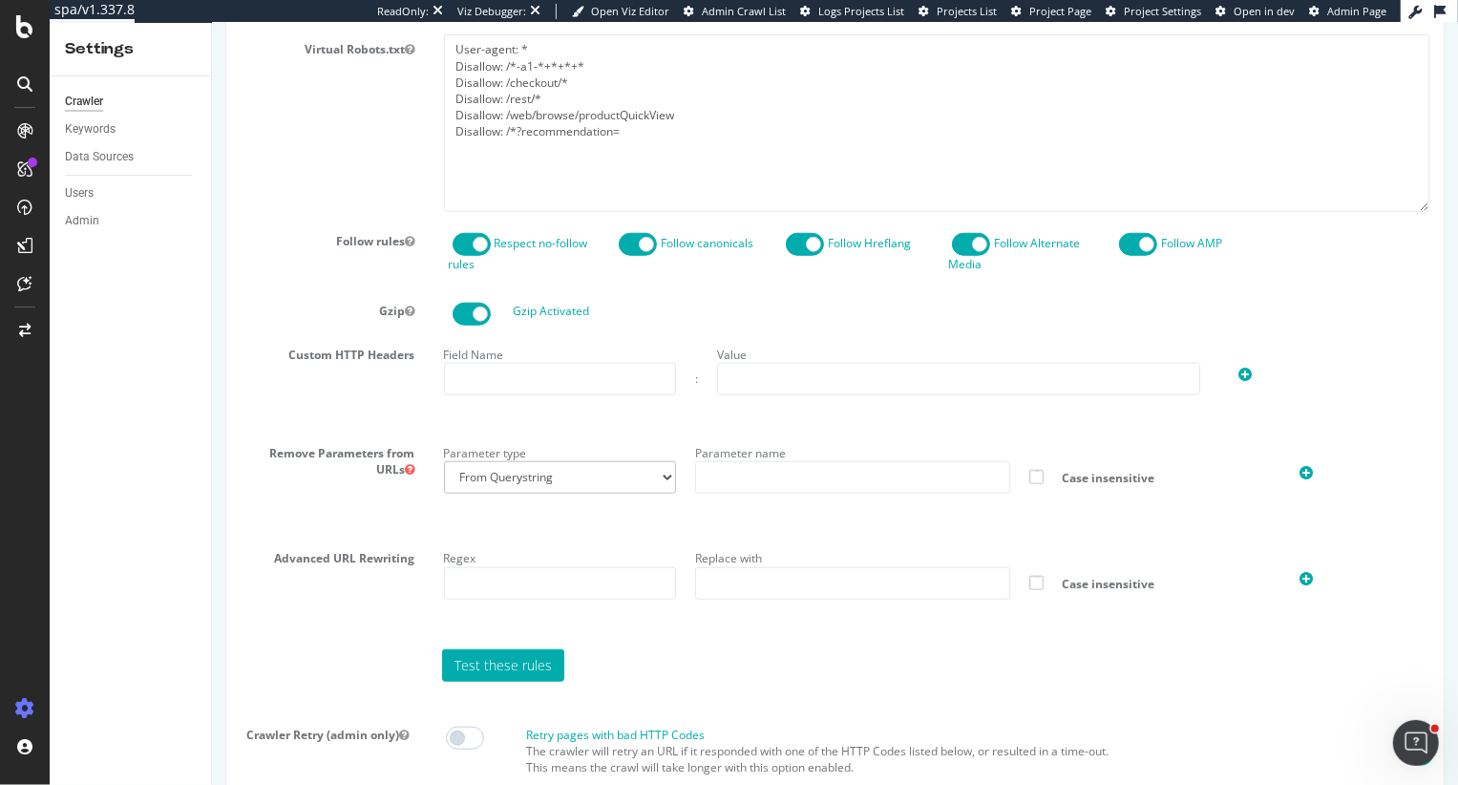
scroll to position [1186, 0]
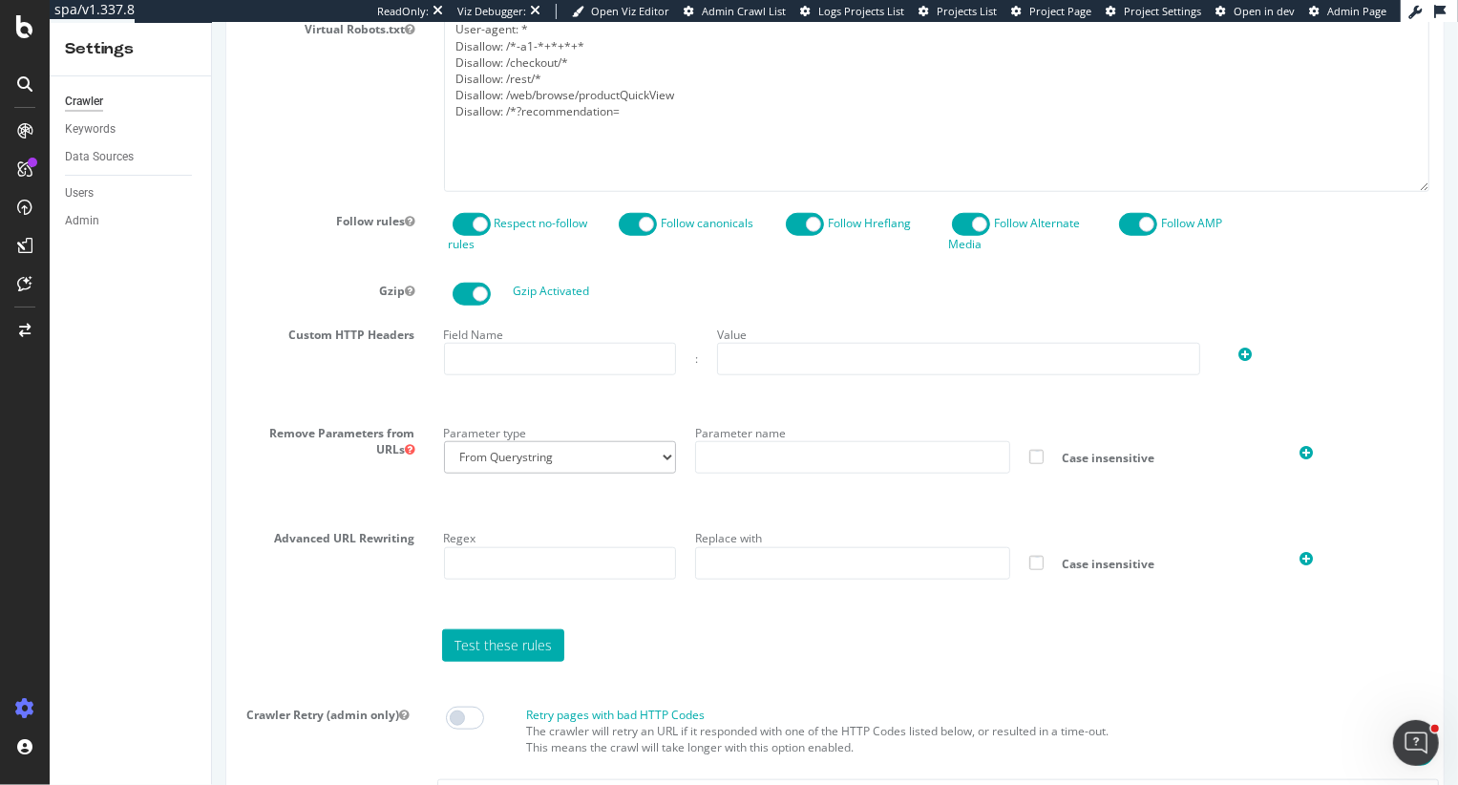
type input "heidi@botify.com"
click at [568, 110] on textarea "User-agent: * Disallow: /*-a1-*+*+*+* Disallow: /checkout/* Disallow: /rest/* D…" at bounding box center [936, 102] width 986 height 177
drag, startPoint x: 693, startPoint y: 96, endPoint x: 503, endPoint y: 90, distance: 190.1
click at [503, 90] on textarea "User-agent: * Disallow: /*-a1-*+*+*+* Disallow: /checkout/* Disallow: /rest/* D…" at bounding box center [936, 102] width 986 height 177
drag, startPoint x: 633, startPoint y: 113, endPoint x: 509, endPoint y: 116, distance: 124.2
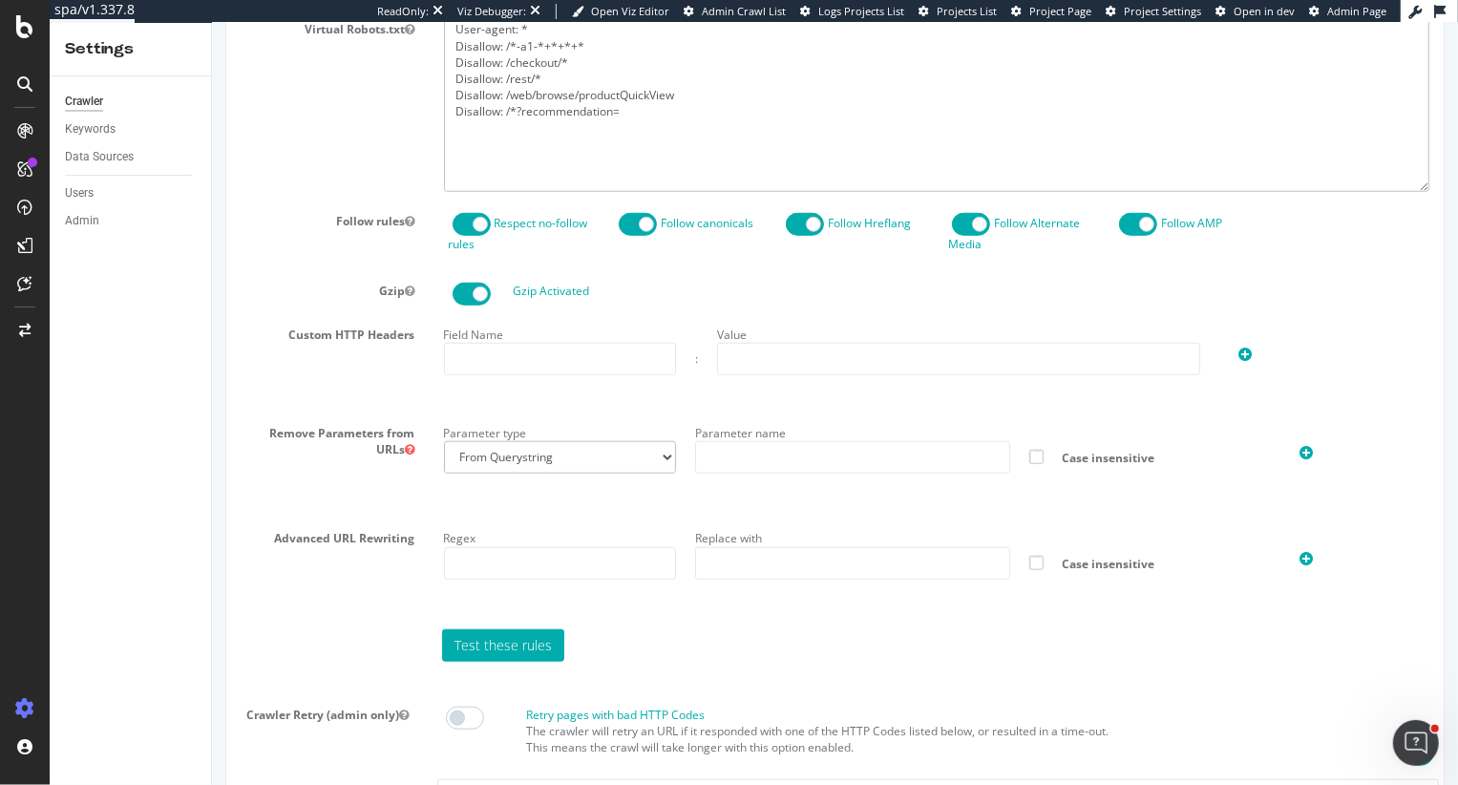
click at [509, 116] on textarea "User-agent: * Disallow: /*-a1-*+*+*+* Disallow: /checkout/* Disallow: /rest/* D…" at bounding box center [936, 102] width 986 height 177
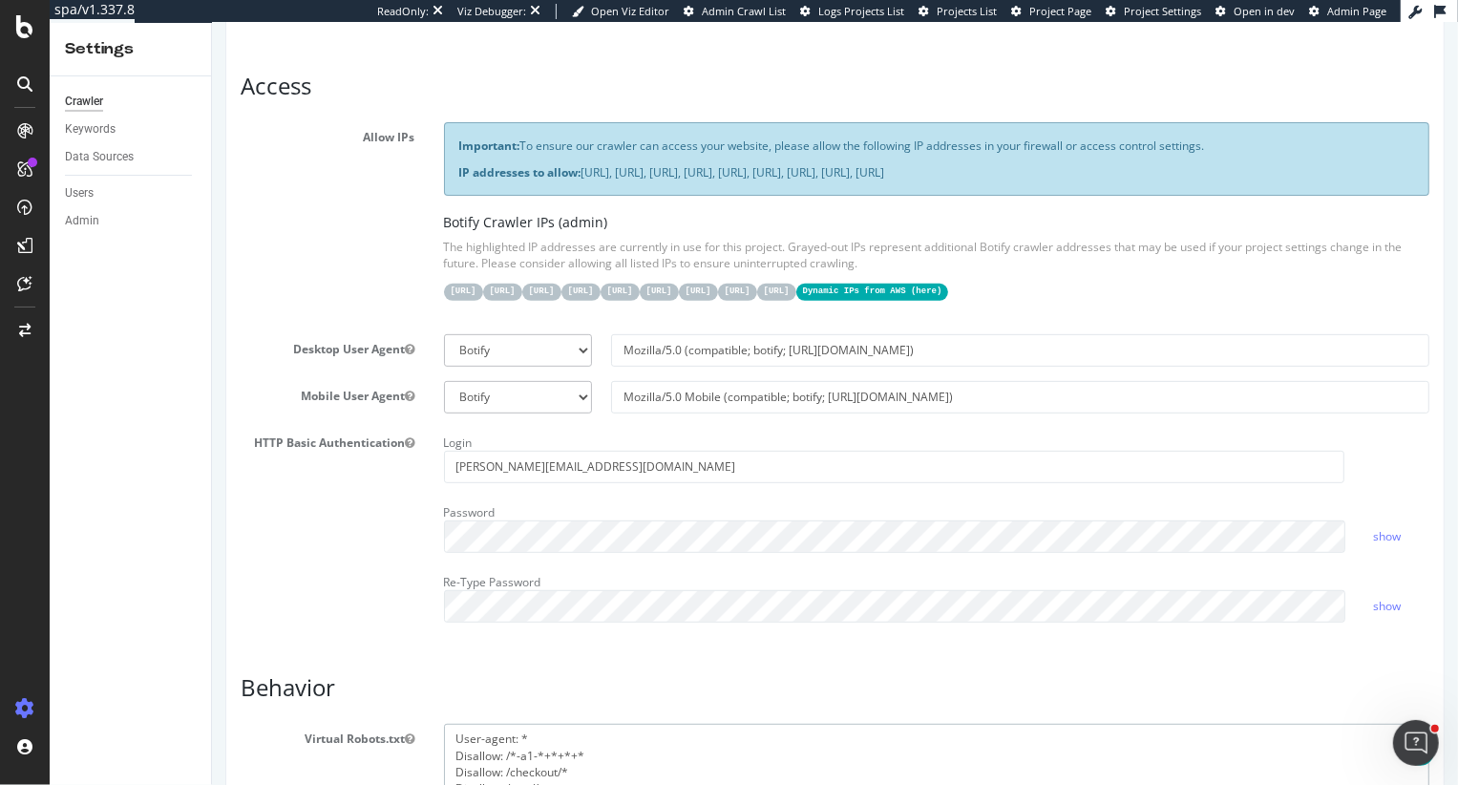
scroll to position [0, 0]
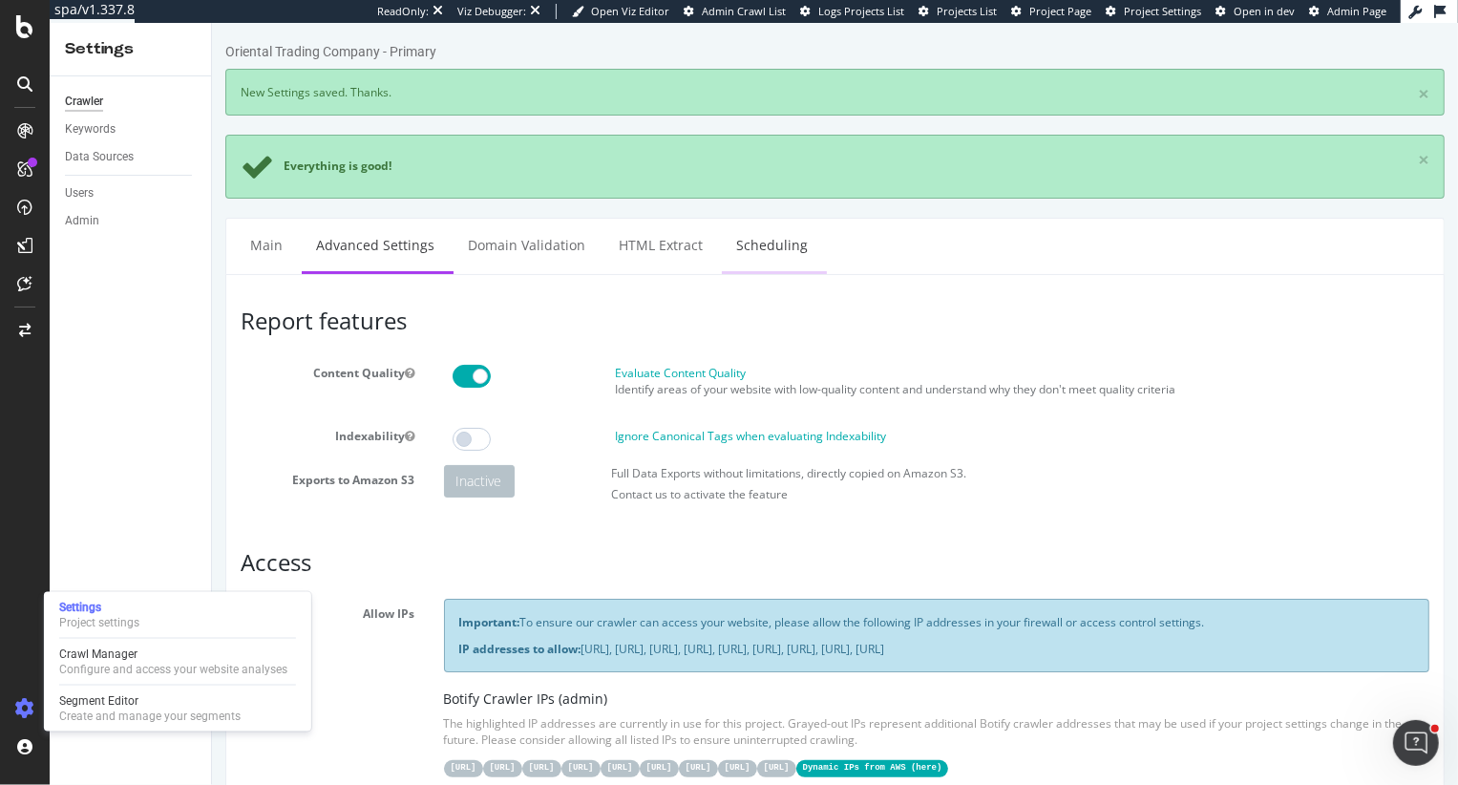
click at [760, 244] on link "Scheduling" at bounding box center [771, 245] width 100 height 53
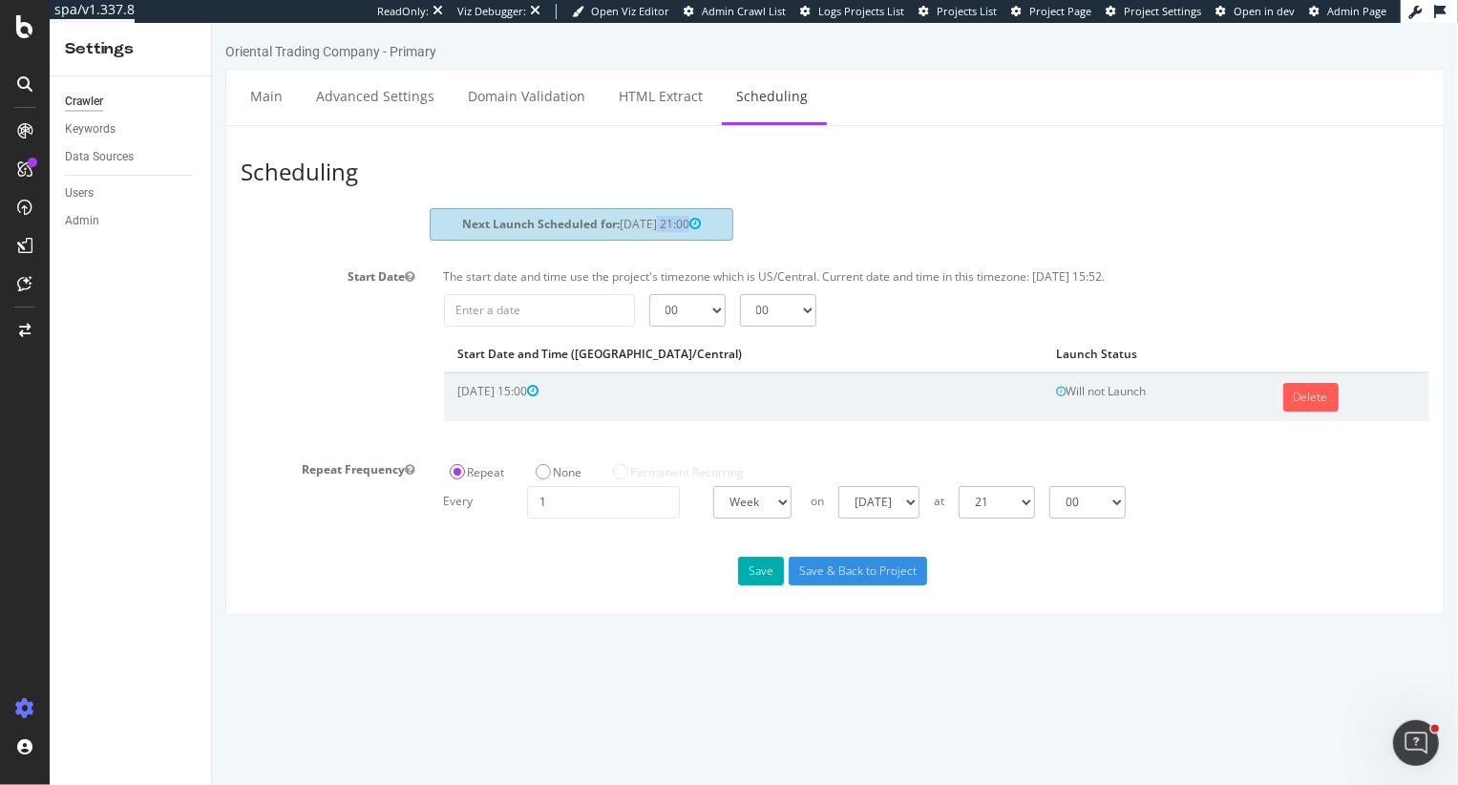
drag, startPoint x: 614, startPoint y: 222, endPoint x: 735, endPoint y: 222, distance: 121.3
click at [736, 222] on div "Next Launch Scheduled for: 2025-09-04 21:00" at bounding box center [833, 227] width 1217 height 38
click at [1245, 475] on div "Repeat None Permanent Recurring" at bounding box center [935, 470] width 1005 height 32
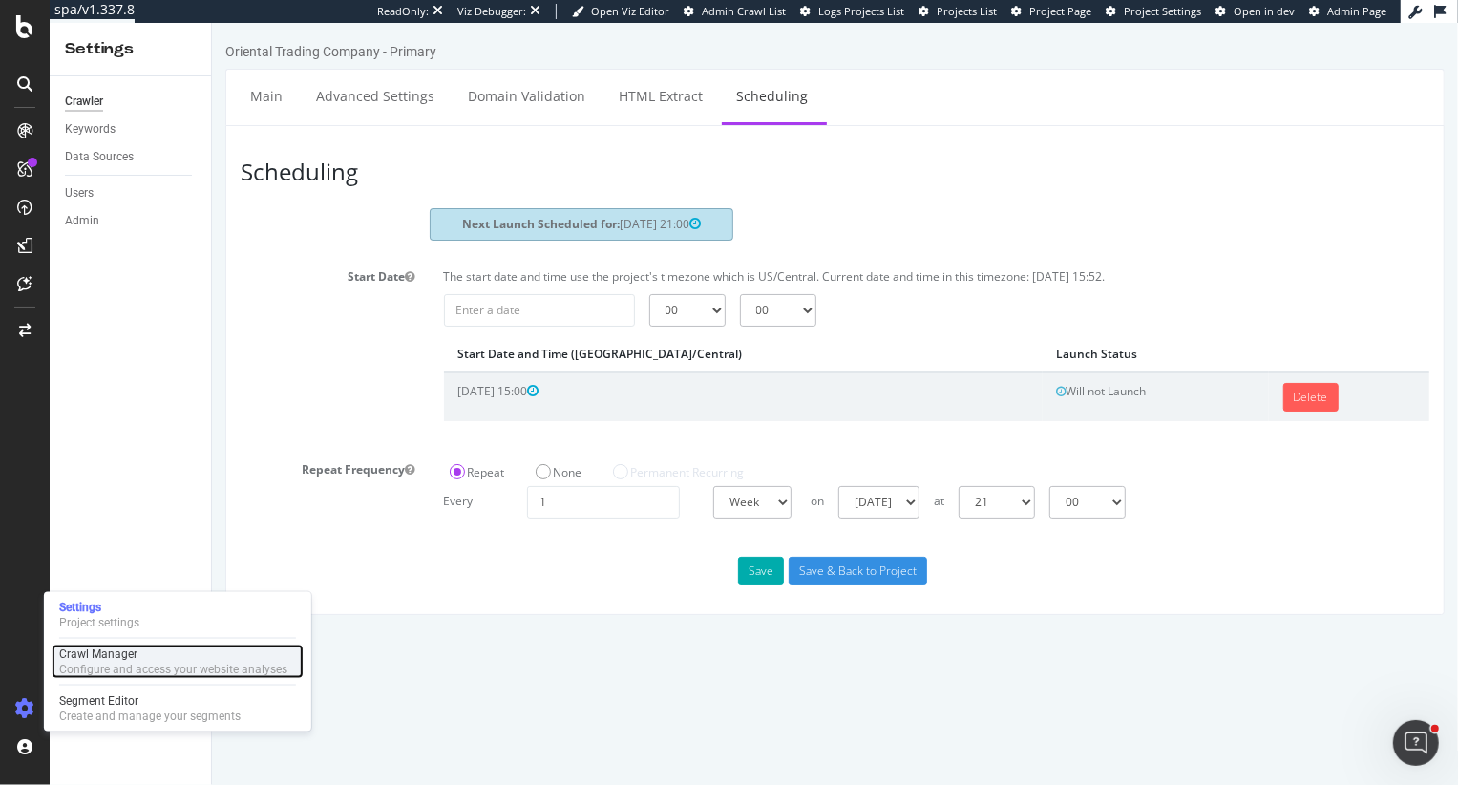
click at [101, 672] on div "Configure and access your website analyses" at bounding box center [173, 669] width 228 height 15
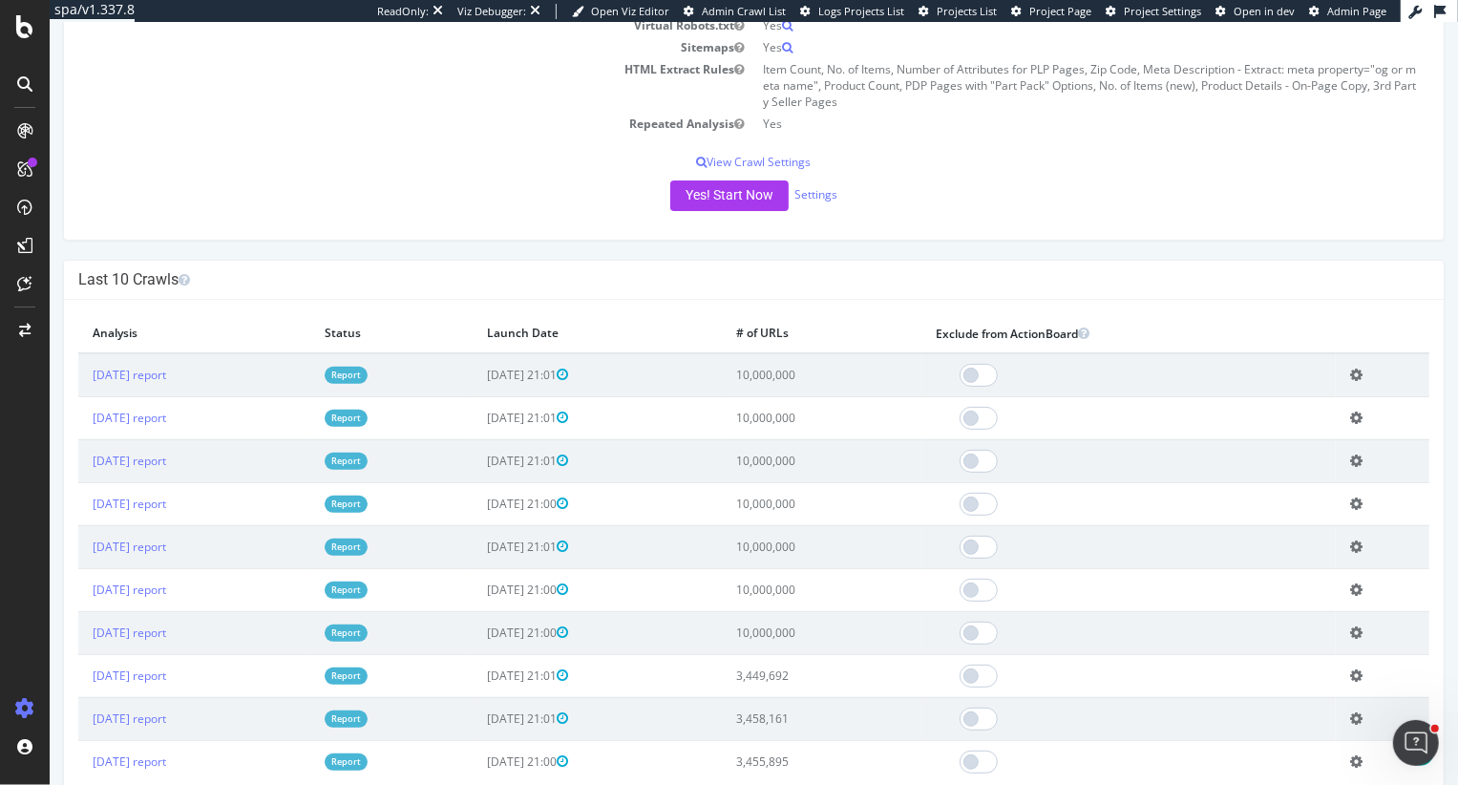
scroll to position [399, 0]
click at [715, 190] on button "Yes! Start Now" at bounding box center [728, 194] width 118 height 31
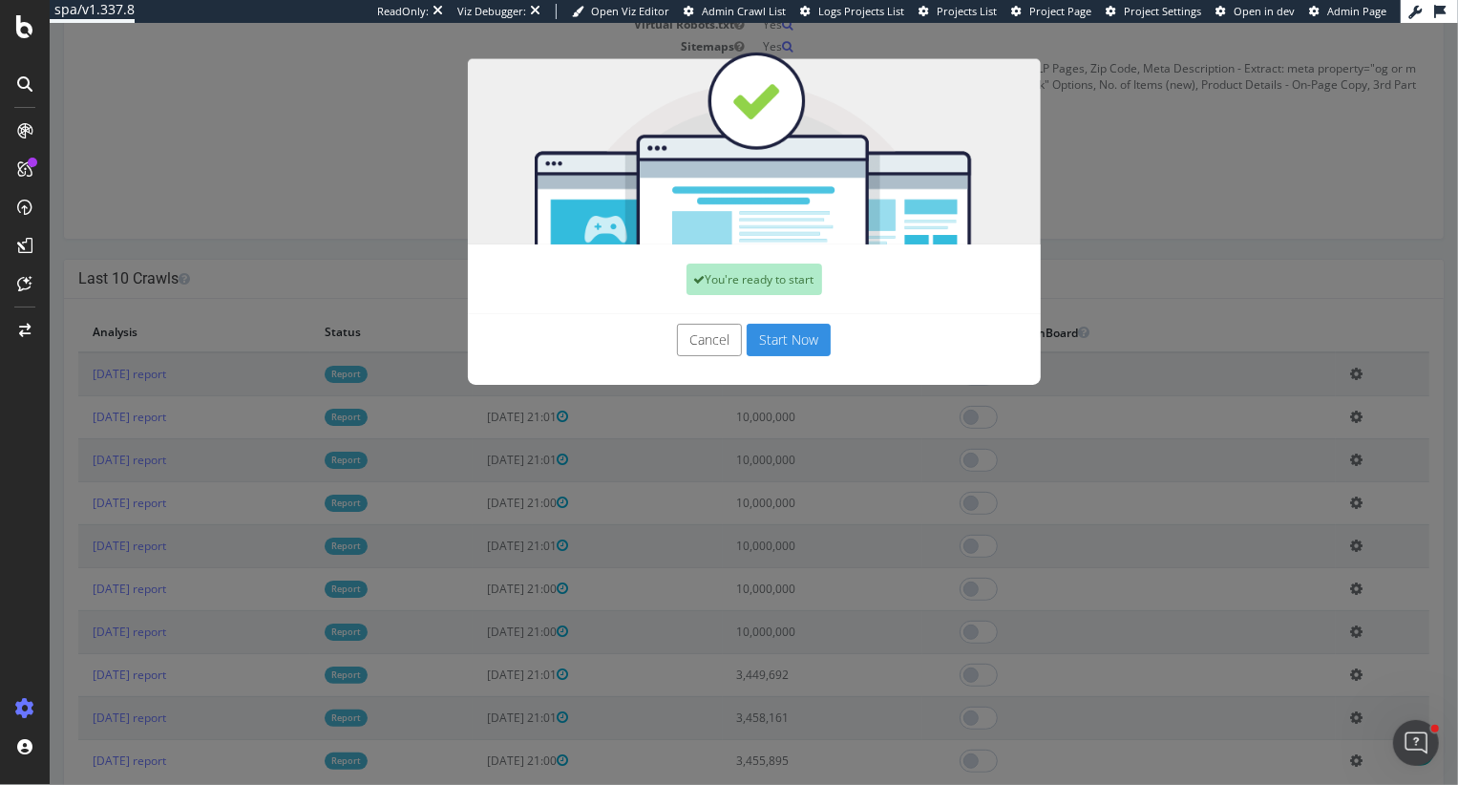
click at [776, 348] on button "Start Now" at bounding box center [788, 340] width 84 height 32
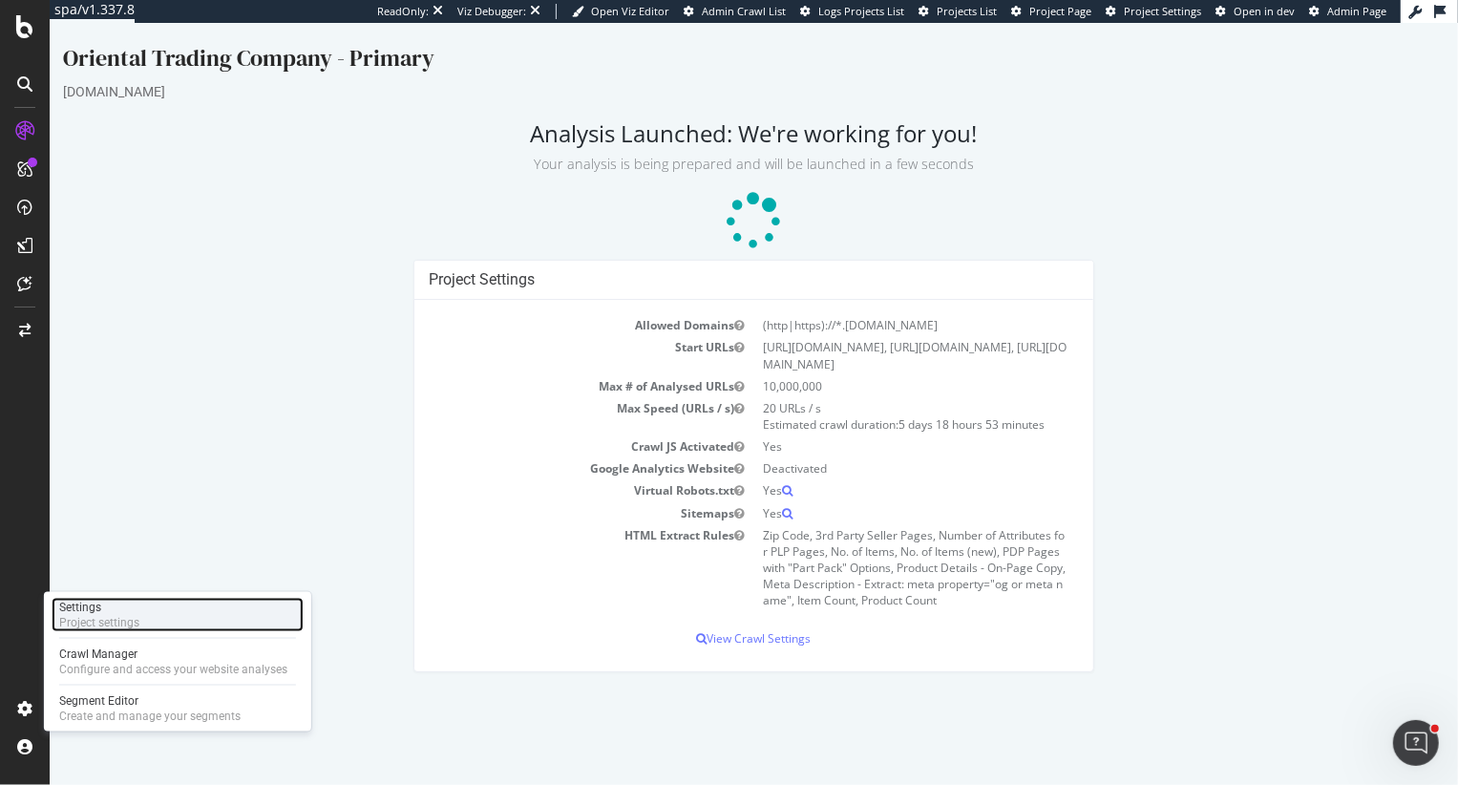
click at [132, 623] on div "Project settings" at bounding box center [99, 622] width 80 height 15
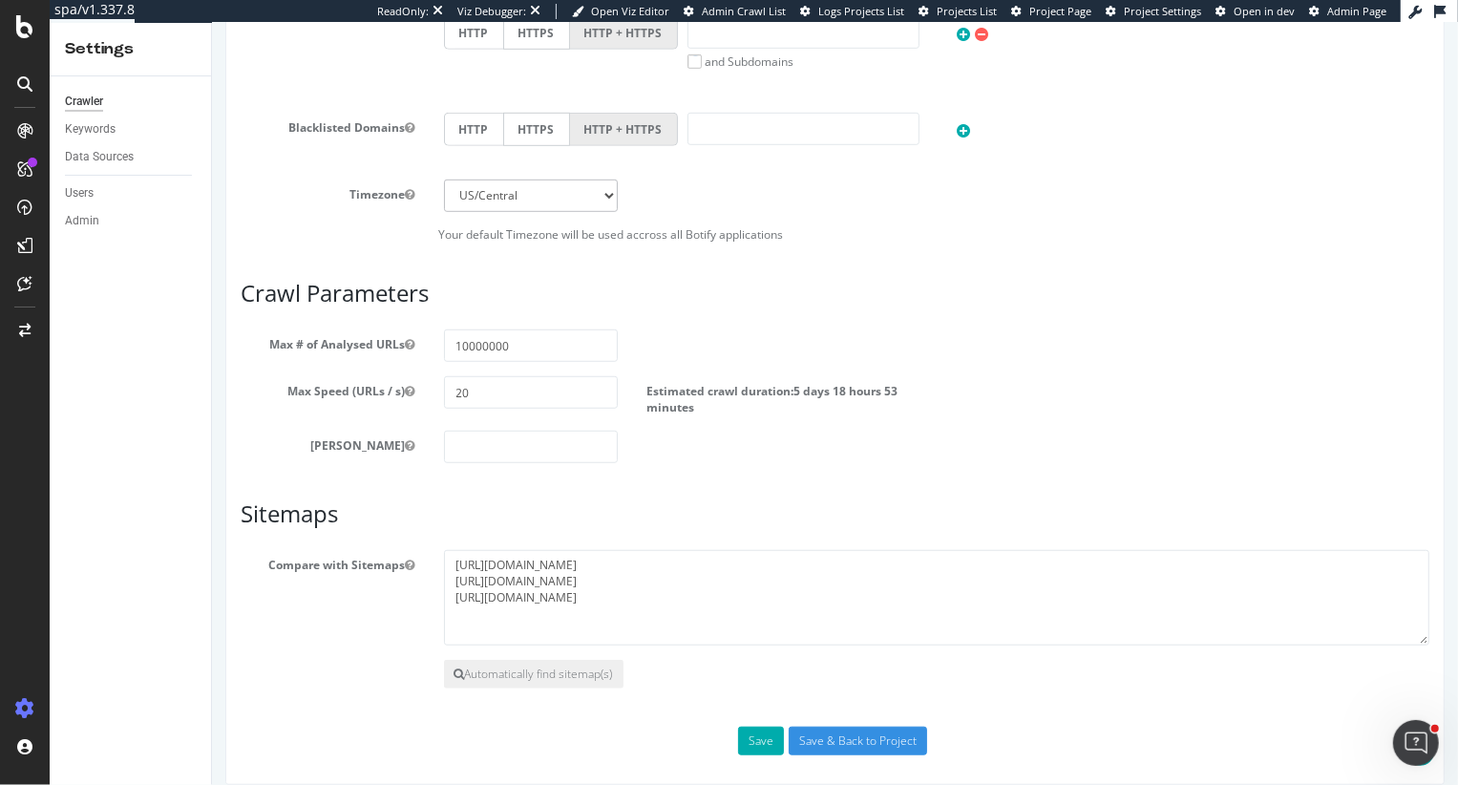
scroll to position [900, 0]
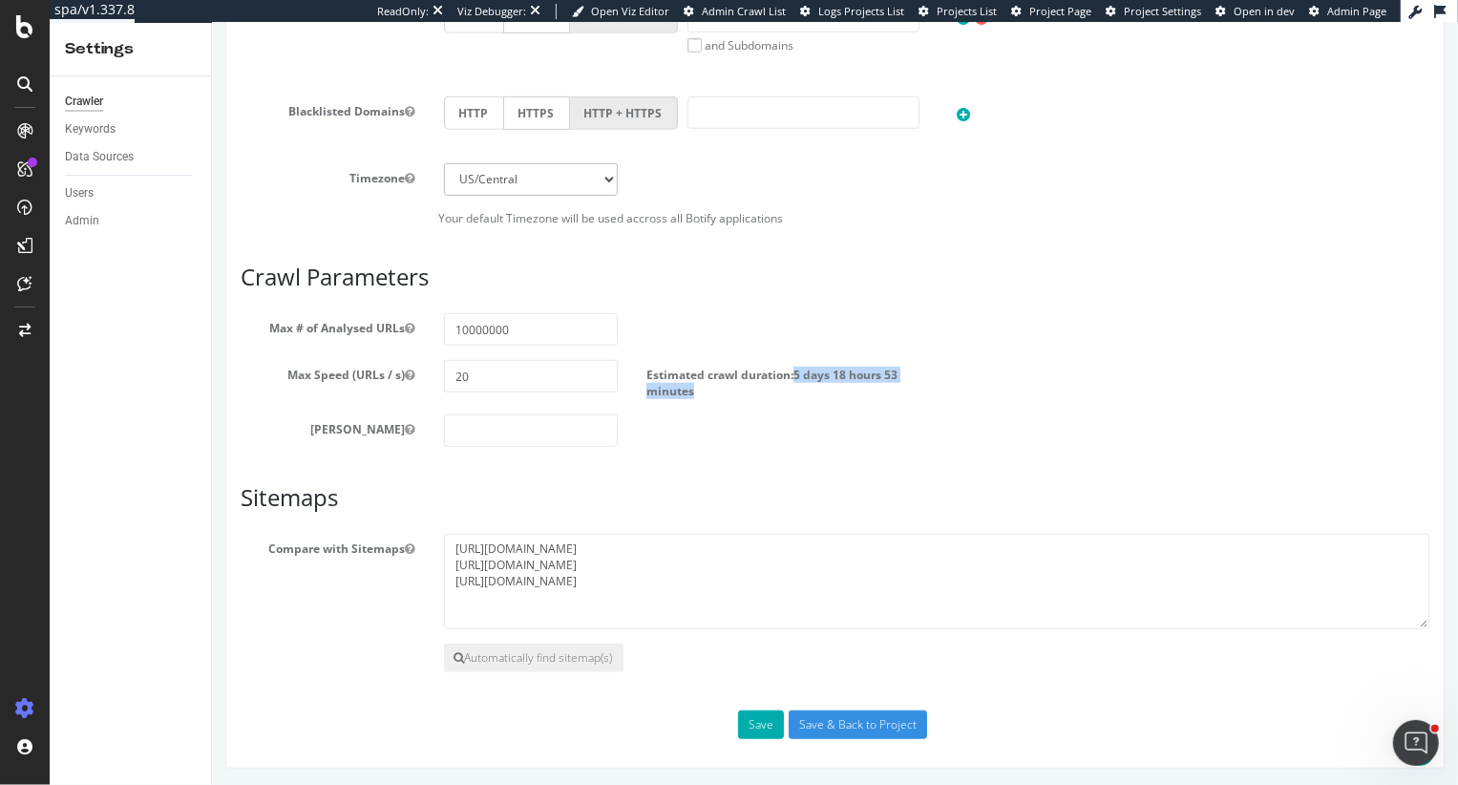
drag, startPoint x: 792, startPoint y: 367, endPoint x: 936, endPoint y: 383, distance: 144.1
click at [936, 383] on div "Max Speed (URLs / s) 20 Estimated crawl duration: 5 days 18 hours 53 minutes" at bounding box center [833, 379] width 1217 height 39
click at [807, 373] on span "5 days 18 hours 53 minutes" at bounding box center [770, 383] width 251 height 32
drag, startPoint x: 793, startPoint y: 372, endPoint x: 915, endPoint y: 378, distance: 121.4
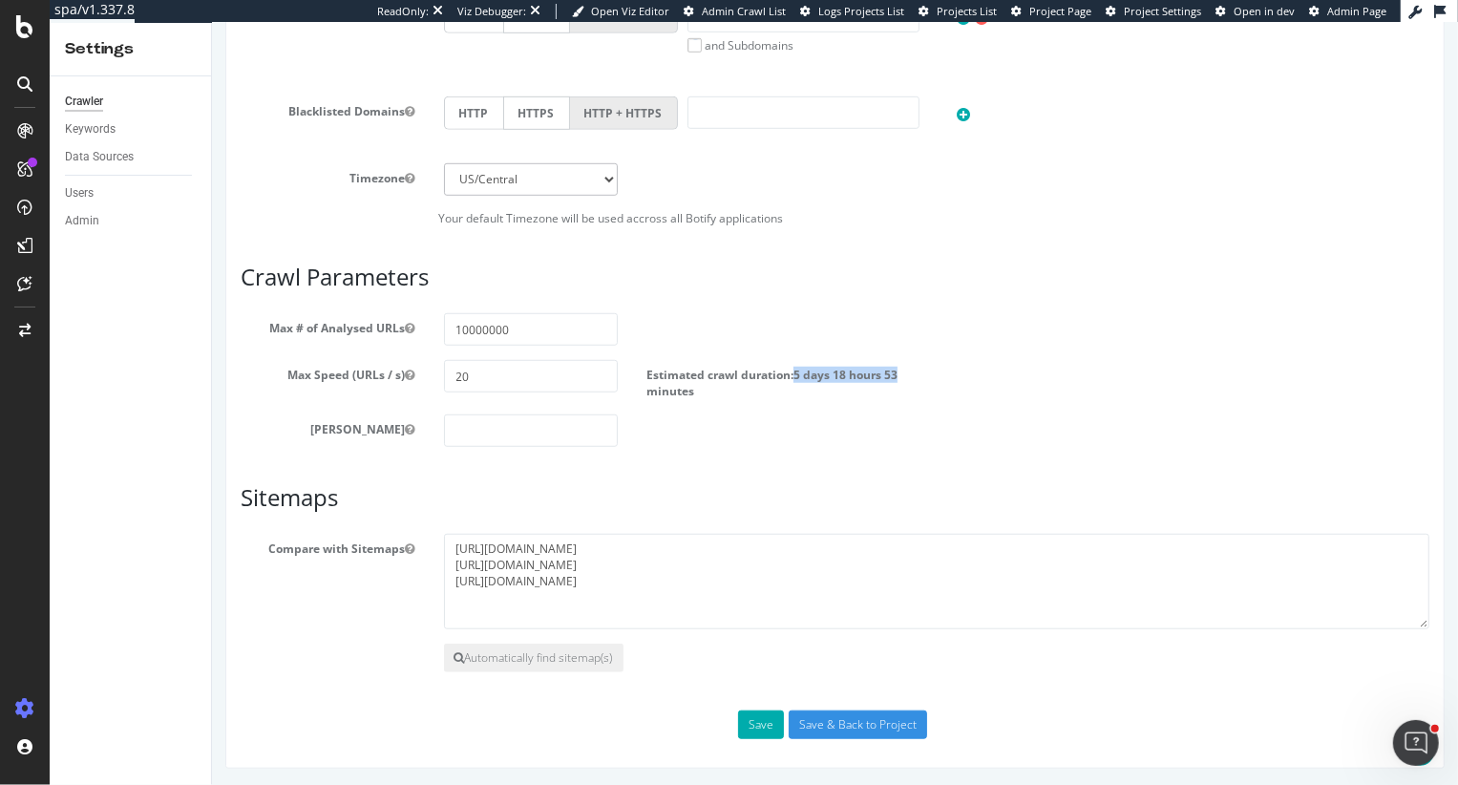
click at [915, 379] on label "Estimated crawl duration: 5 days 18 hours 53 minutes" at bounding box center [783, 379] width 276 height 39
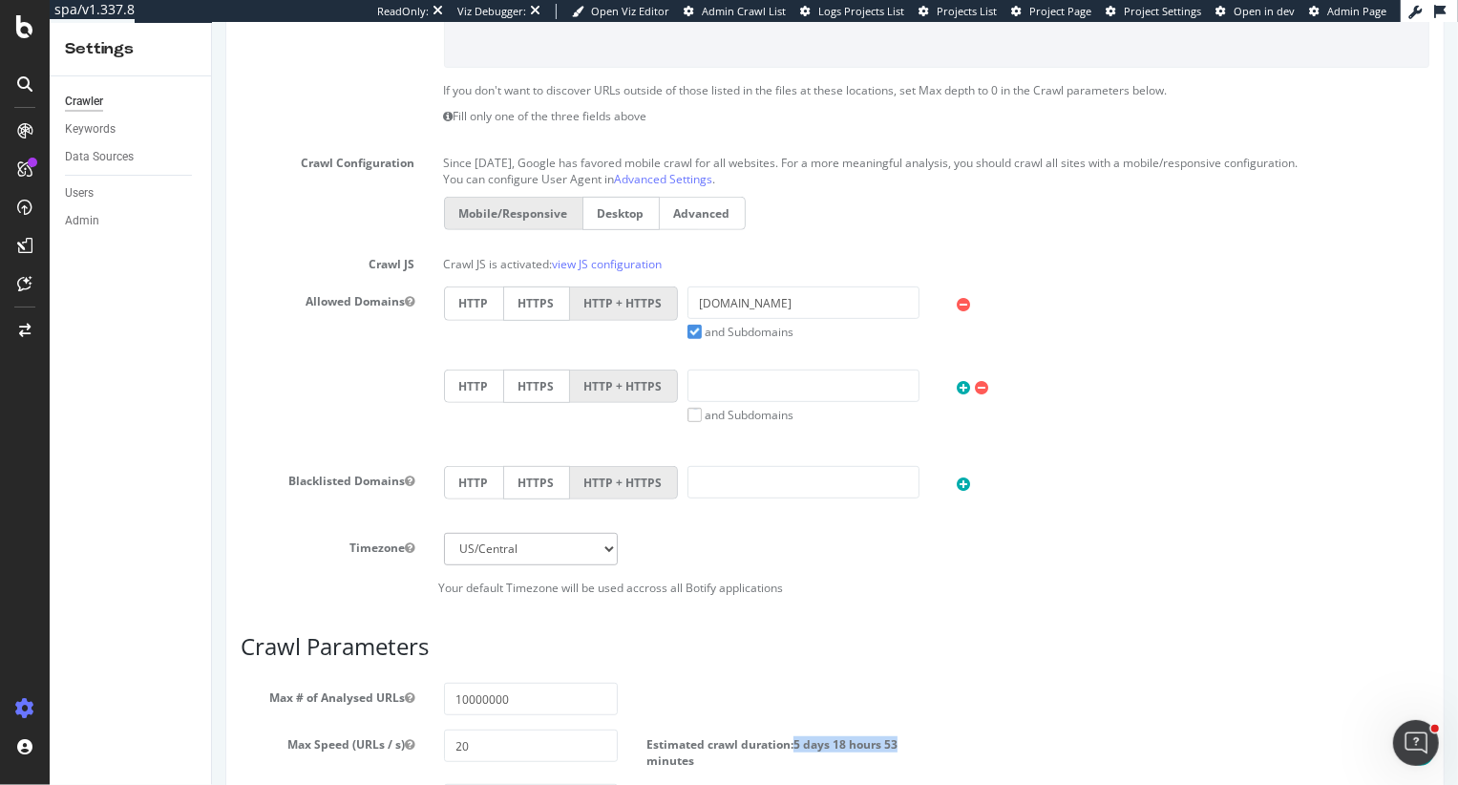
scroll to position [0, 0]
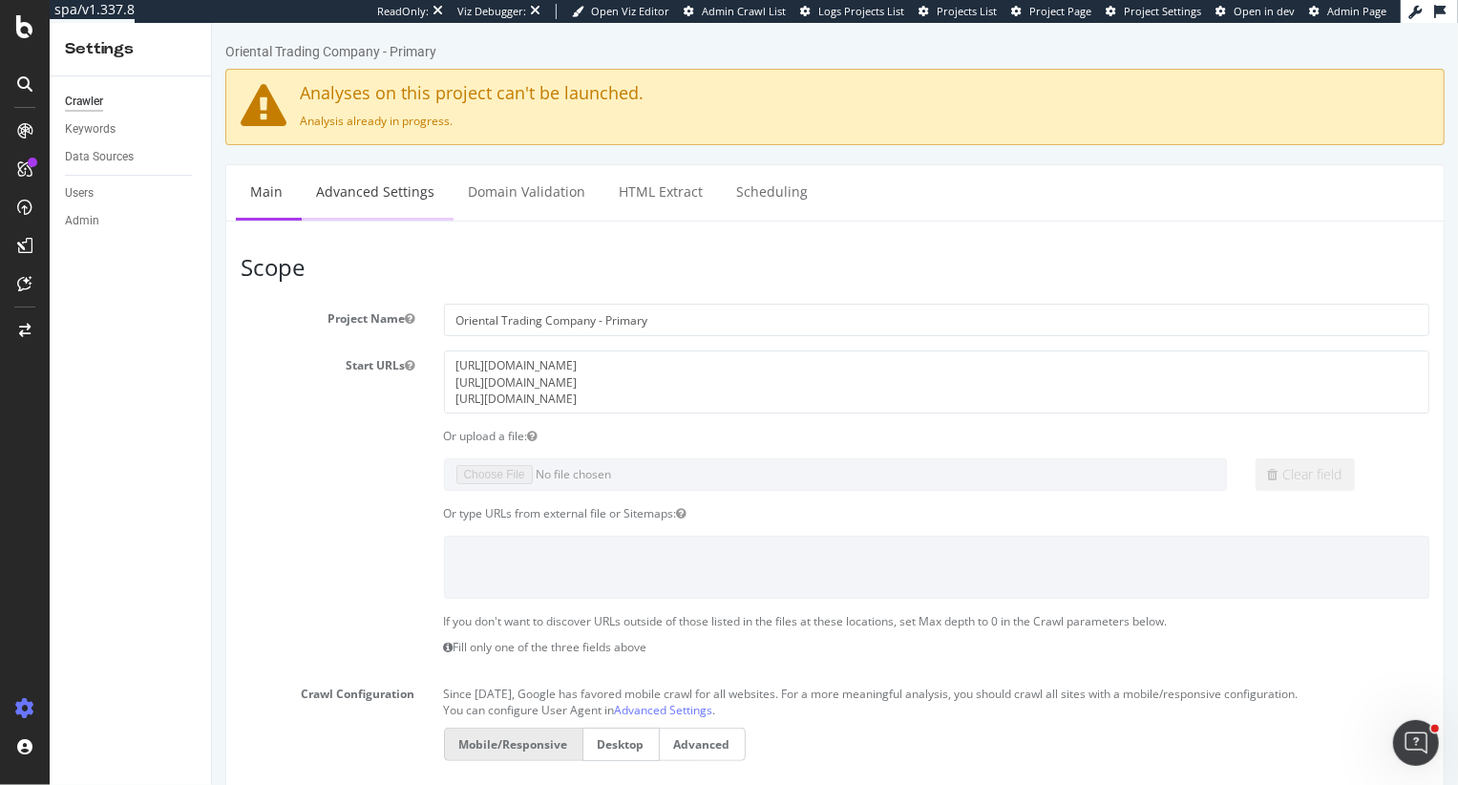
click at [362, 201] on link "Advanced Settings" at bounding box center [374, 191] width 147 height 53
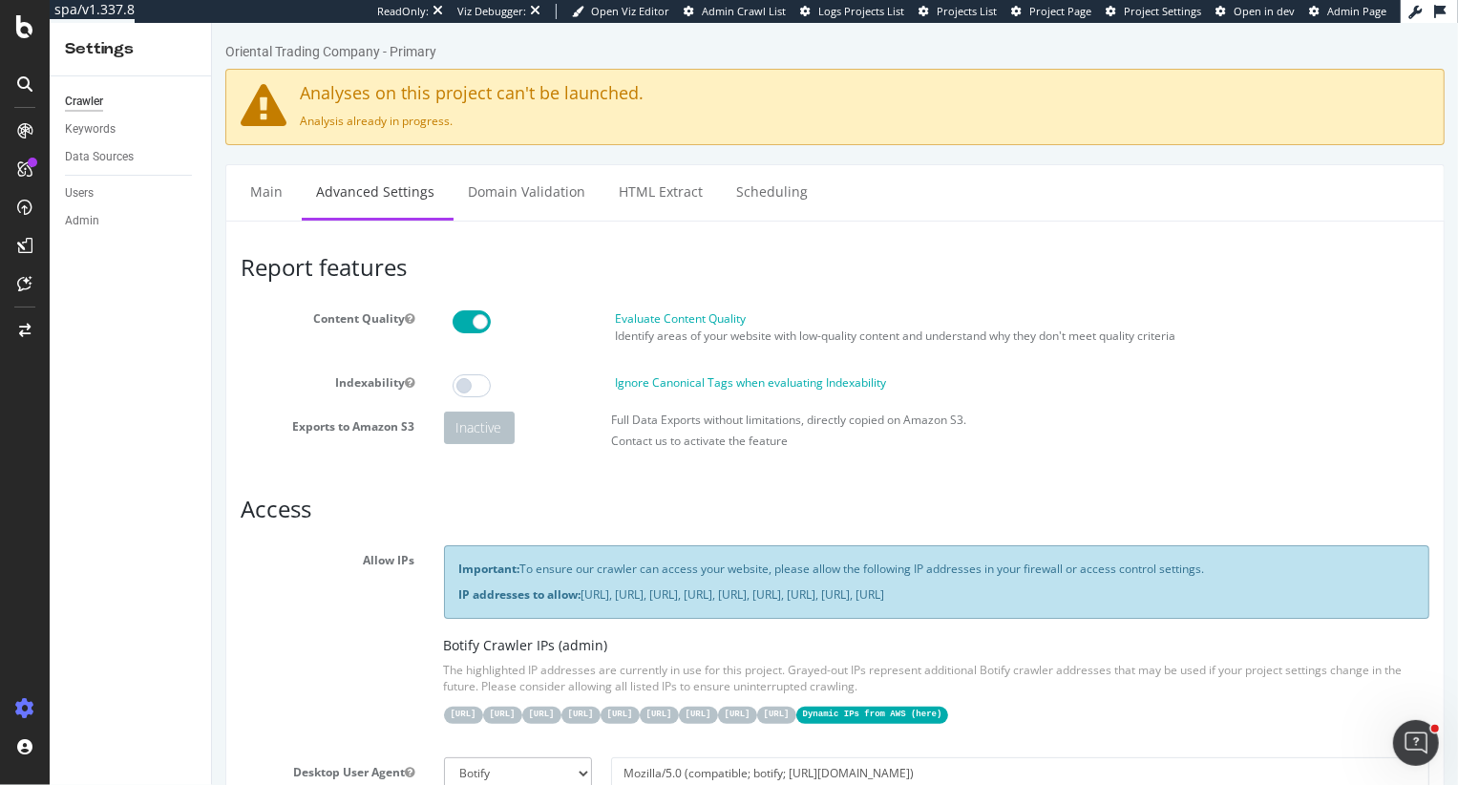
type input "heidi@botify.com"
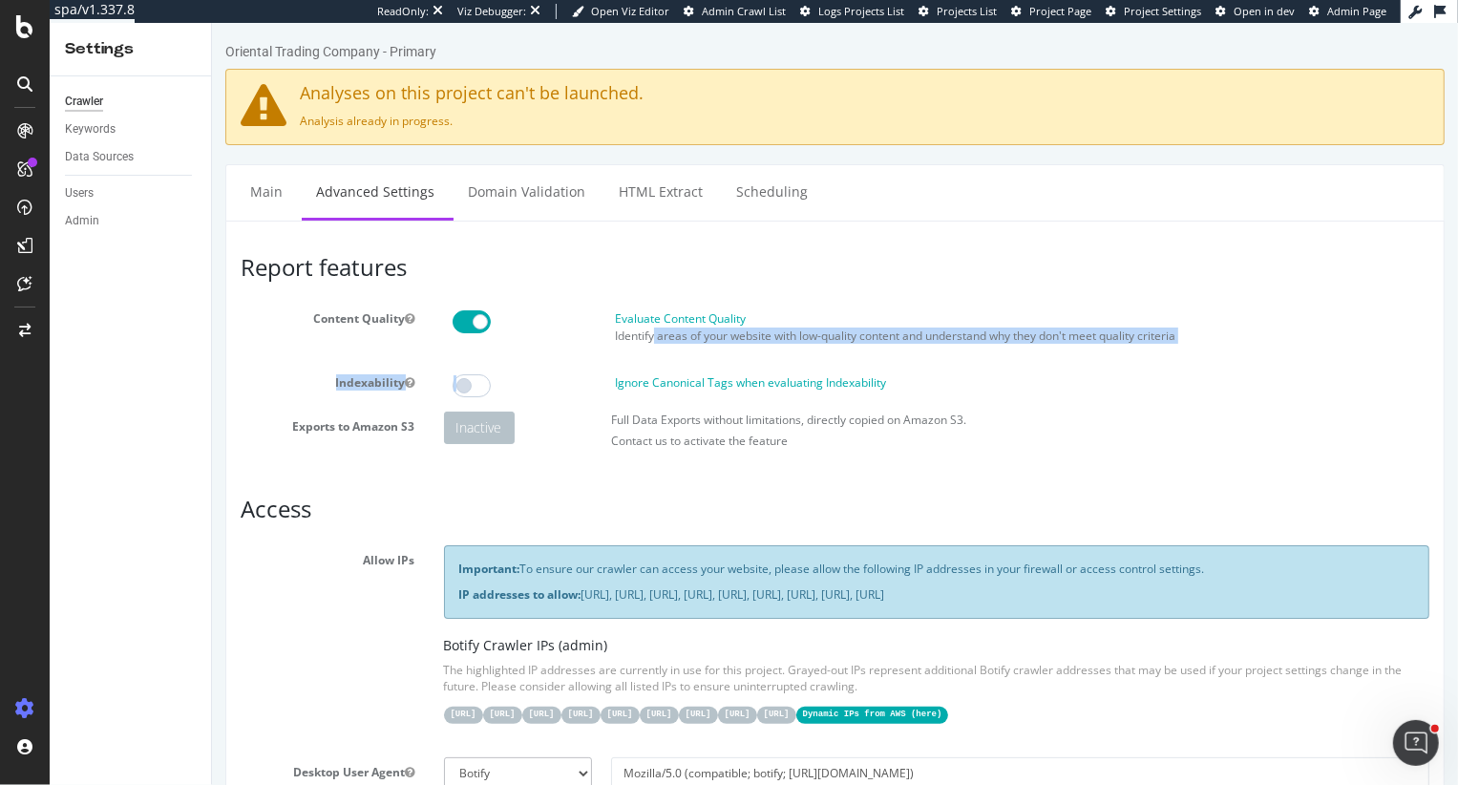
drag, startPoint x: 651, startPoint y: 334, endPoint x: 684, endPoint y: 358, distance: 40.3
click at [686, 358] on section "Content Quality Evaluate Content Quality Identify areas of your website with lo…" at bounding box center [834, 381] width 1189 height 155
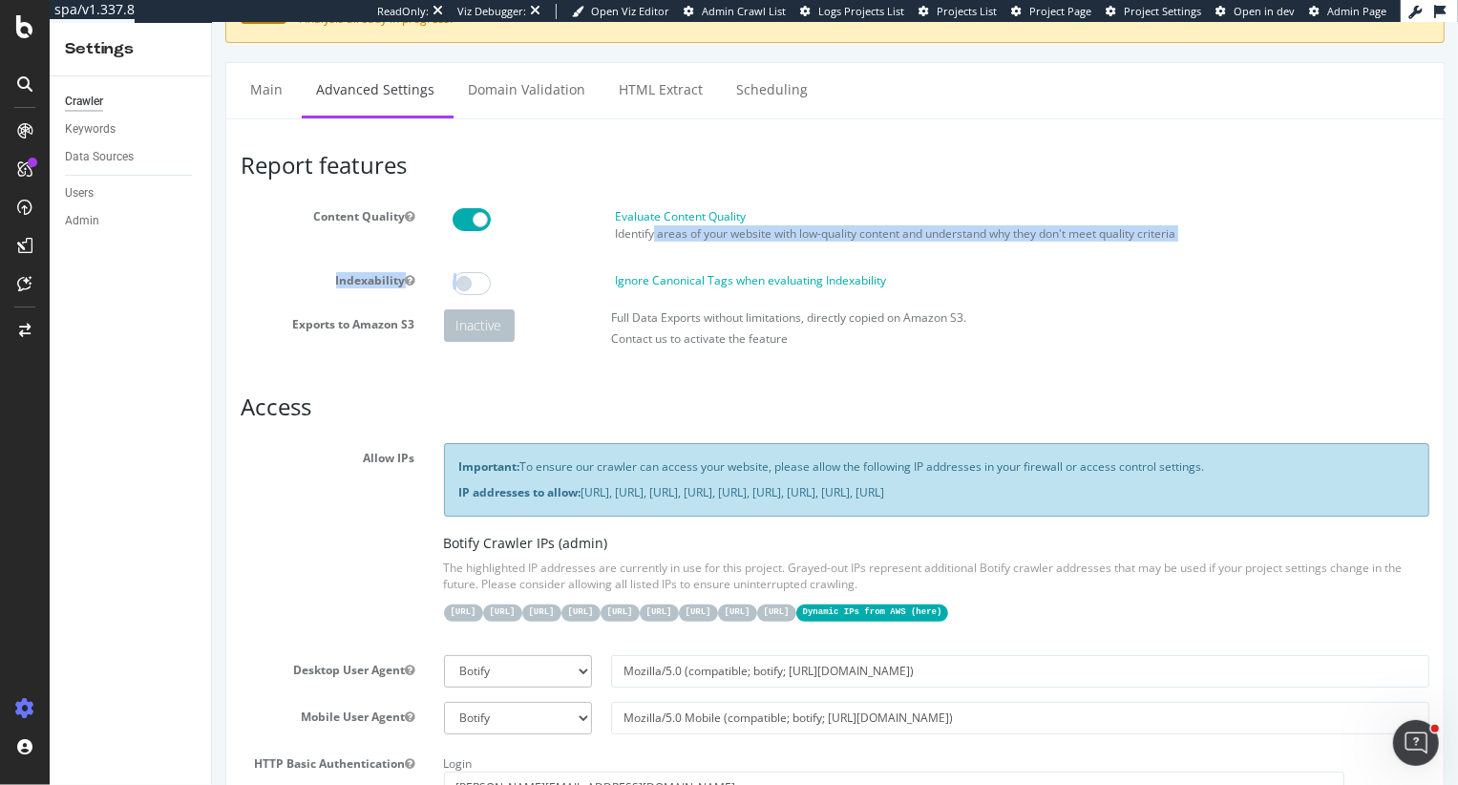
scroll to position [116, 0]
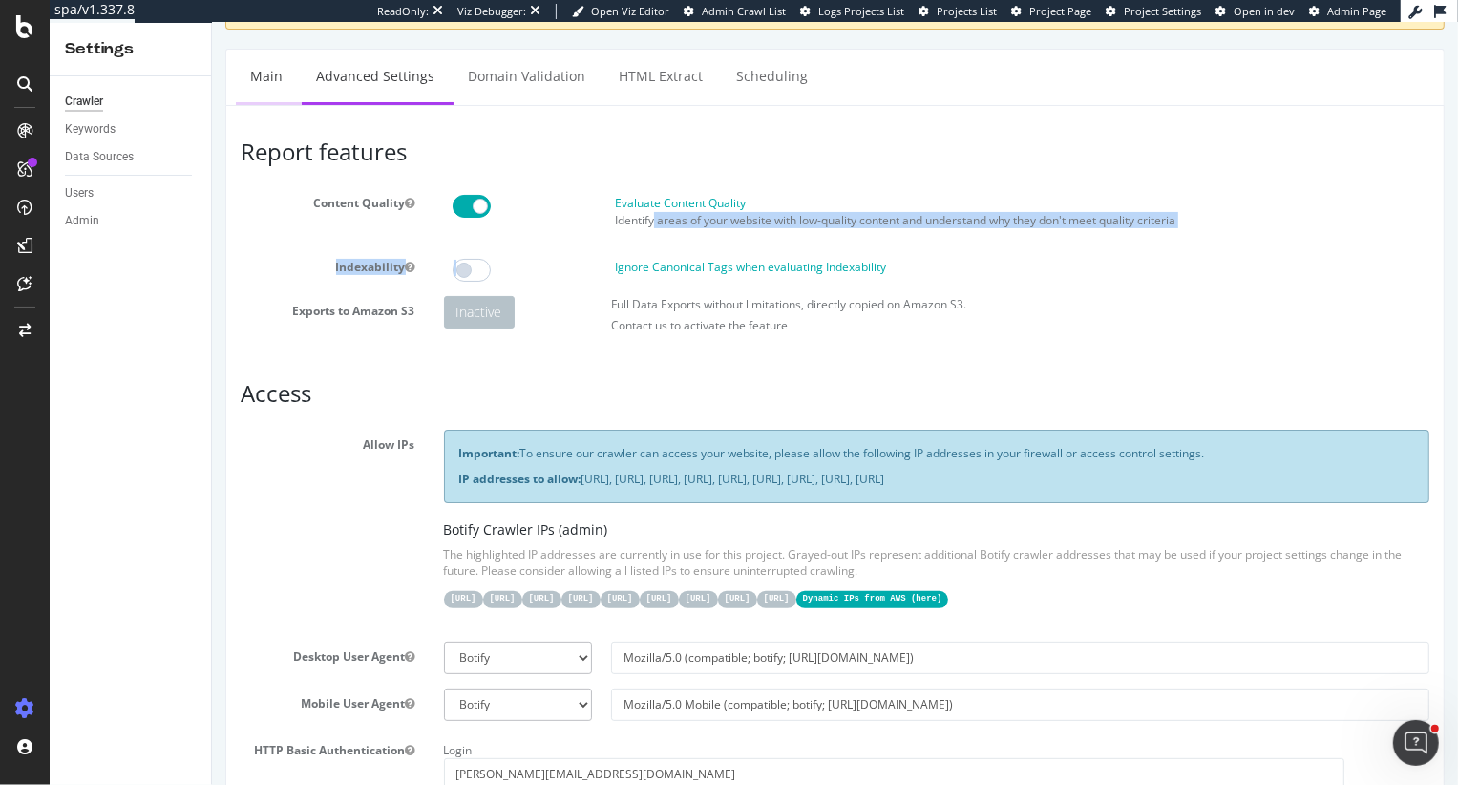
click at [266, 84] on link "Main" at bounding box center [265, 76] width 61 height 53
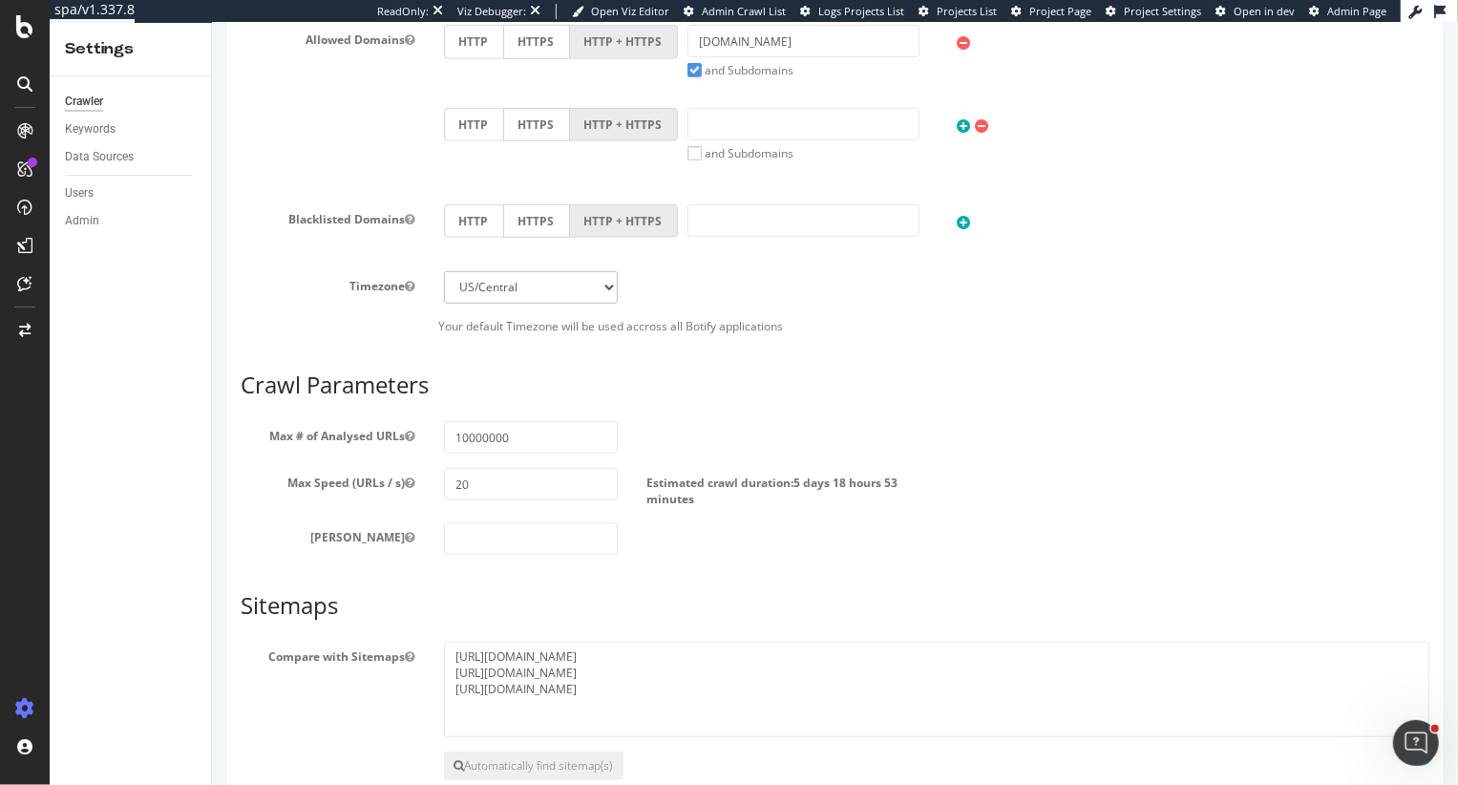
scroll to position [900, 0]
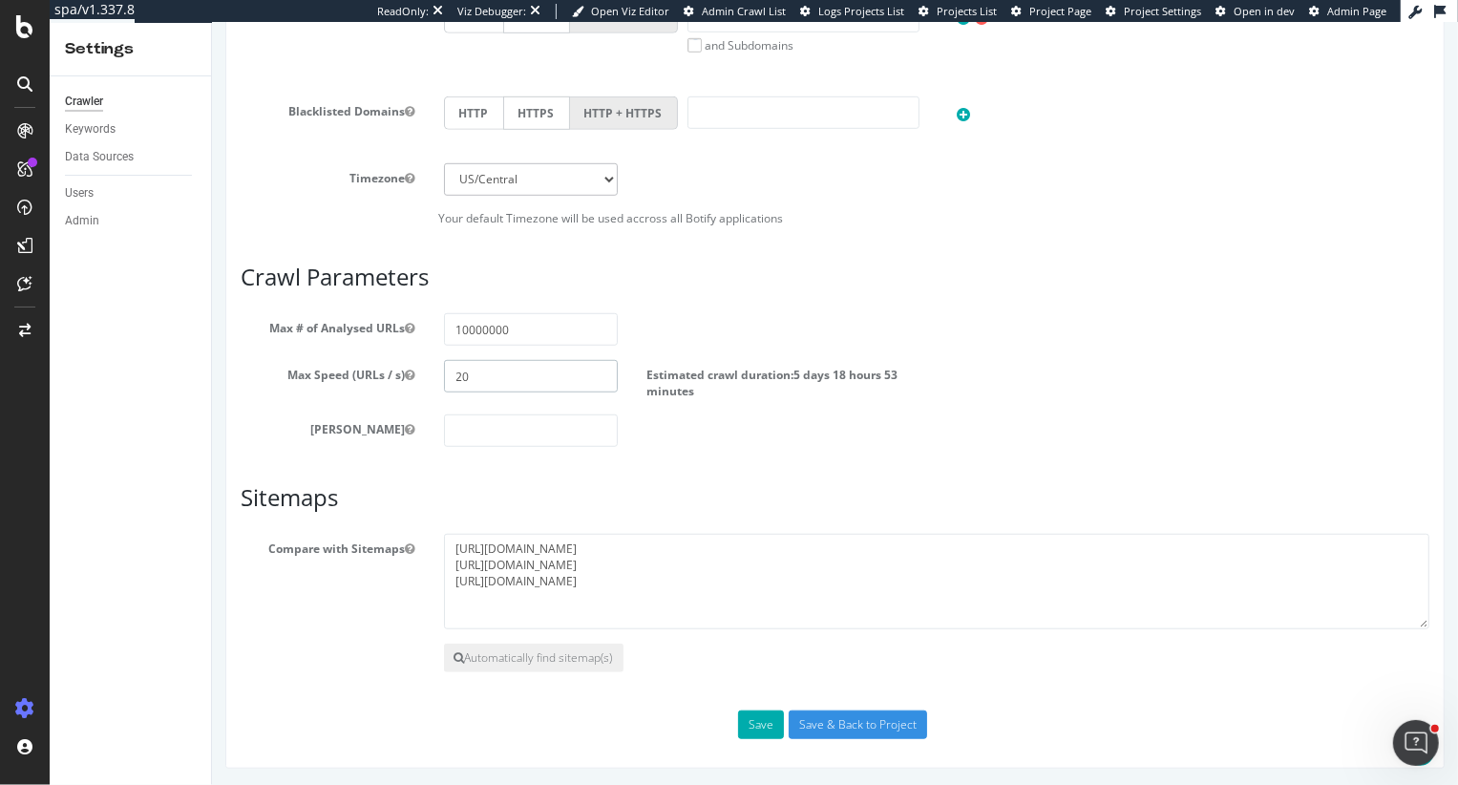
drag, startPoint x: 494, startPoint y: 368, endPoint x: 434, endPoint y: 364, distance: 59.3
click at [434, 364] on div "20" at bounding box center [530, 376] width 203 height 32
click at [553, 324] on input "10000000" at bounding box center [530, 329] width 175 height 32
click at [1152, 417] on div "Max Depth" at bounding box center [833, 430] width 1217 height 32
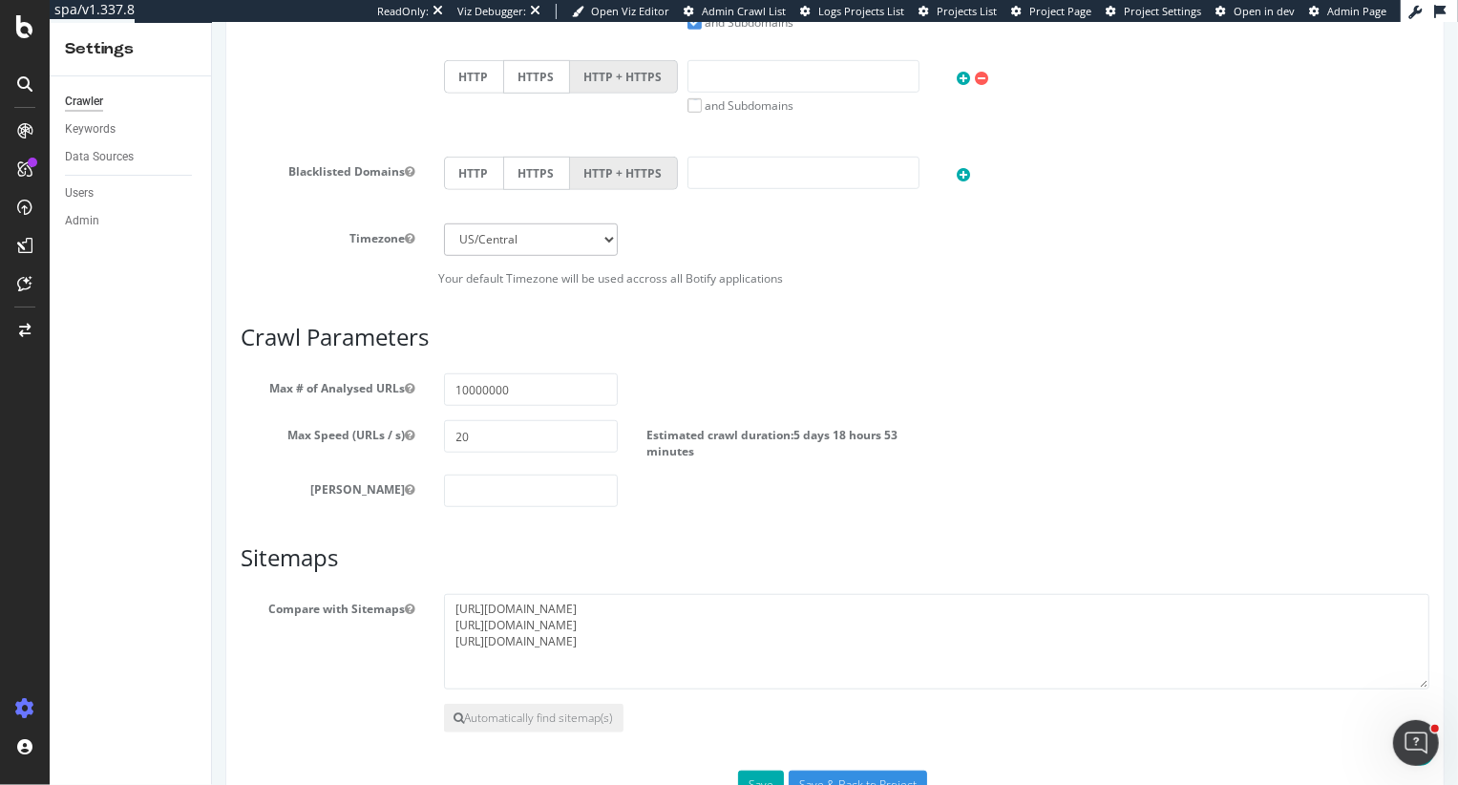
scroll to position [842, 0]
click at [409, 374] on body "Oriental Trading Company - Primary × × Analyses on this project can't be launch…" at bounding box center [834, 4] width 1246 height 1646
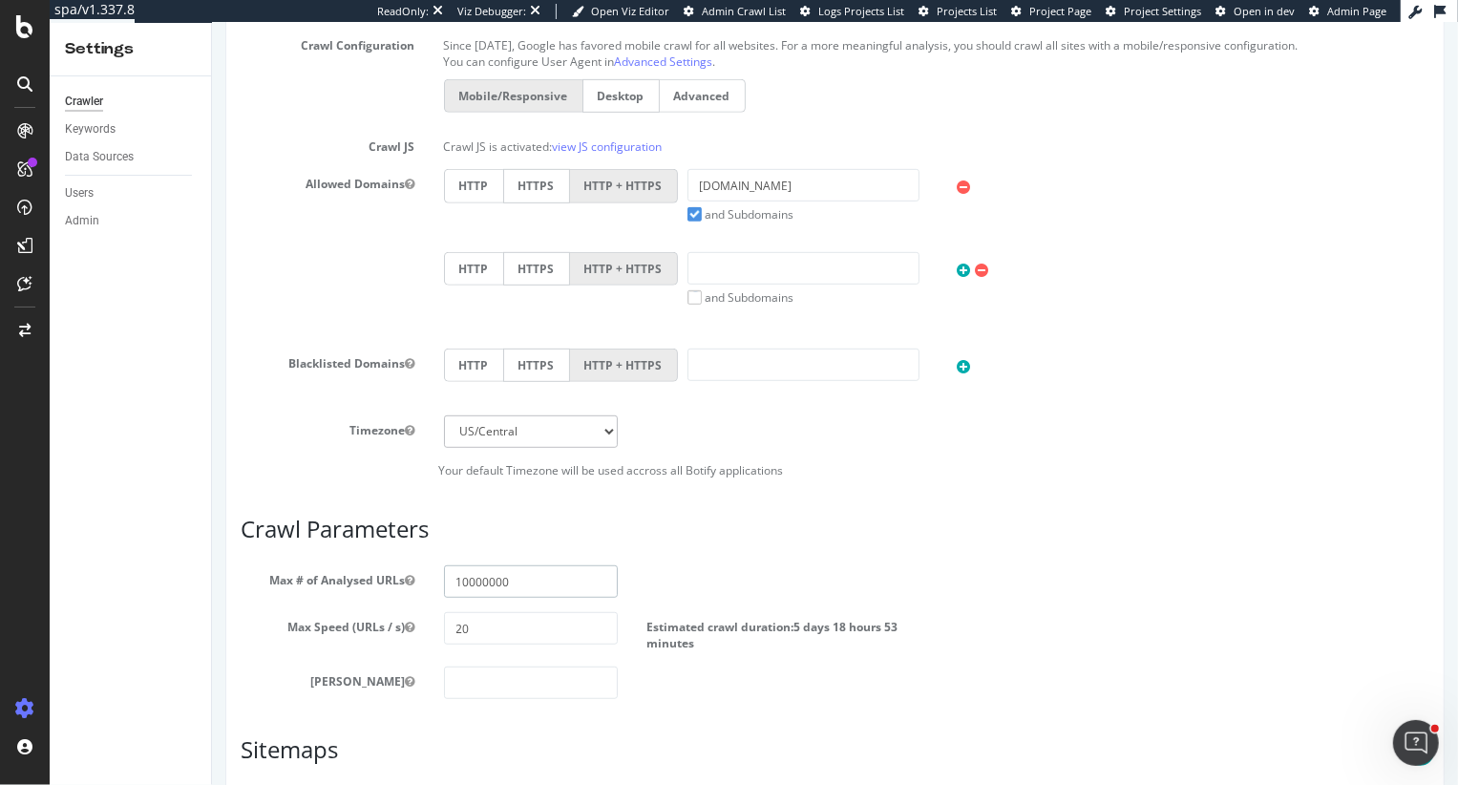
scroll to position [900, 0]
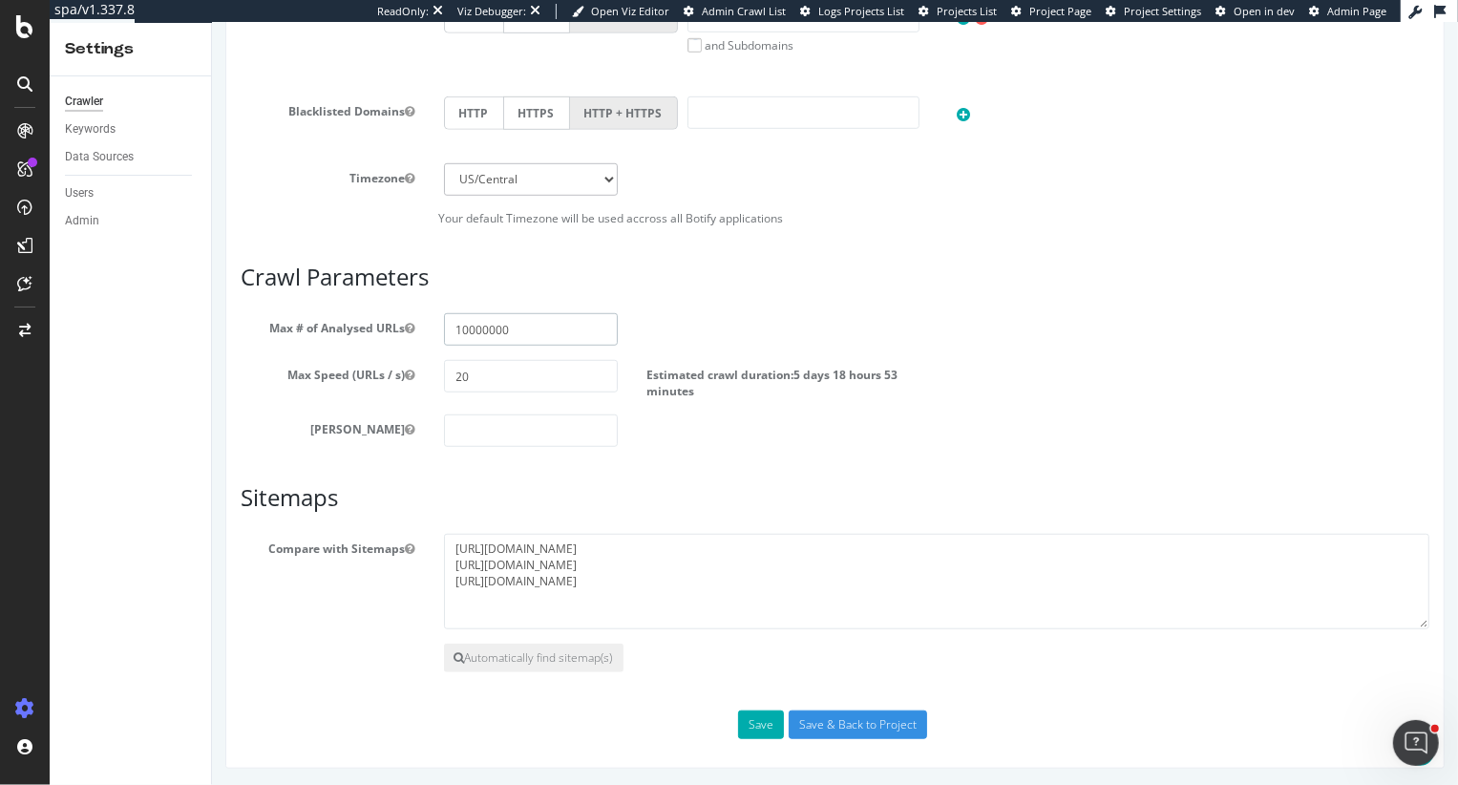
click at [477, 325] on input "10000000" at bounding box center [530, 329] width 175 height 32
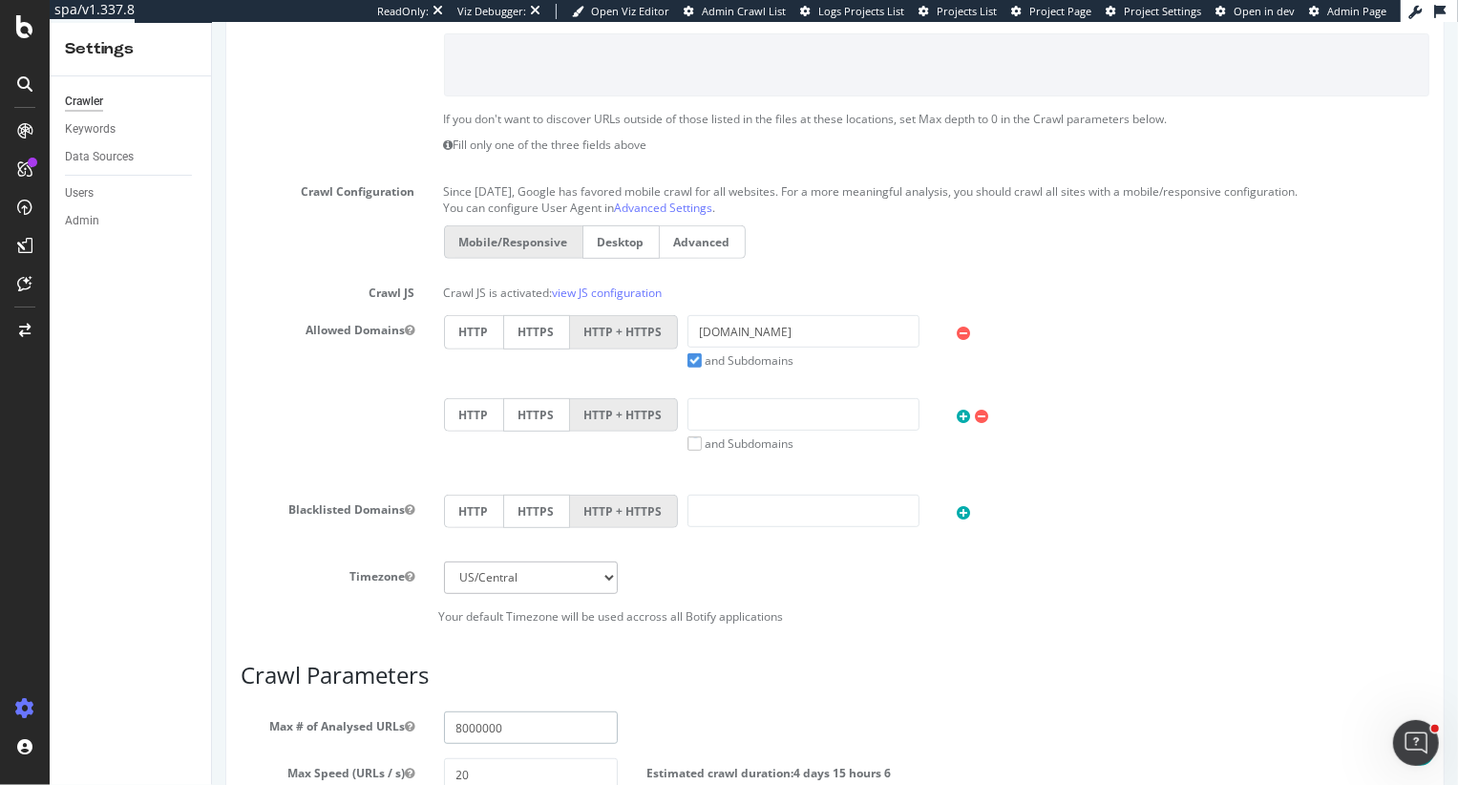
scroll to position [0, 0]
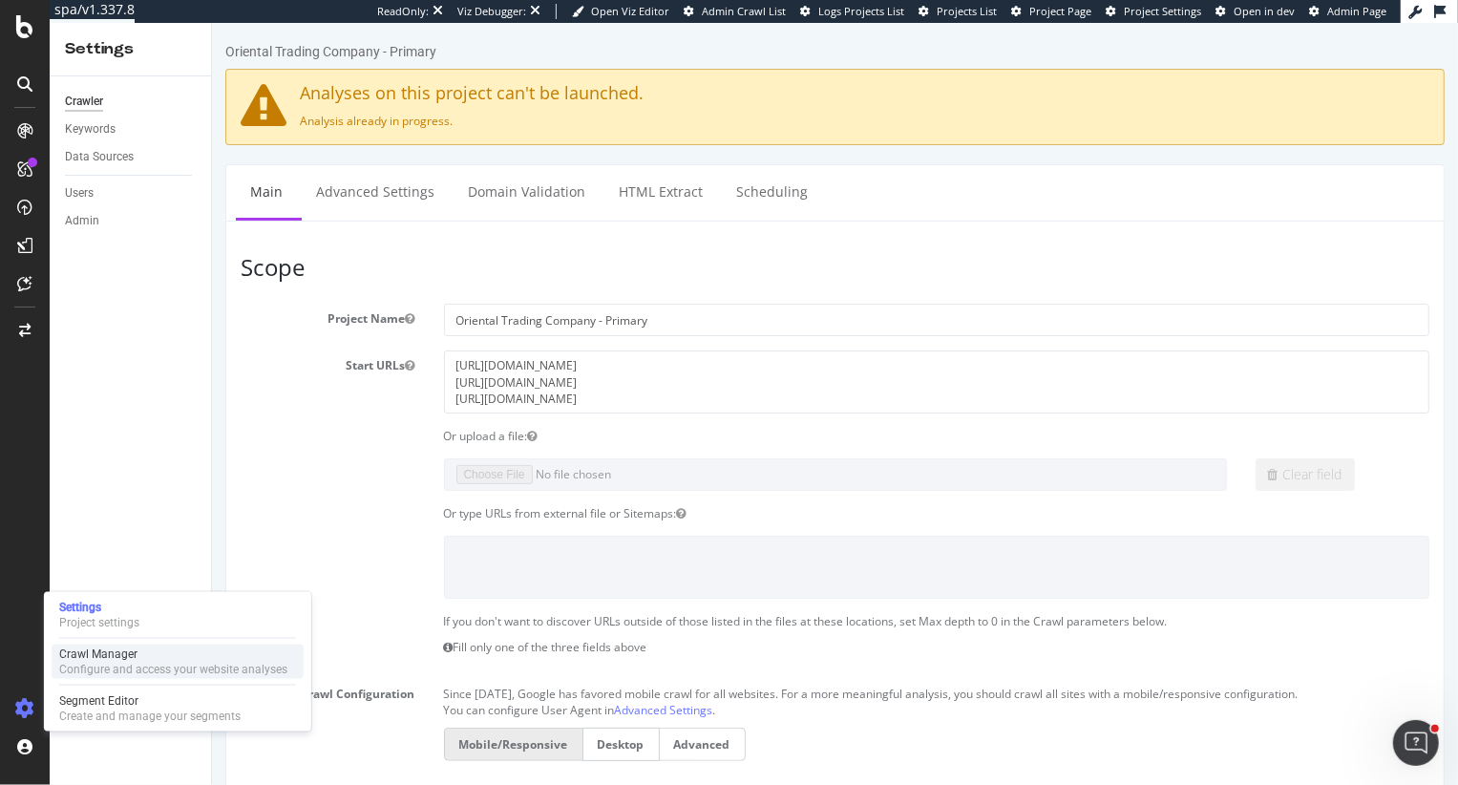
type input "8000000"
click at [113, 646] on div "Crawl Manager" at bounding box center [173, 653] width 228 height 15
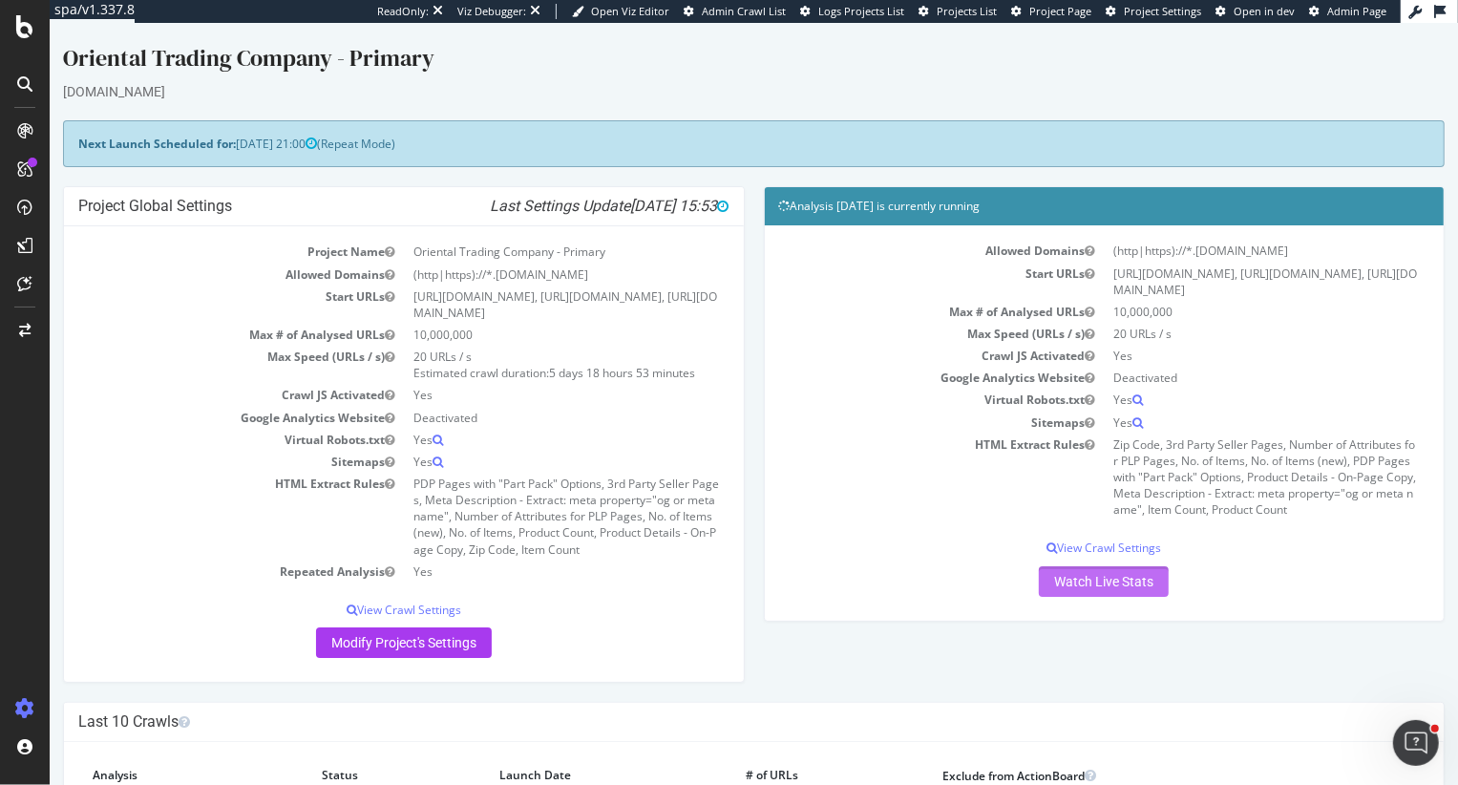
click at [1106, 597] on link "Watch Live Stats" at bounding box center [1103, 581] width 130 height 31
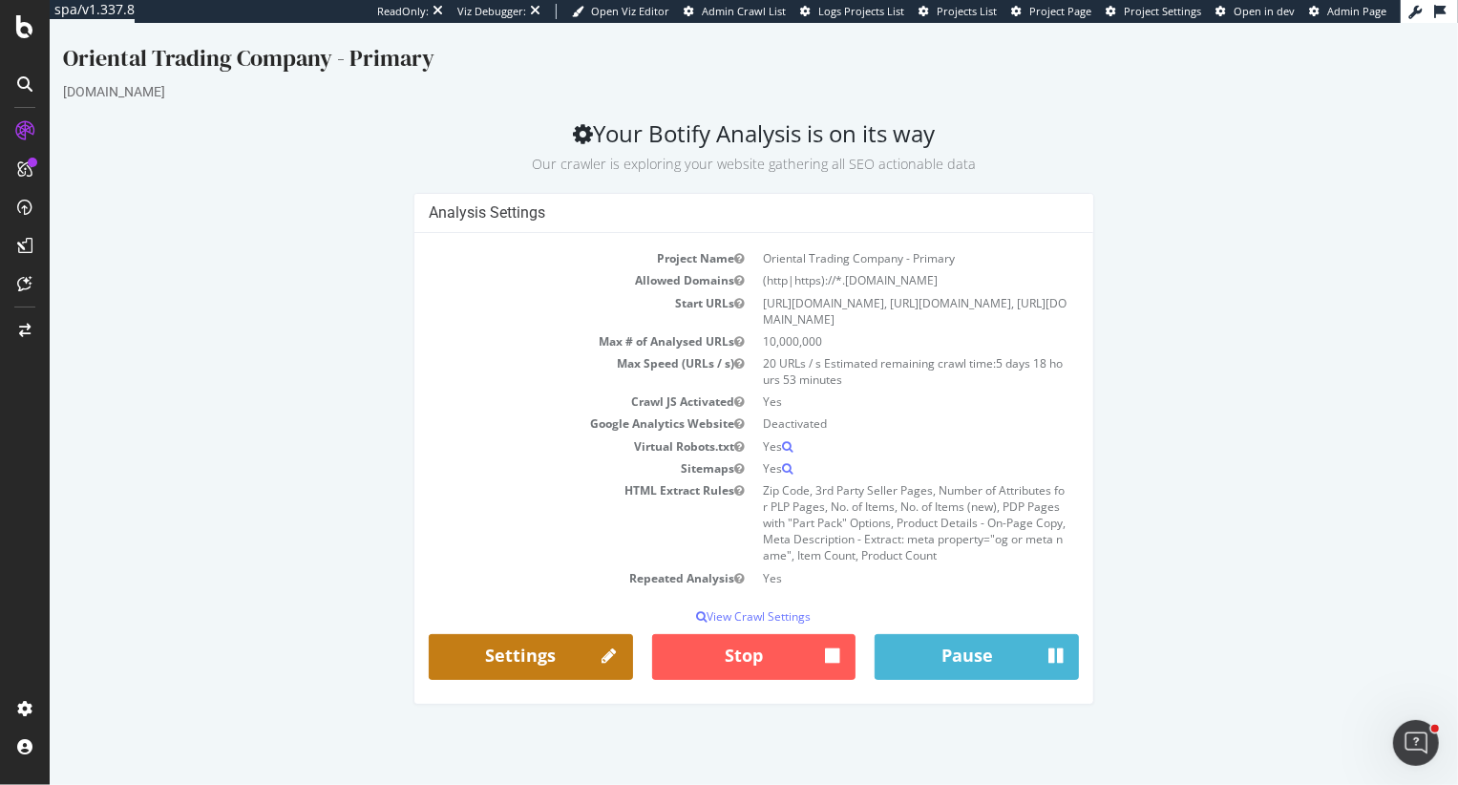
click at [611, 669] on icon at bounding box center [609, 656] width 14 height 25
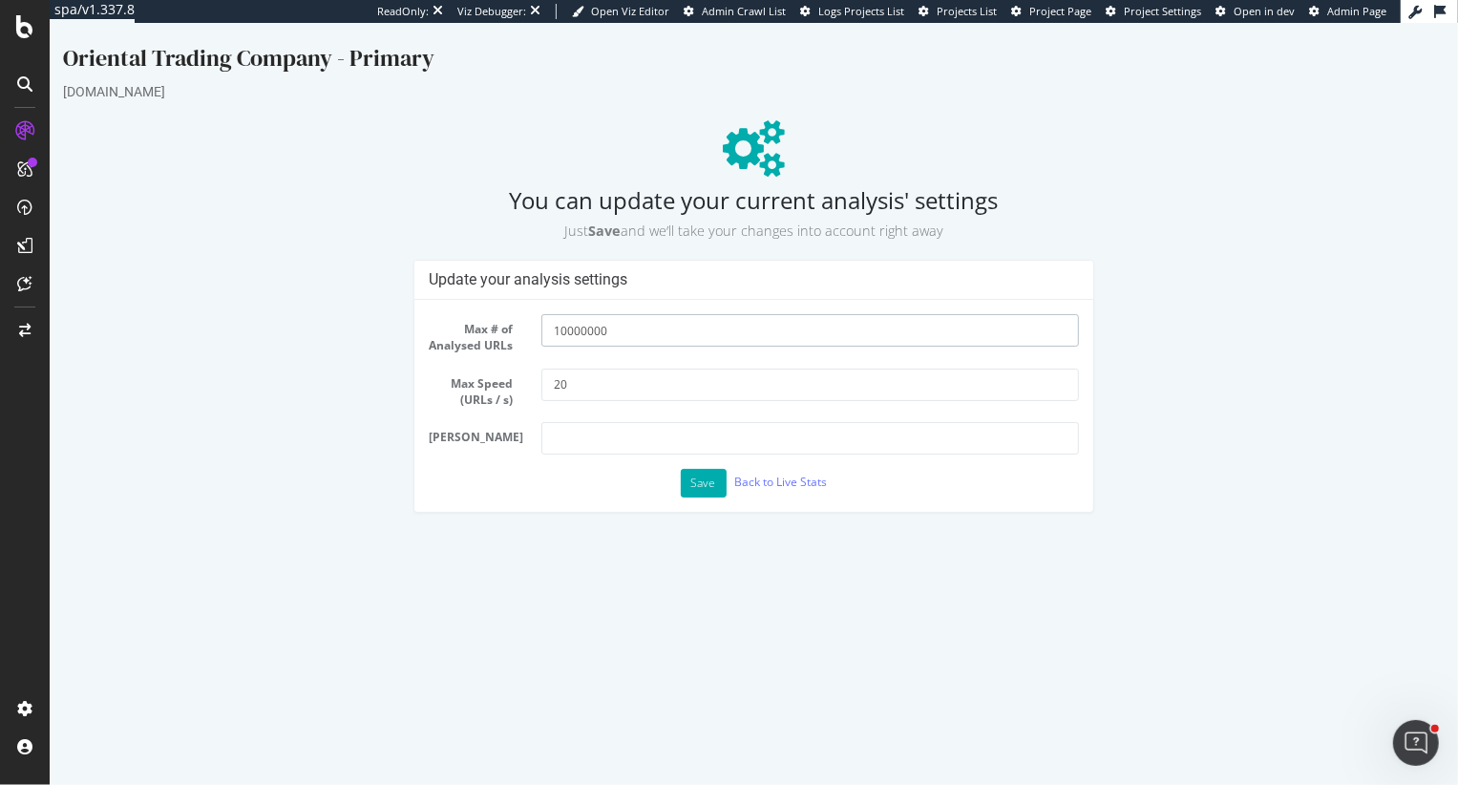
click at [560, 330] on input "10000000" at bounding box center [809, 330] width 538 height 32
type input "8000000"
click at [688, 485] on button "Save" at bounding box center [703, 483] width 46 height 29
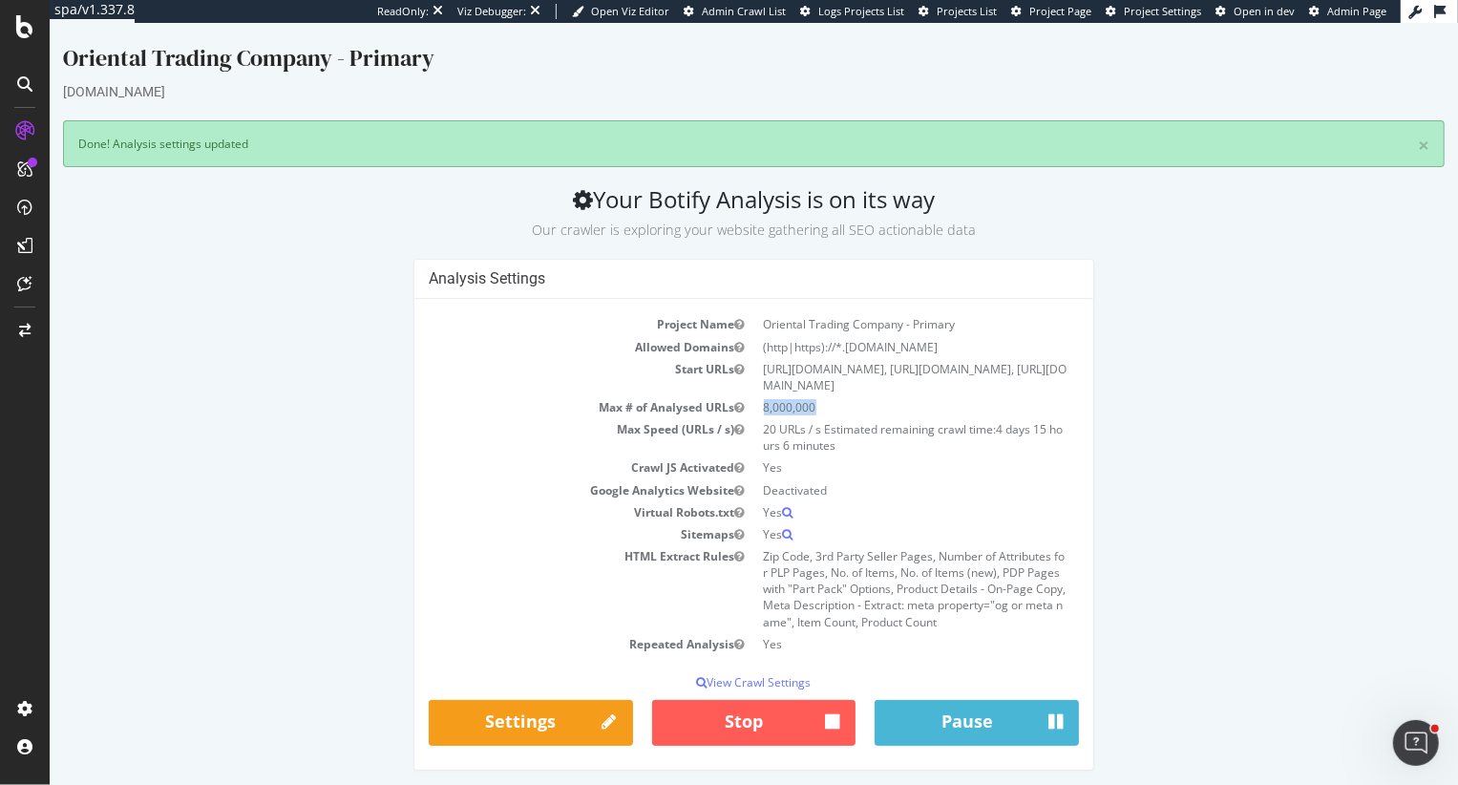
drag, startPoint x: 765, startPoint y: 421, endPoint x: 843, endPoint y: 419, distance: 78.3
click at [845, 418] on td "8,000,000" at bounding box center [916, 407] width 326 height 22
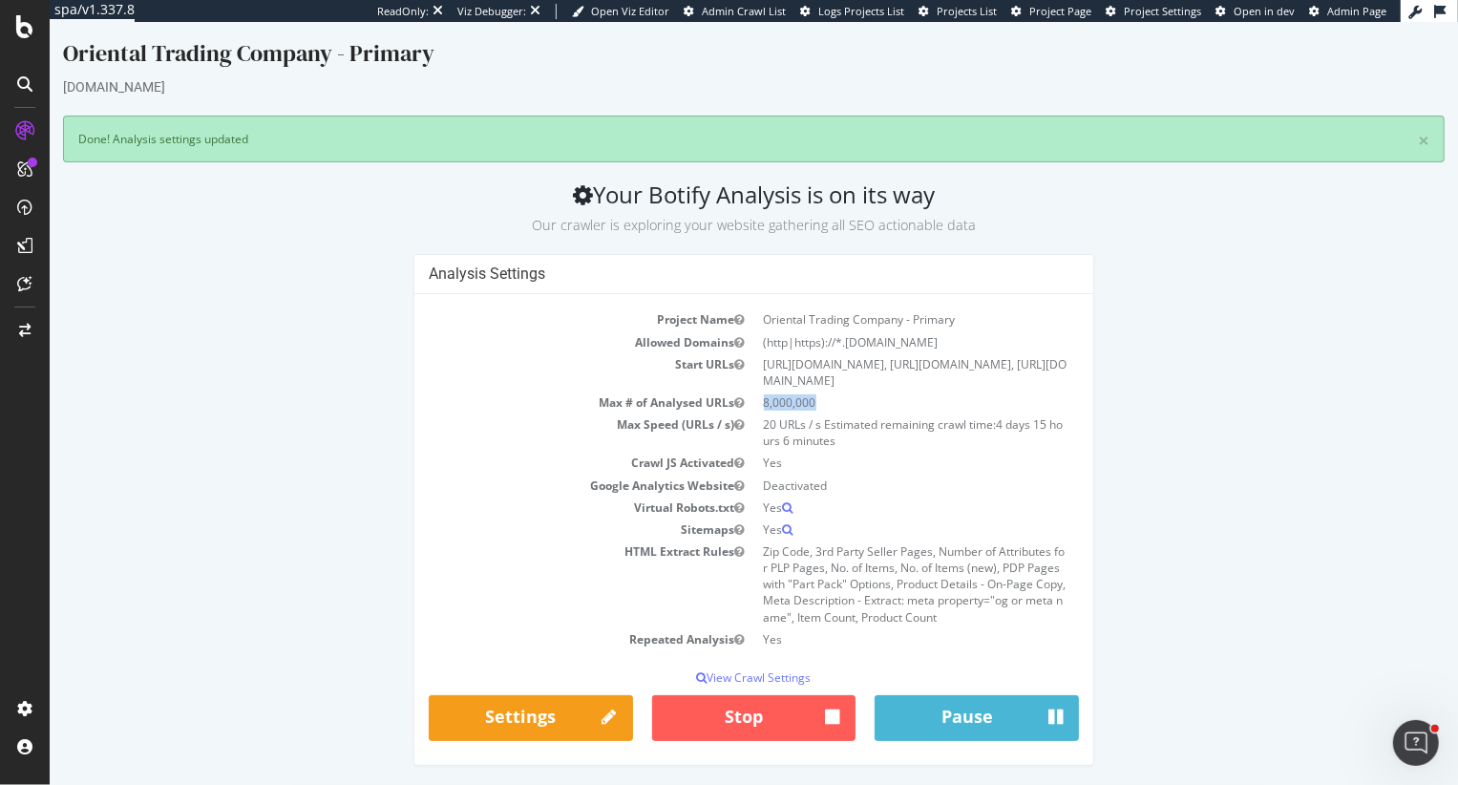
click at [1069, 423] on td "20 URLs / s Estimated remaining crawl time: 4 days 15 hours 6 minutes" at bounding box center [916, 432] width 326 height 38
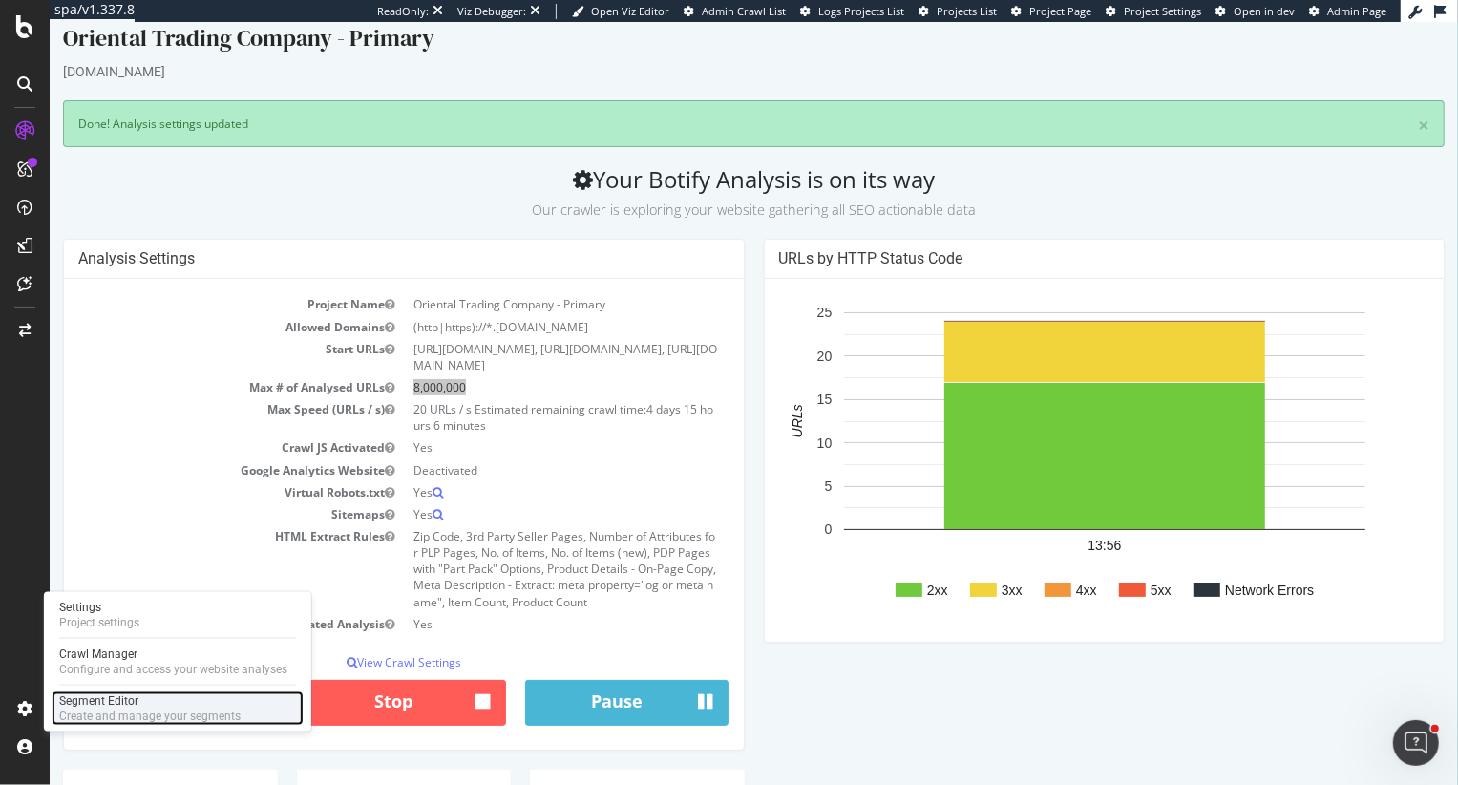
click at [89, 710] on div "Create and manage your segments" at bounding box center [149, 715] width 181 height 15
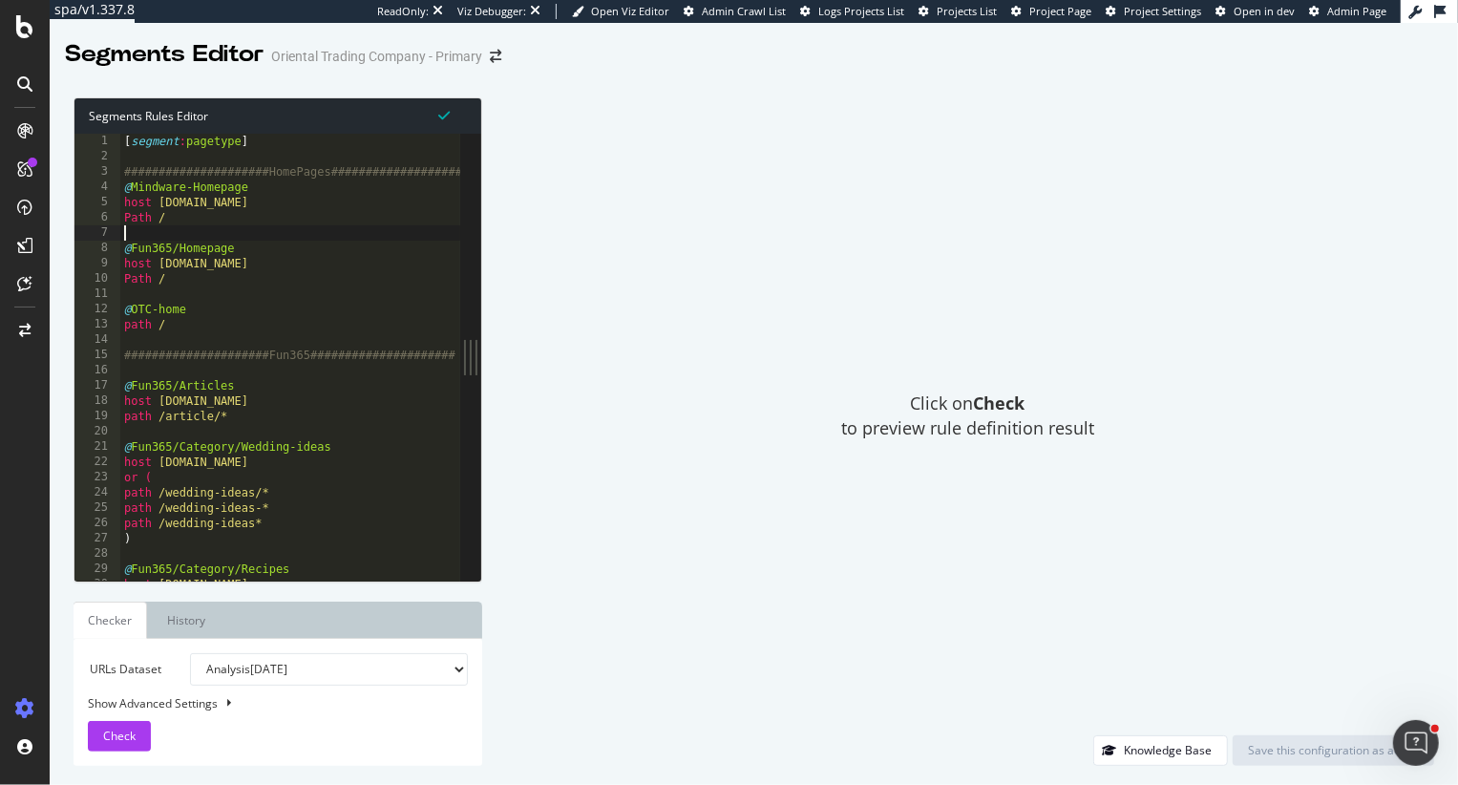
click at [201, 226] on div "[ segment : pagetype ] #####################HomePages##################### @ Mi…" at bounding box center [1065, 373] width 1891 height 478
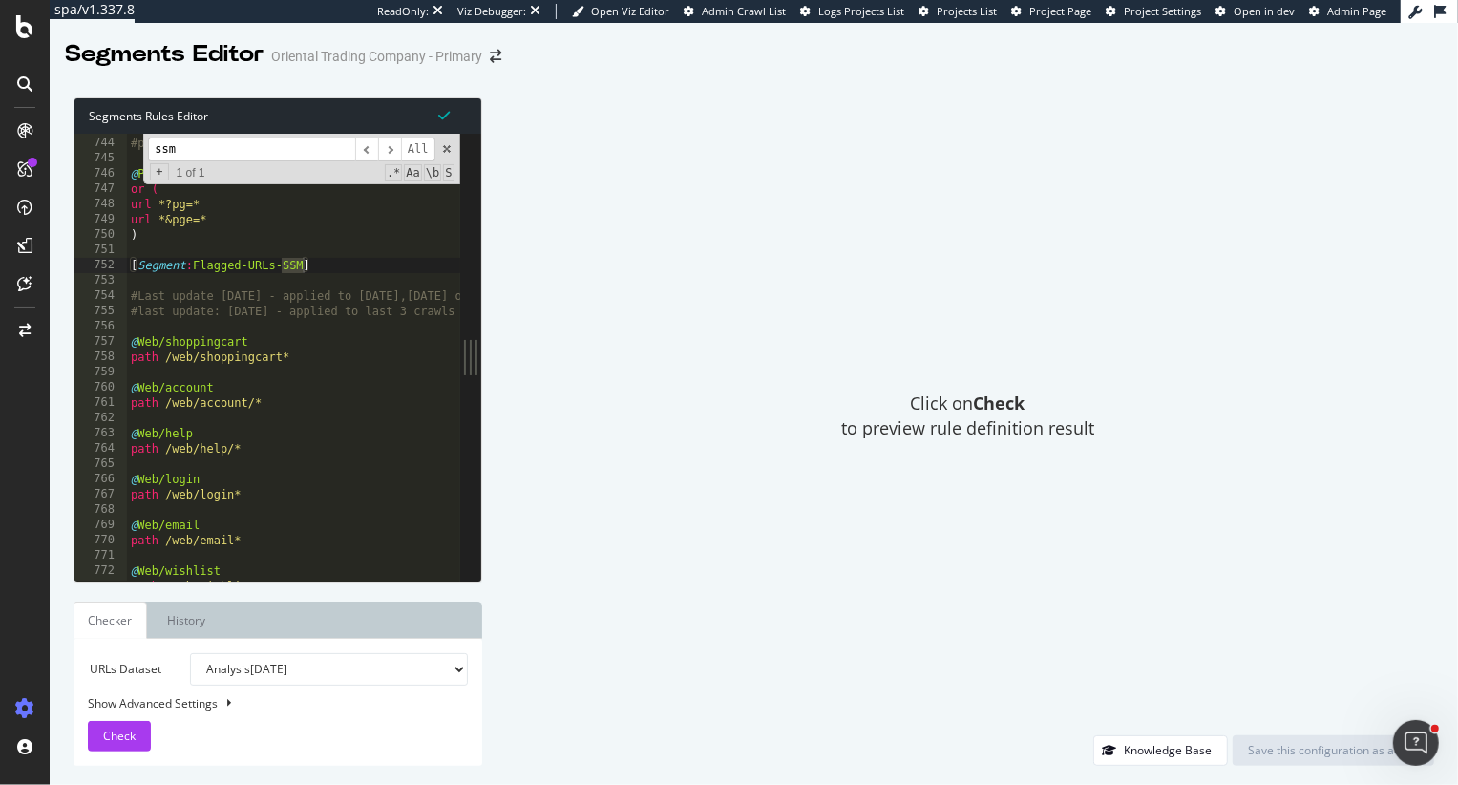
scroll to position [7021, 0]
type input "ssm"
drag, startPoint x: 149, startPoint y: 341, endPoint x: 354, endPoint y: 368, distance: 207.0
click at [354, 368] on div "URL *product-reviews.fltr?pg=* #pagination for reviews @ Pagination/Other or ( …" at bounding box center [1072, 359] width 1891 height 478
type textarea "path /web/shoppingcart*"
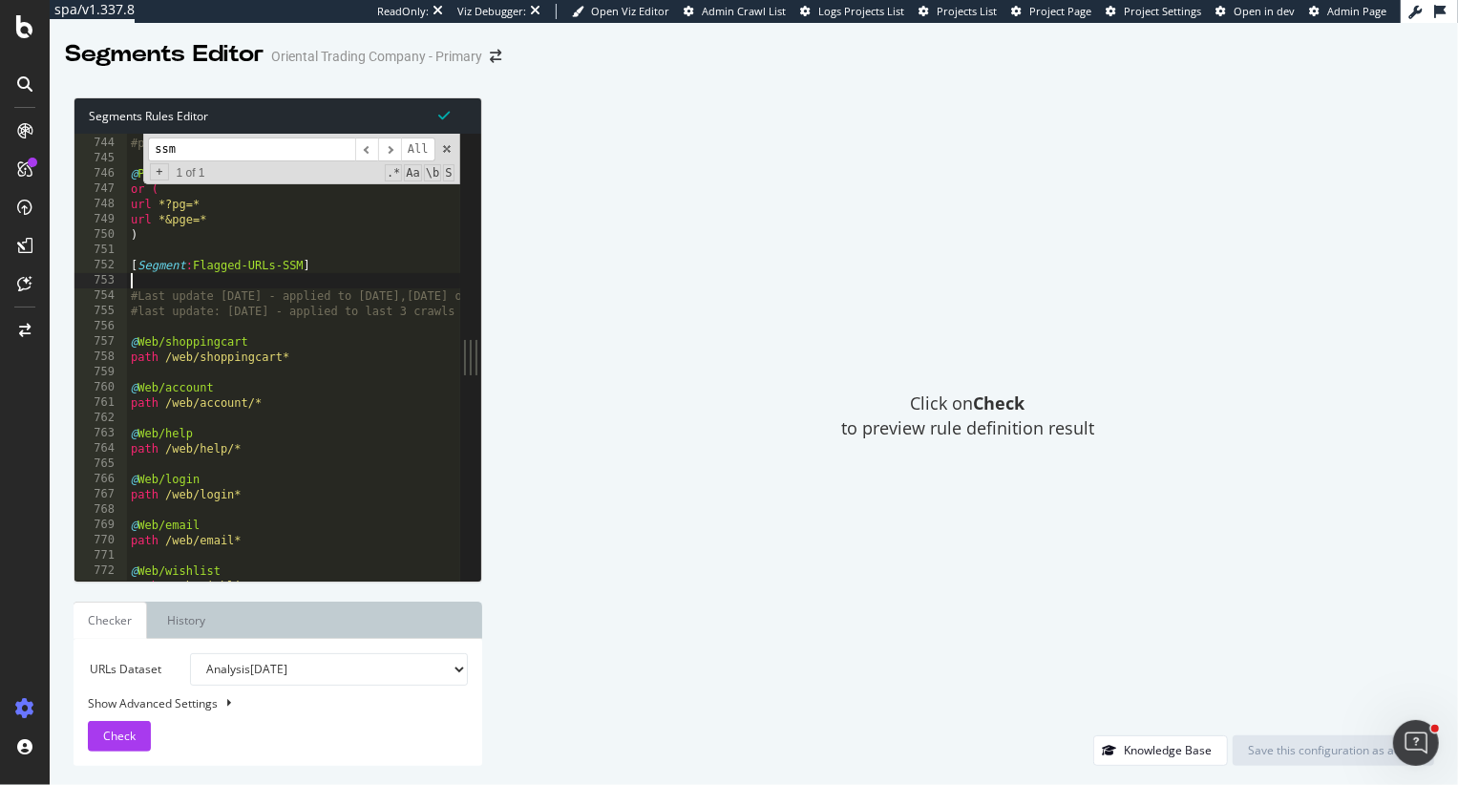
click at [362, 275] on div "URL *product-reviews.fltr?pg=* #pagination for reviews @ Pagination/Other or ( …" at bounding box center [1072, 359] width 1891 height 478
